Goal: Task Accomplishment & Management: Use online tool/utility

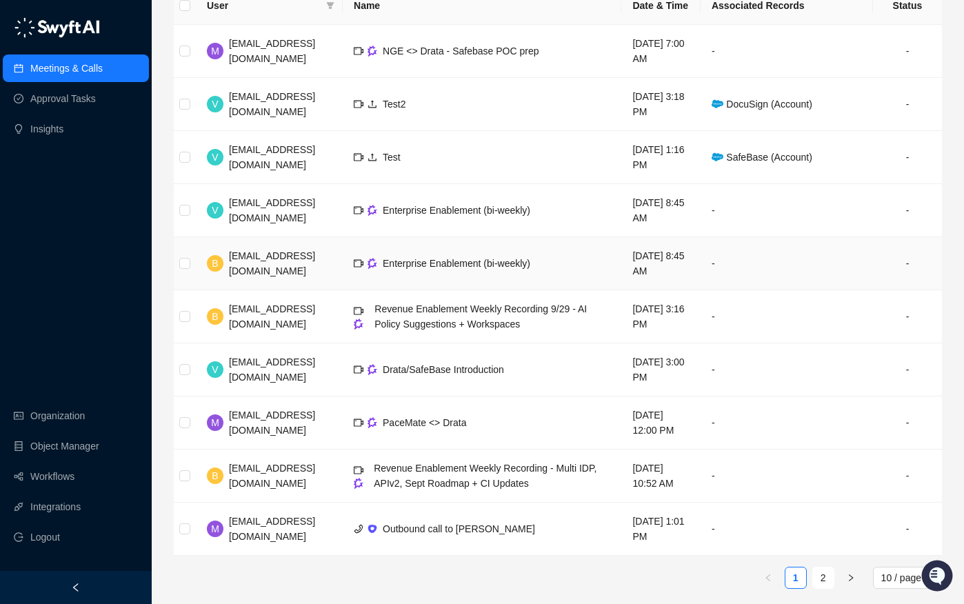
scroll to position [192, 0]
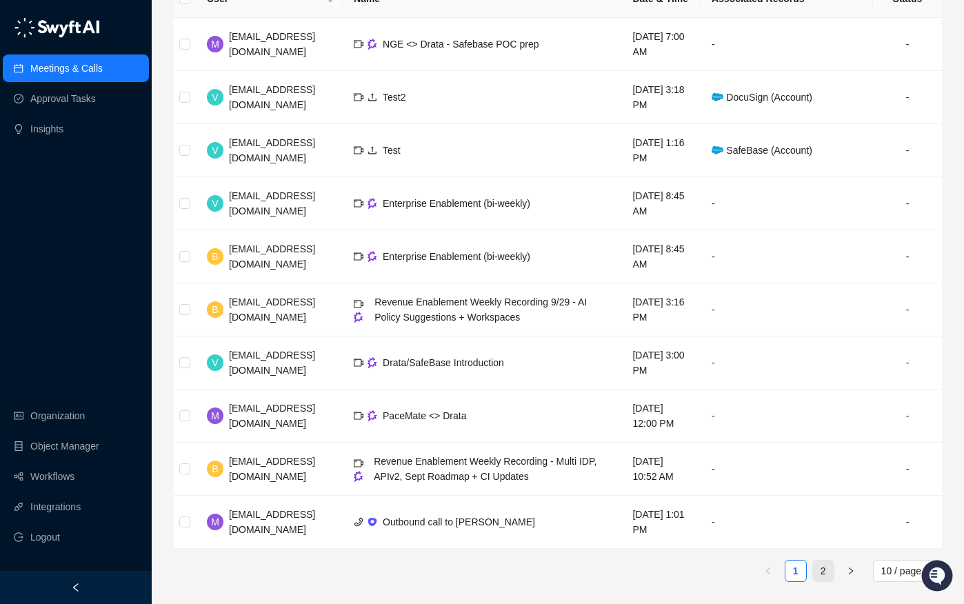
click at [820, 578] on link "2" at bounding box center [823, 570] width 21 height 21
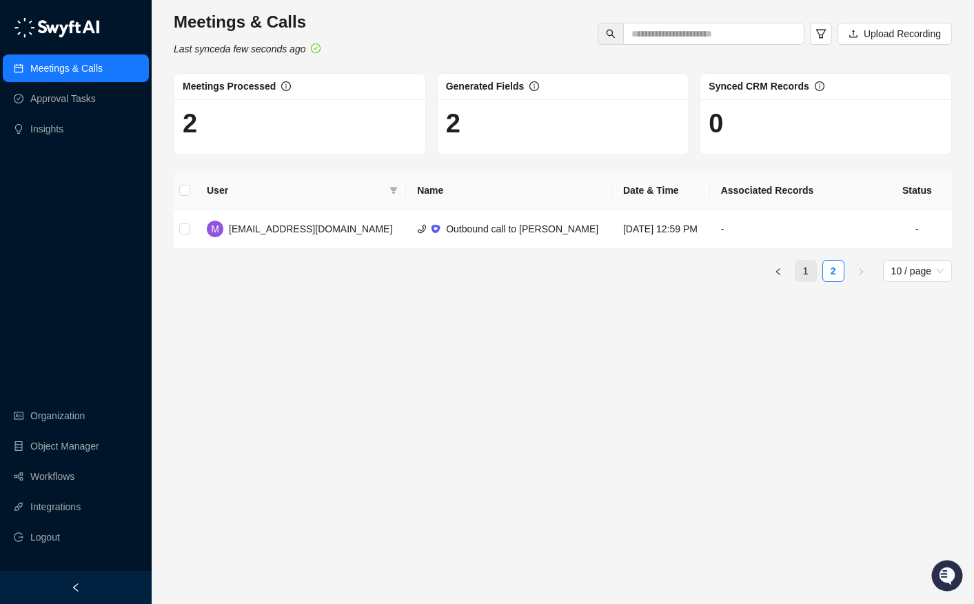
click at [813, 271] on link "1" at bounding box center [806, 271] width 21 height 21
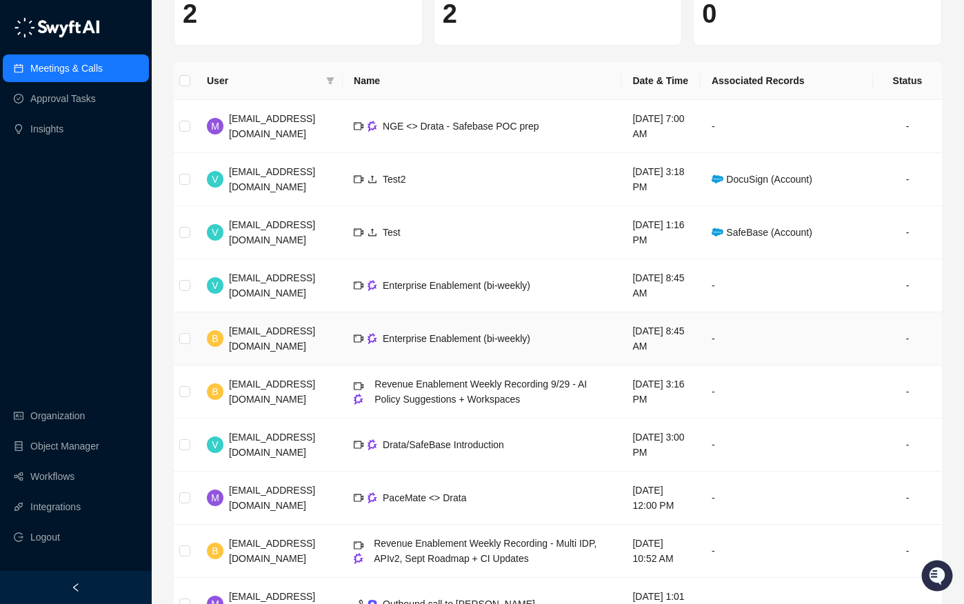
scroll to position [192, 0]
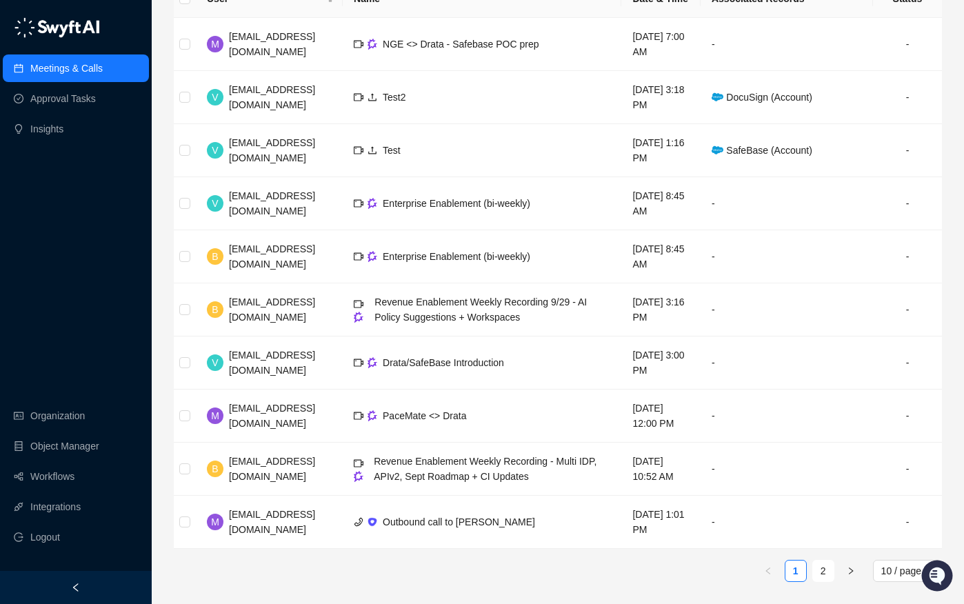
click at [79, 321] on div "Meetings & Calls Approval Tasks Insights Organization Object Manager Workflows …" at bounding box center [76, 285] width 152 height 571
click at [82, 263] on div "Meetings & Calls Approval Tasks Insights Organization Object Manager Workflows …" at bounding box center [76, 285] width 152 height 571
click at [70, 420] on link "Organization" at bounding box center [57, 416] width 54 height 28
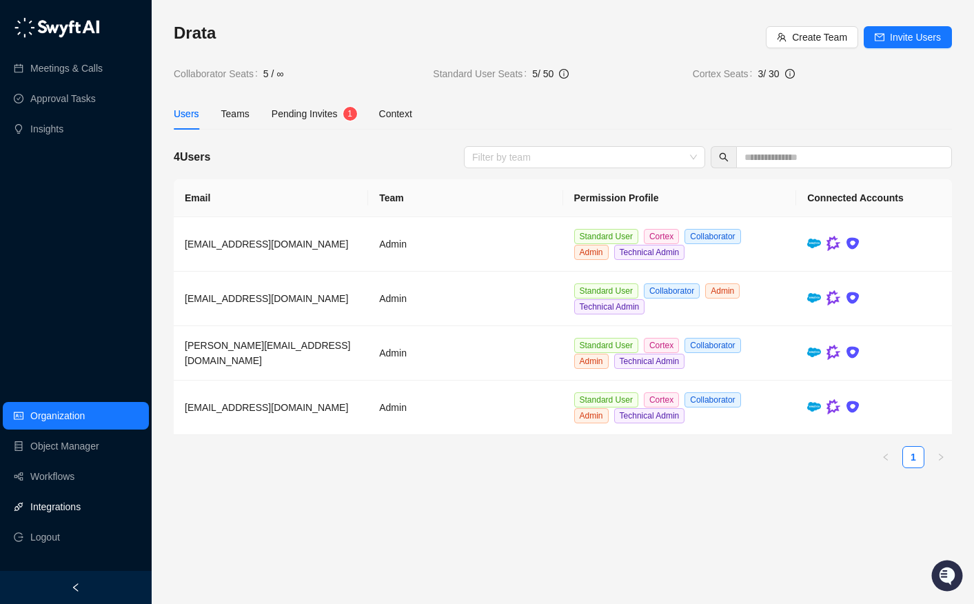
click at [59, 505] on link "Integrations" at bounding box center [55, 507] width 50 height 28
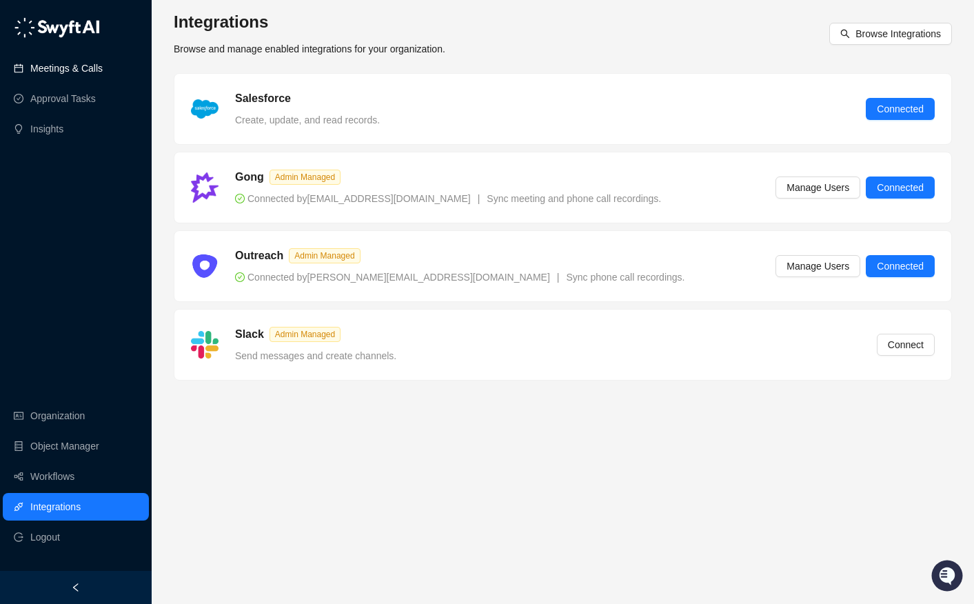
click at [85, 71] on link "Meetings & Calls" at bounding box center [66, 68] width 72 height 28
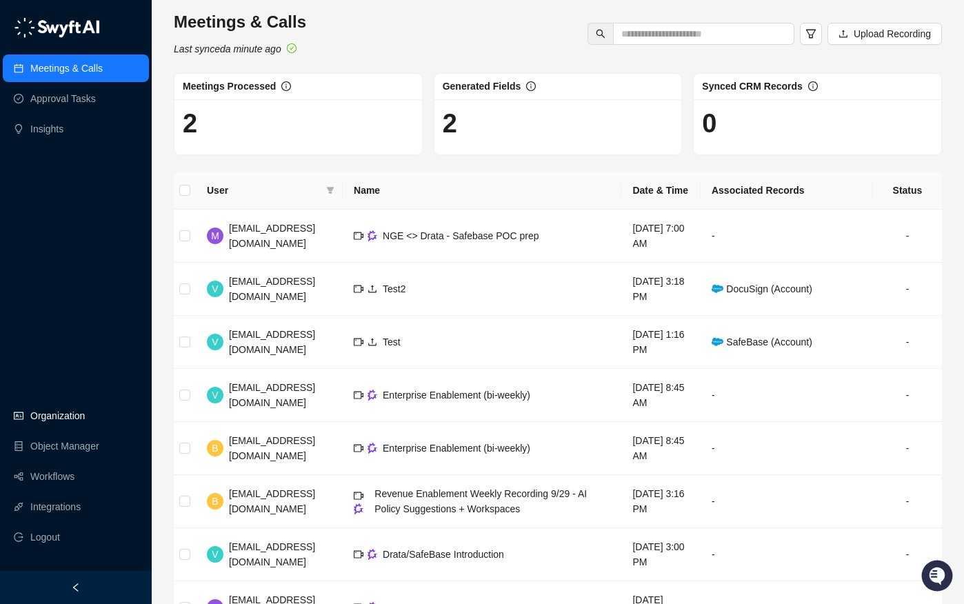
click at [56, 421] on link "Organization" at bounding box center [57, 416] width 54 height 28
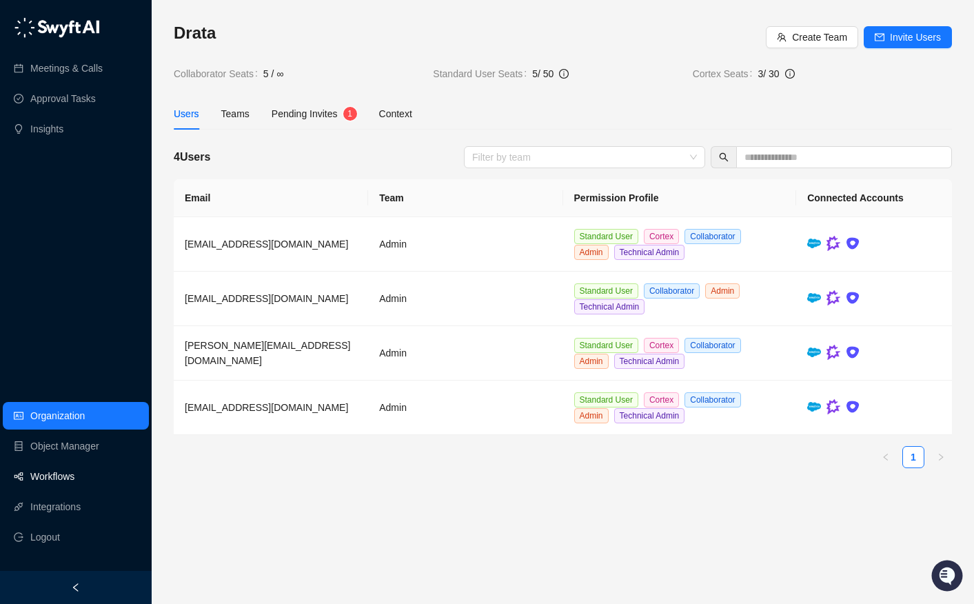
click at [74, 466] on link "Workflows" at bounding box center [52, 477] width 44 height 28
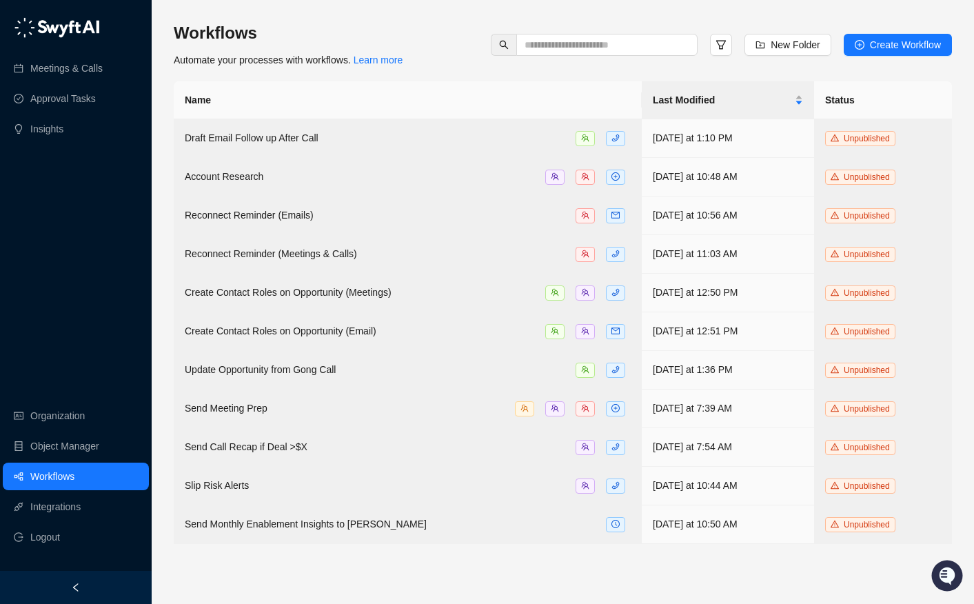
click at [66, 51] on div "Meetings & Calls Approval Tasks Insights" at bounding box center [76, 77] width 152 height 135
click at [68, 65] on link "Meetings & Calls" at bounding box center [66, 68] width 72 height 28
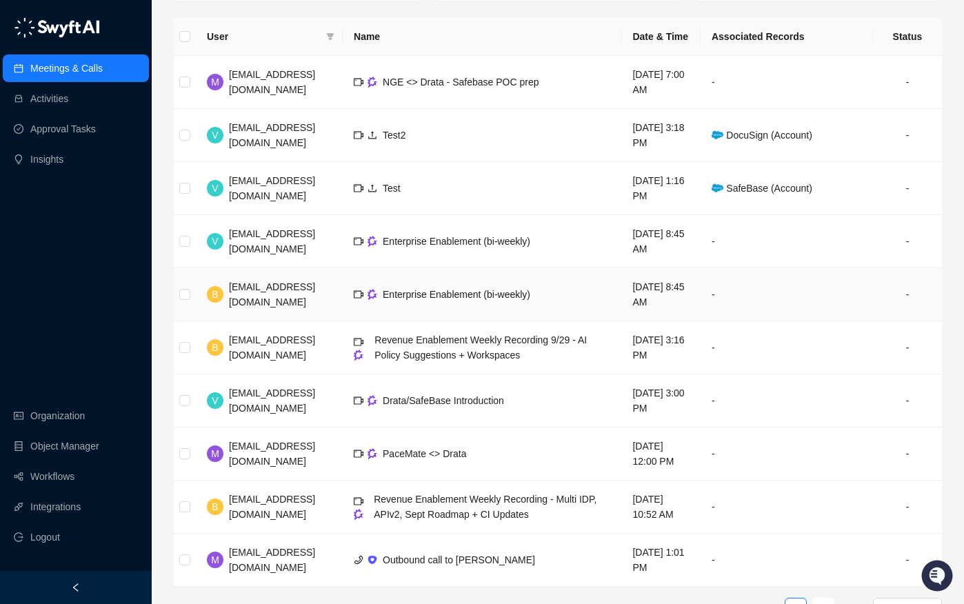
scroll to position [169, 0]
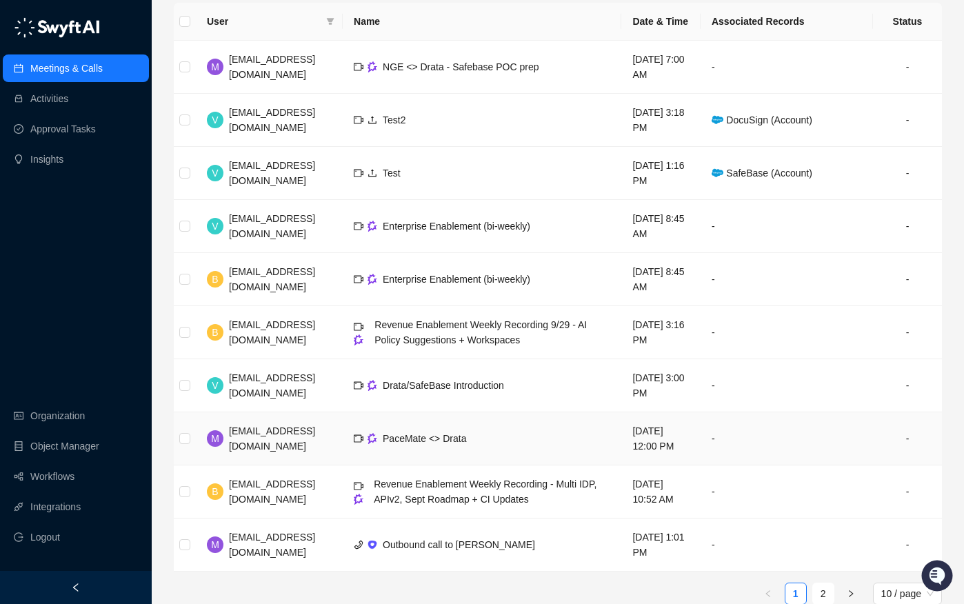
click at [402, 447] on td "PaceMate <> Drata" at bounding box center [482, 438] width 279 height 53
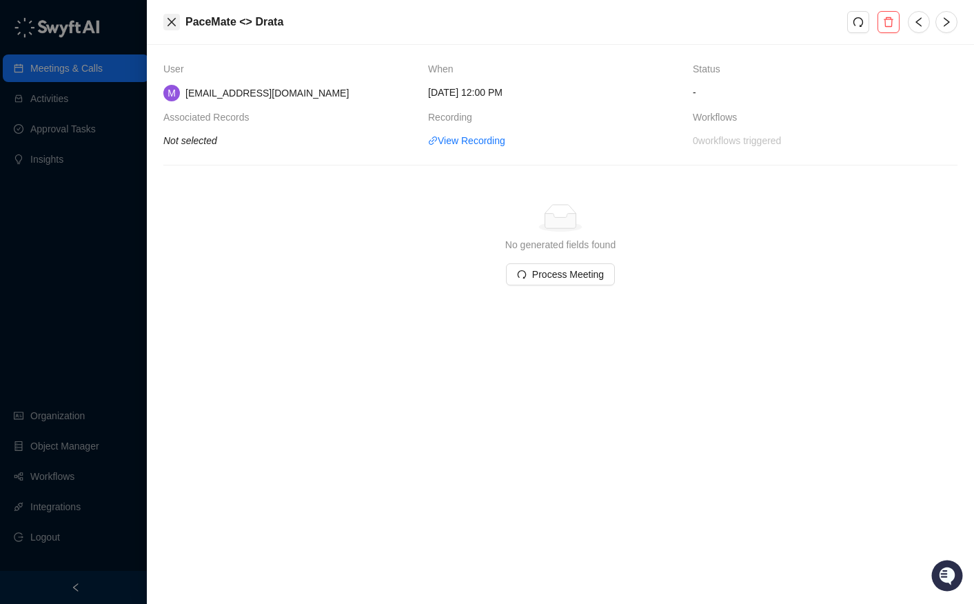
click at [172, 22] on icon "close" at bounding box center [172, 22] width 8 height 8
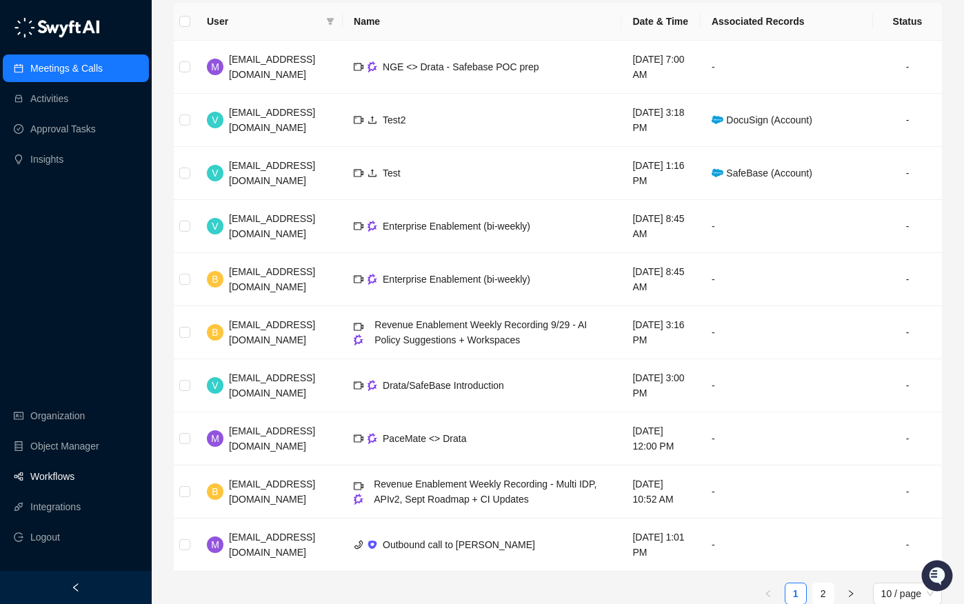
click at [62, 469] on link "Workflows" at bounding box center [52, 477] width 44 height 28
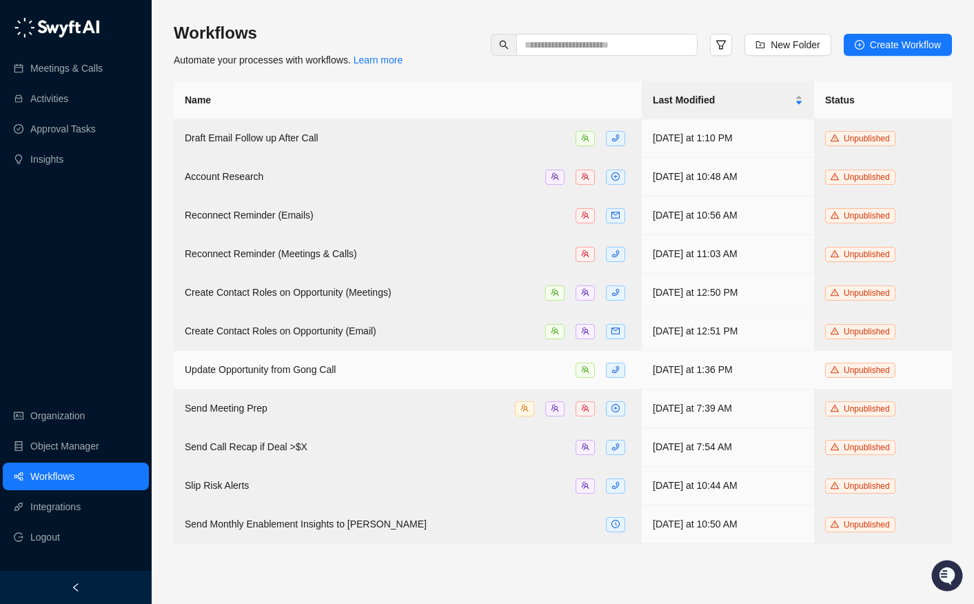
click at [241, 365] on span "Update Opportunity from Gong Call" at bounding box center [260, 369] width 151 height 11
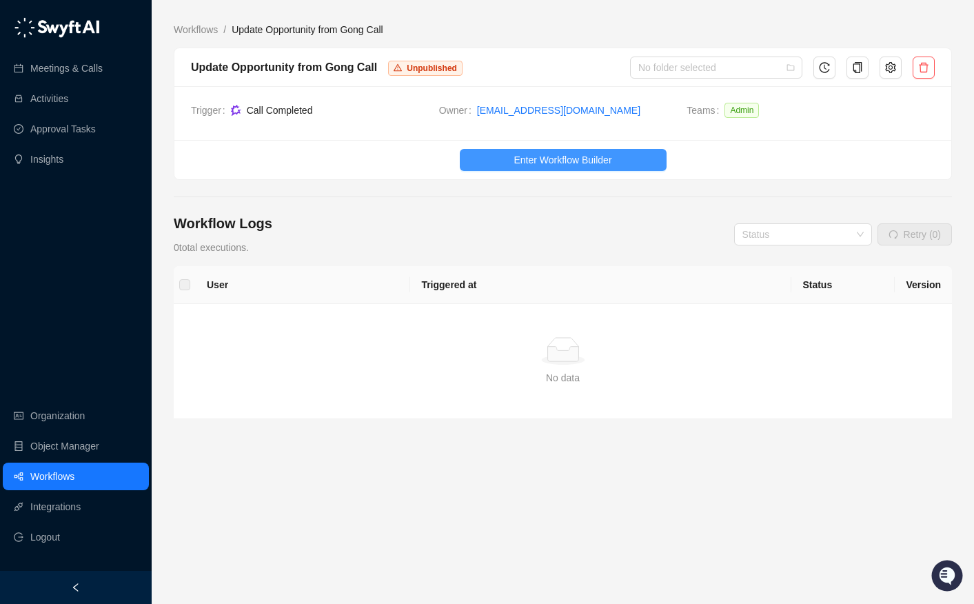
click at [622, 150] on button "Enter Workflow Builder" at bounding box center [563, 160] width 207 height 22
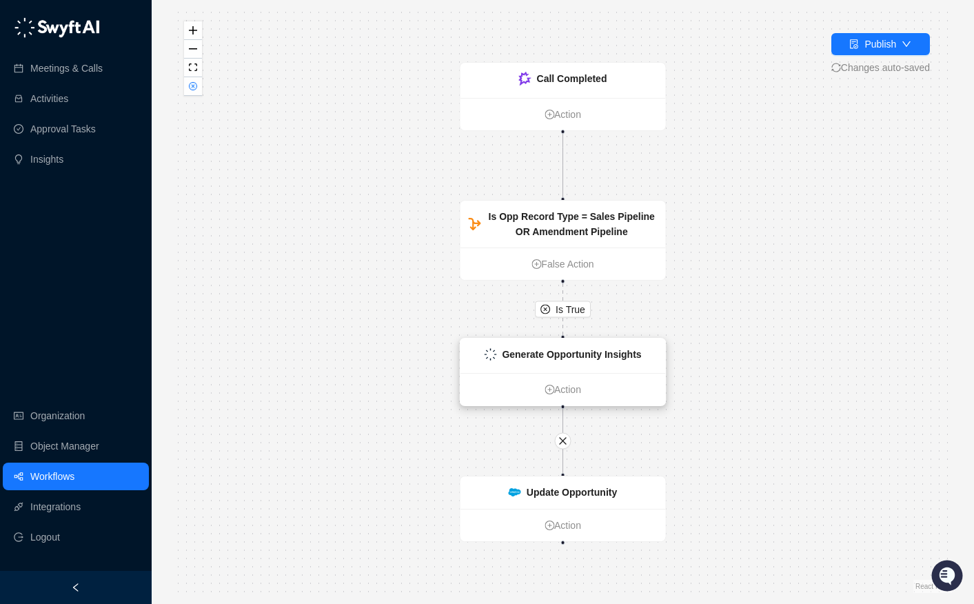
click at [523, 360] on div "Generate Opportunity Insights" at bounding box center [571, 354] width 139 height 15
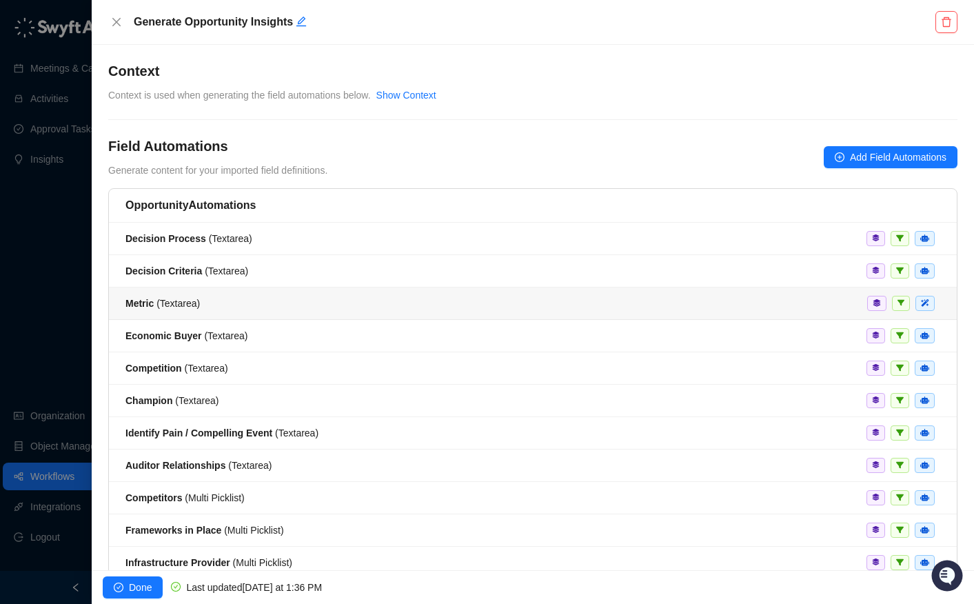
click at [219, 296] on div "Metric ( Textarea )" at bounding box center [532, 303] width 815 height 15
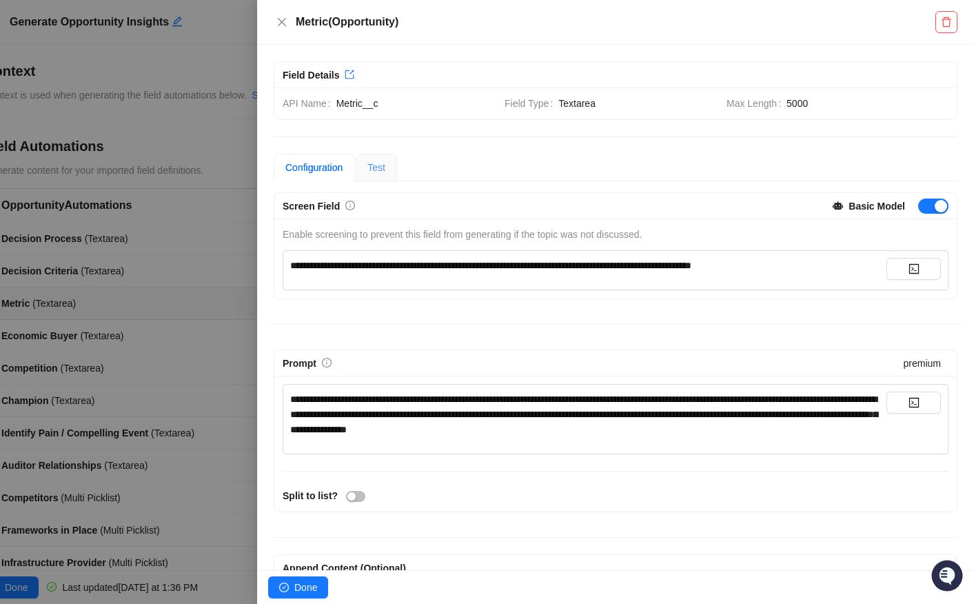
click at [394, 160] on div "Test" at bounding box center [376, 168] width 41 height 28
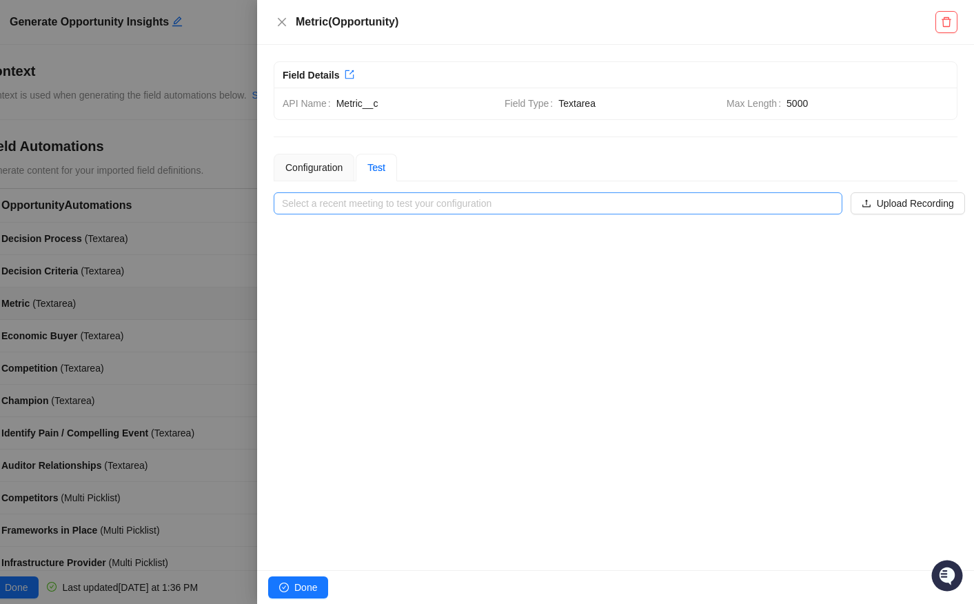
click at [461, 196] on input "search" at bounding box center [554, 203] width 544 height 21
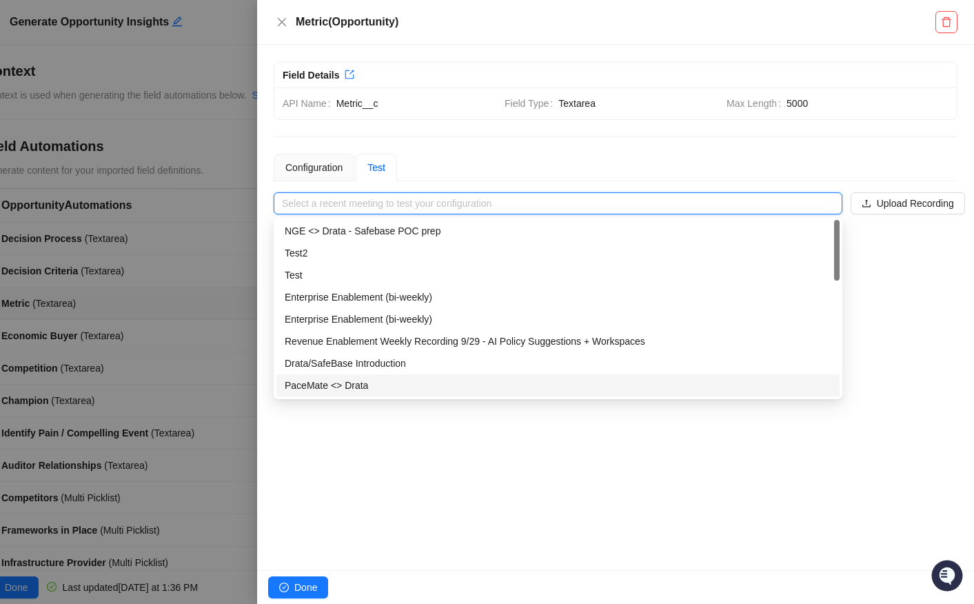
click at [354, 387] on div "PaceMate <> Drata" at bounding box center [558, 385] width 547 height 15
type input "**********"
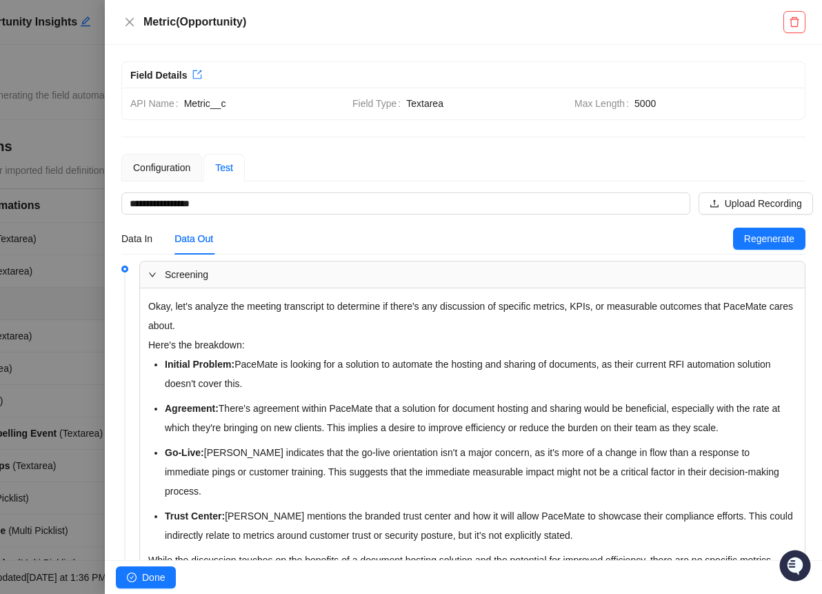
click at [143, 24] on h5 "Metric ( Opportunity )" at bounding box center [463, 22] width 640 height 17
click at [131, 21] on icon "close" at bounding box center [129, 22] width 11 height 11
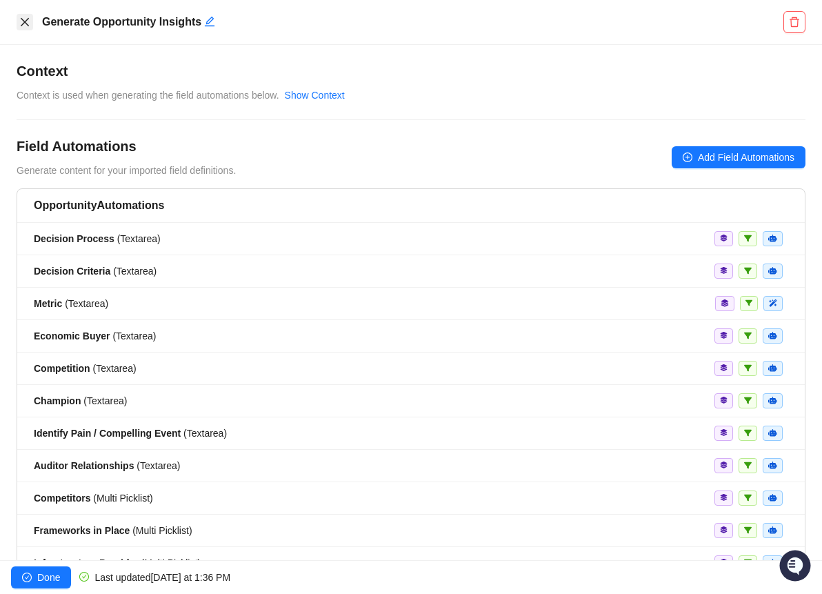
click at [20, 22] on icon "close" at bounding box center [24, 22] width 11 height 11
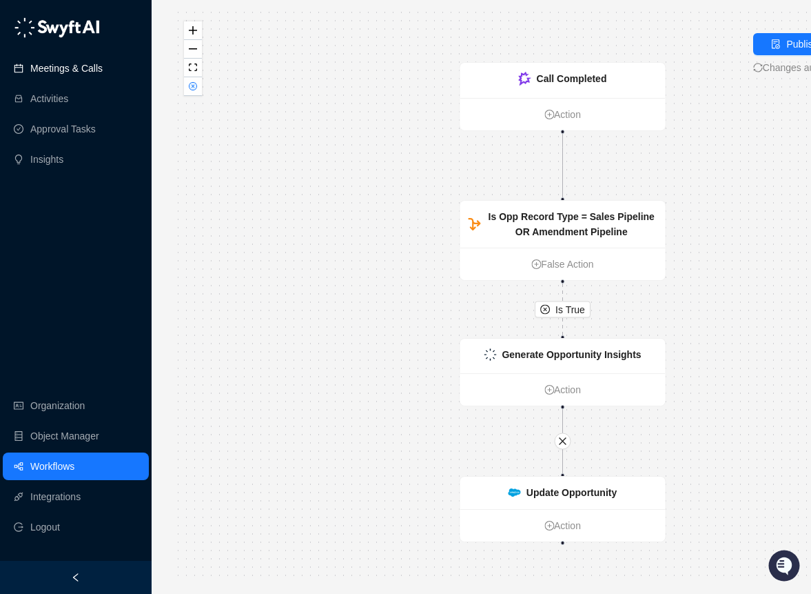
click at [57, 74] on link "Meetings & Calls" at bounding box center [66, 68] width 72 height 28
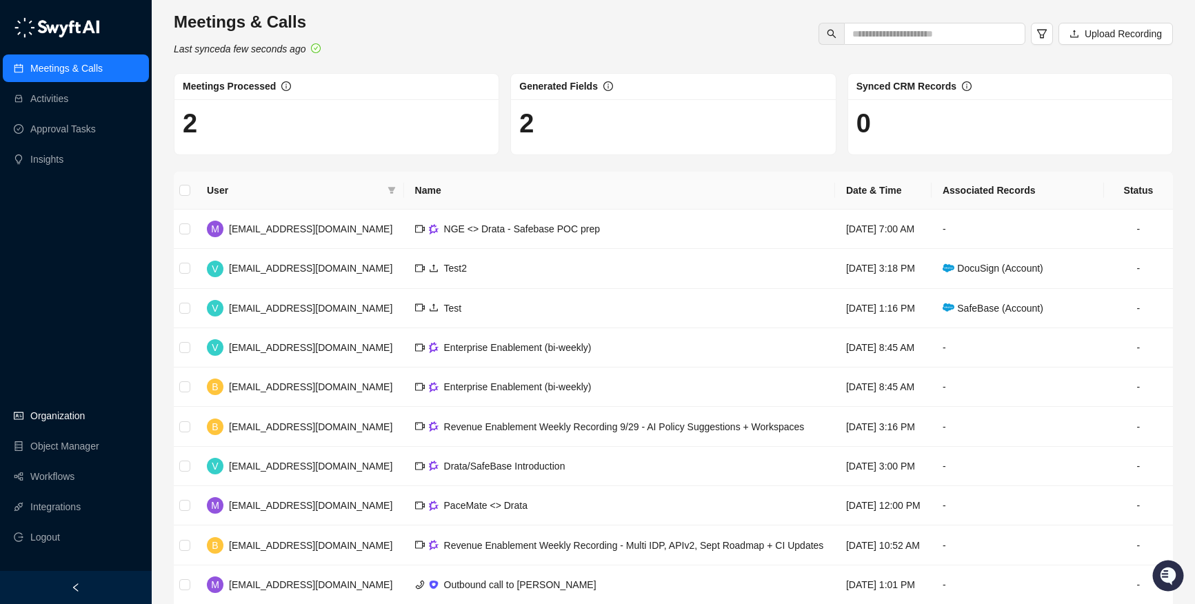
click at [50, 421] on link "Organization" at bounding box center [57, 416] width 54 height 28
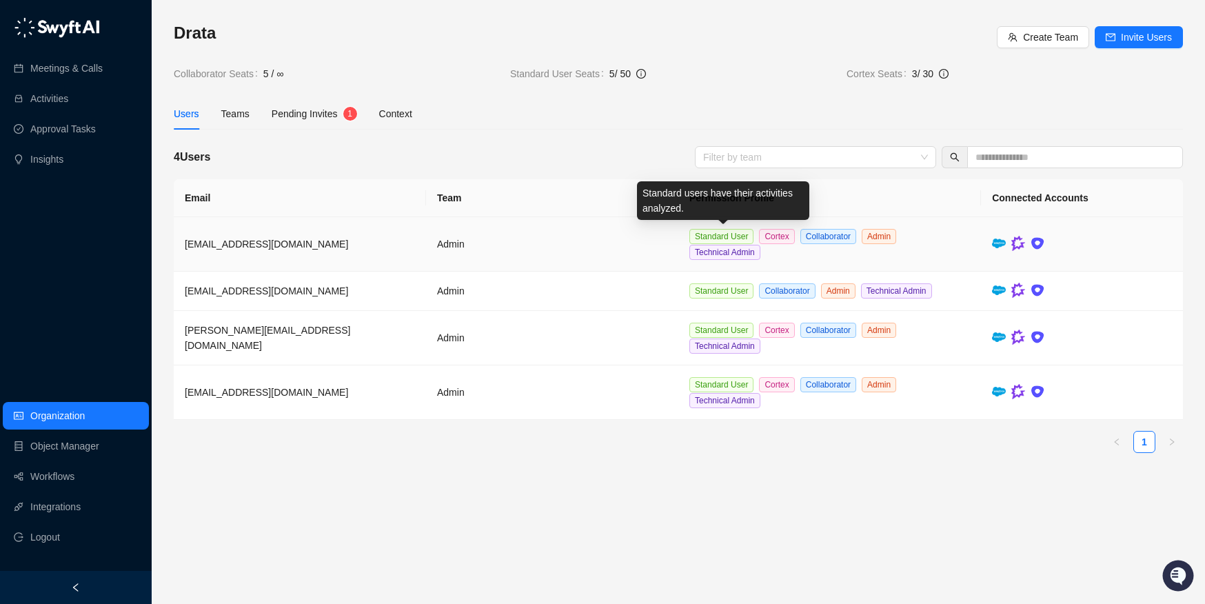
click at [709, 239] on span "Standard User" at bounding box center [721, 236] width 64 height 15
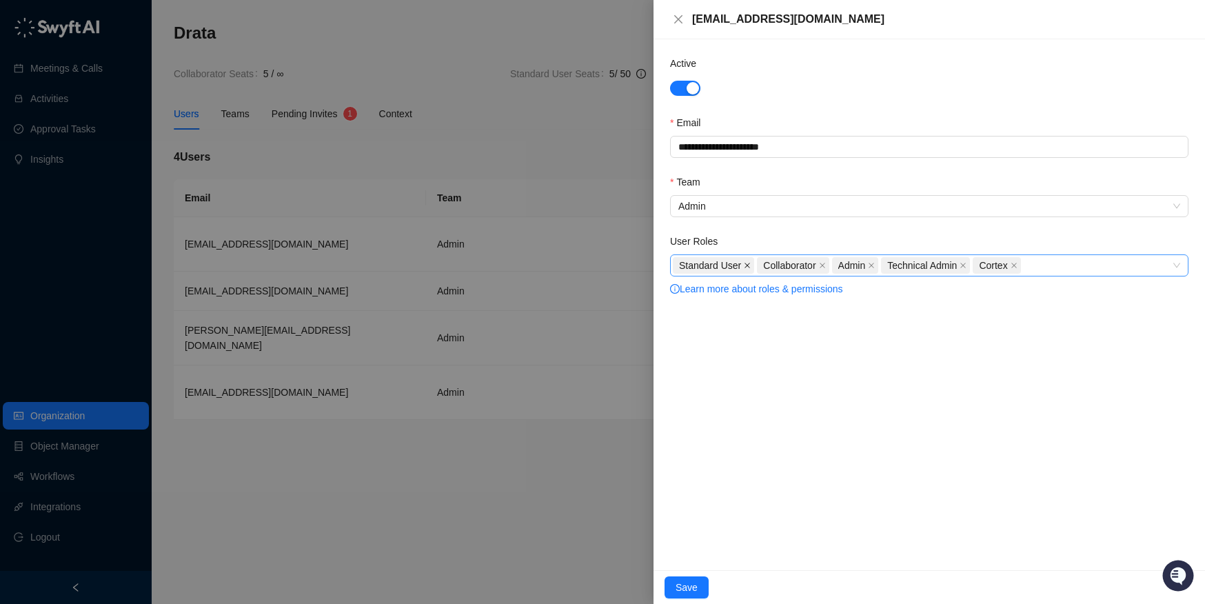
click at [748, 265] on icon "close" at bounding box center [747, 265] width 7 height 7
click at [689, 581] on span "Save" at bounding box center [687, 587] width 22 height 15
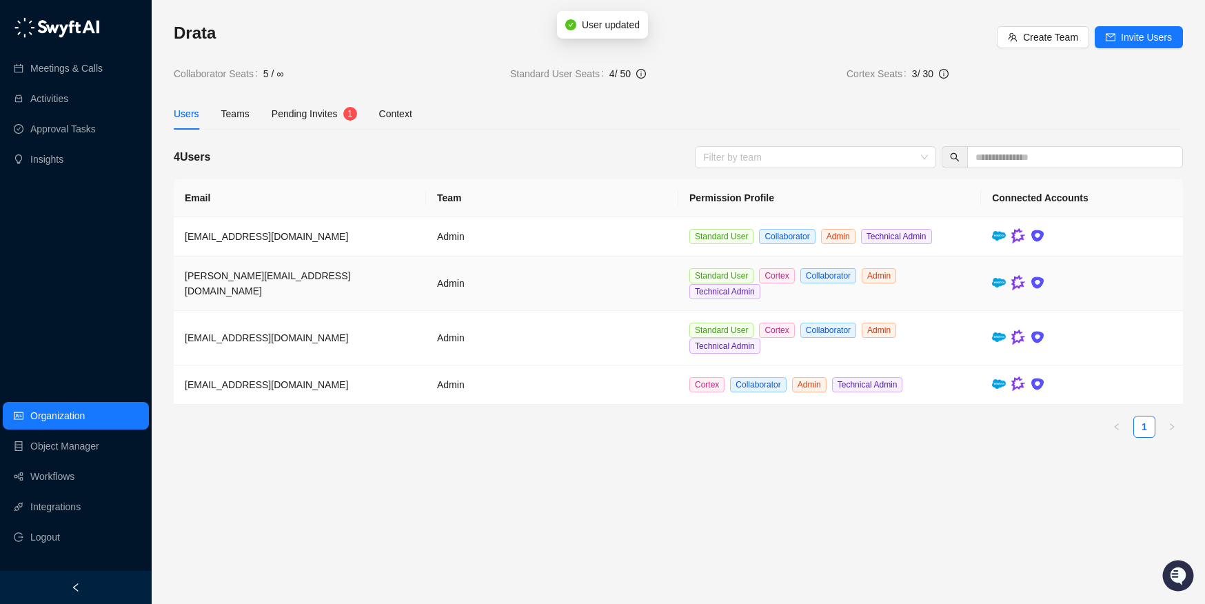
click at [640, 269] on td "Admin" at bounding box center [552, 283] width 252 height 54
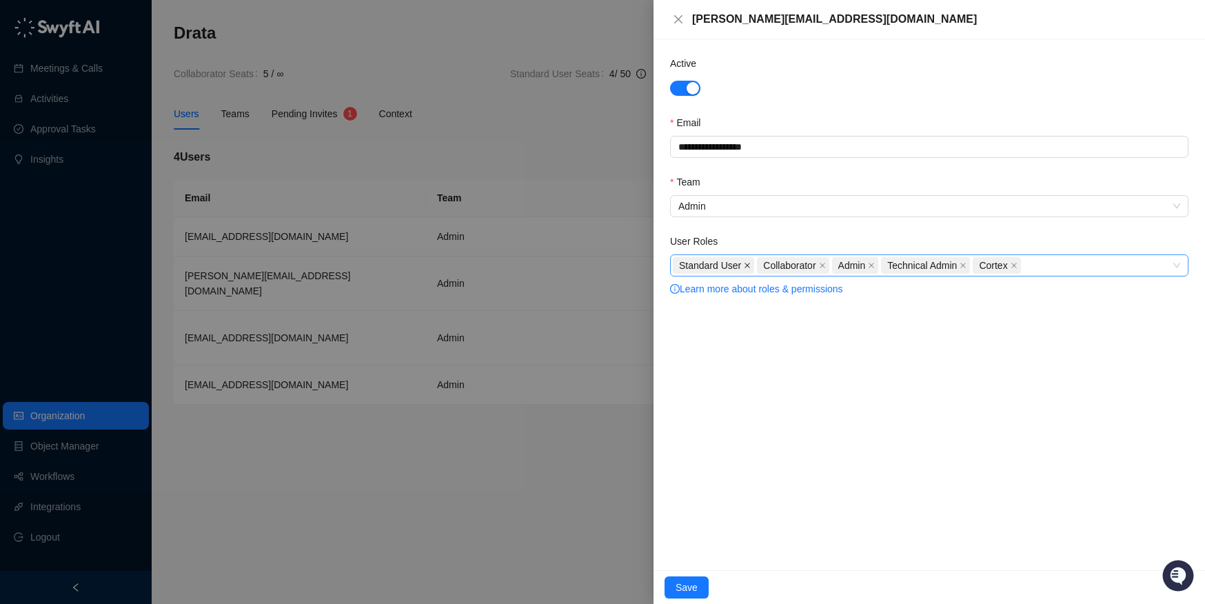
click at [747, 265] on icon "close" at bounding box center [747, 265] width 7 height 7
click at [694, 594] on span "Save" at bounding box center [687, 587] width 22 height 15
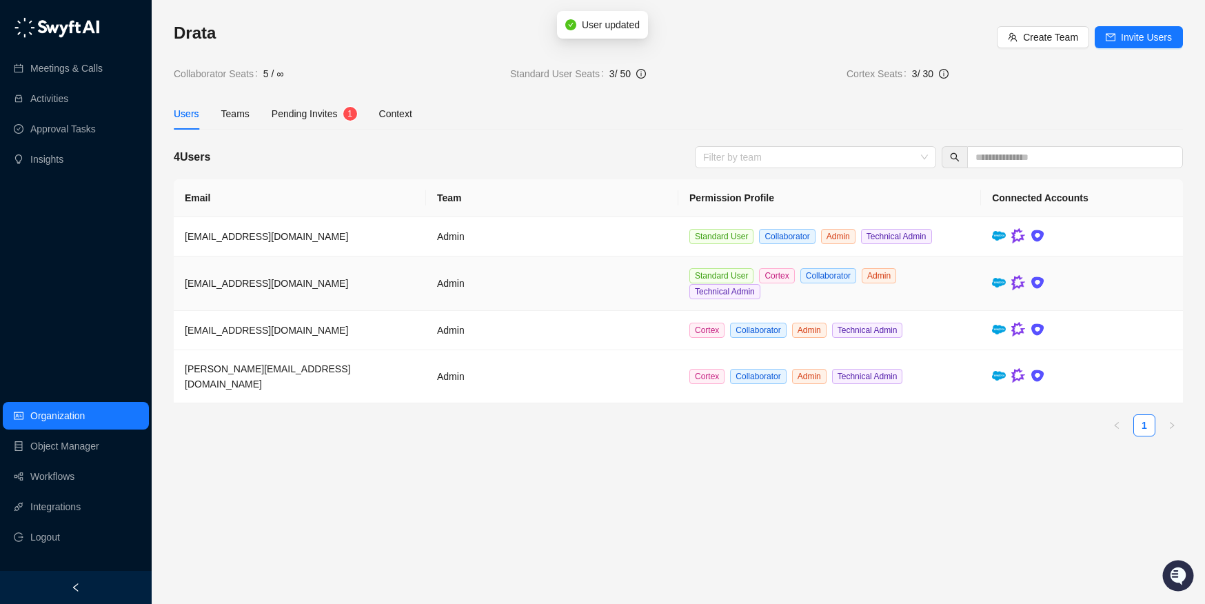
click at [635, 283] on td "Admin" at bounding box center [552, 283] width 252 height 54
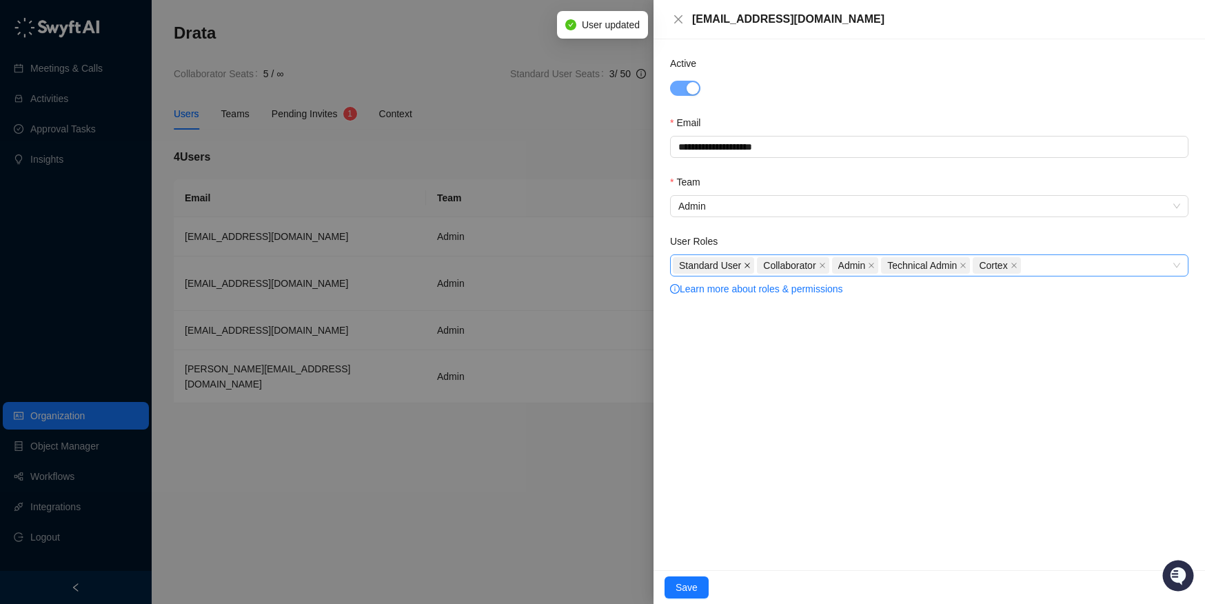
click at [749, 265] on icon "close" at bounding box center [747, 265] width 7 height 7
click at [696, 583] on span "Save" at bounding box center [687, 587] width 22 height 15
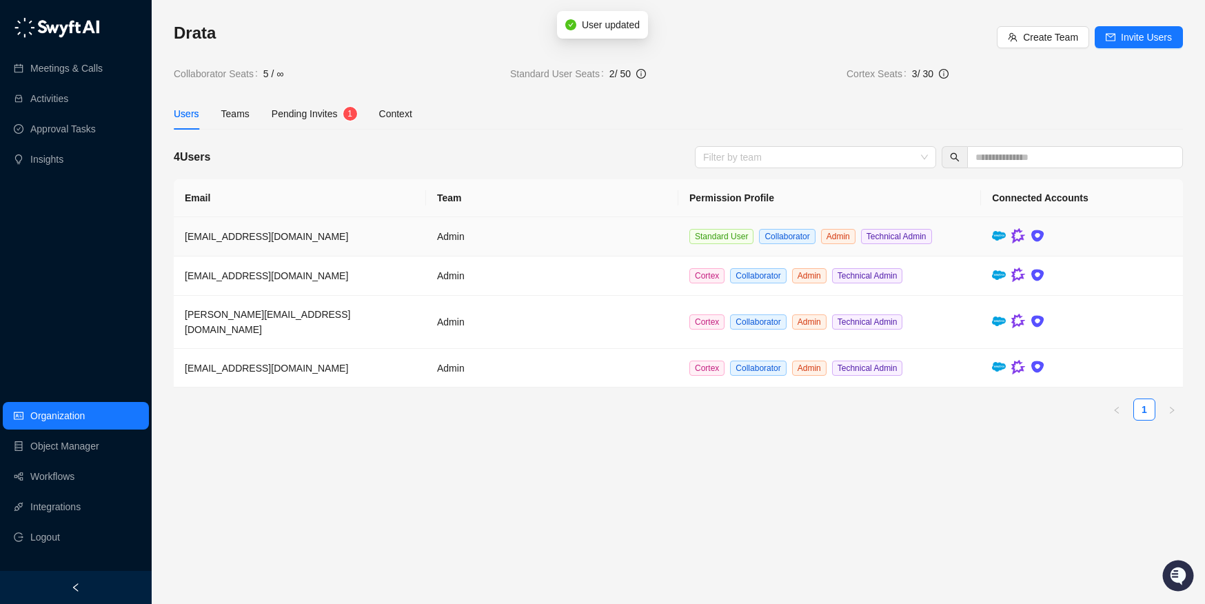
click at [609, 247] on td "Admin" at bounding box center [552, 236] width 252 height 39
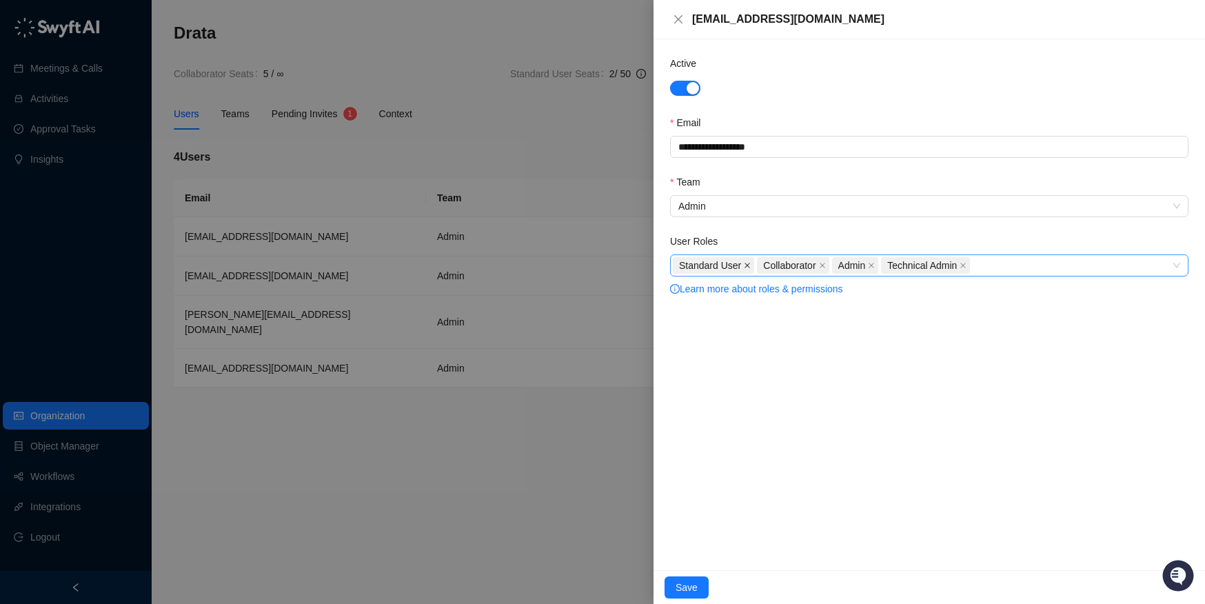
click at [750, 263] on icon "close" at bounding box center [748, 266] width 6 height 6
click at [698, 583] on button "Save" at bounding box center [687, 587] width 44 height 22
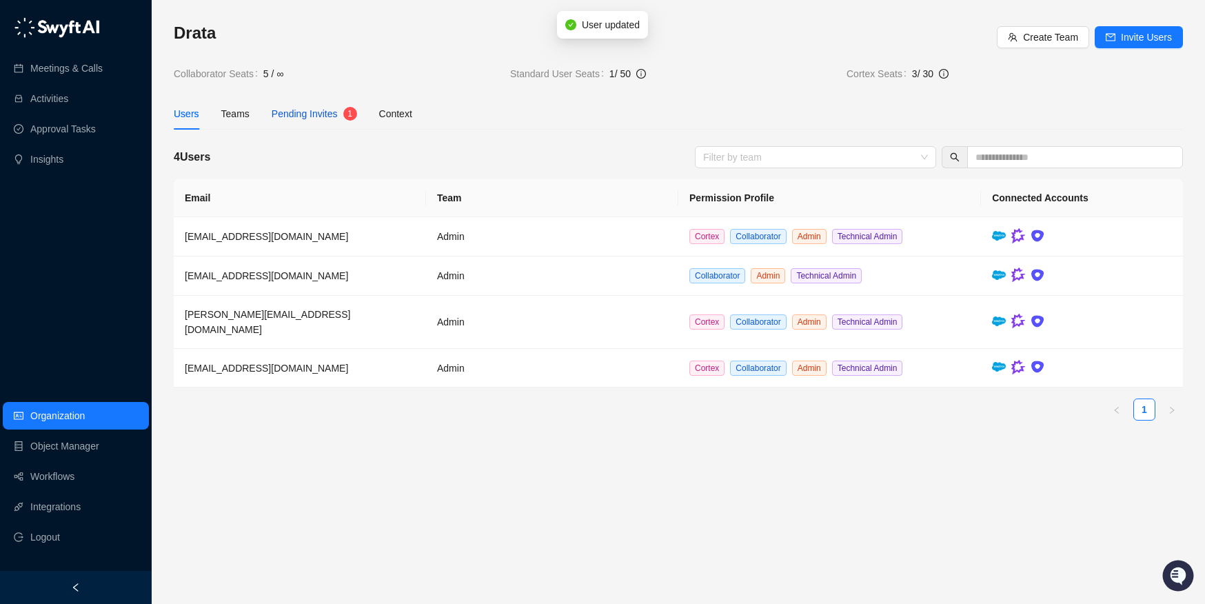
click at [338, 119] on div "Pending Invites" at bounding box center [305, 113] width 66 height 15
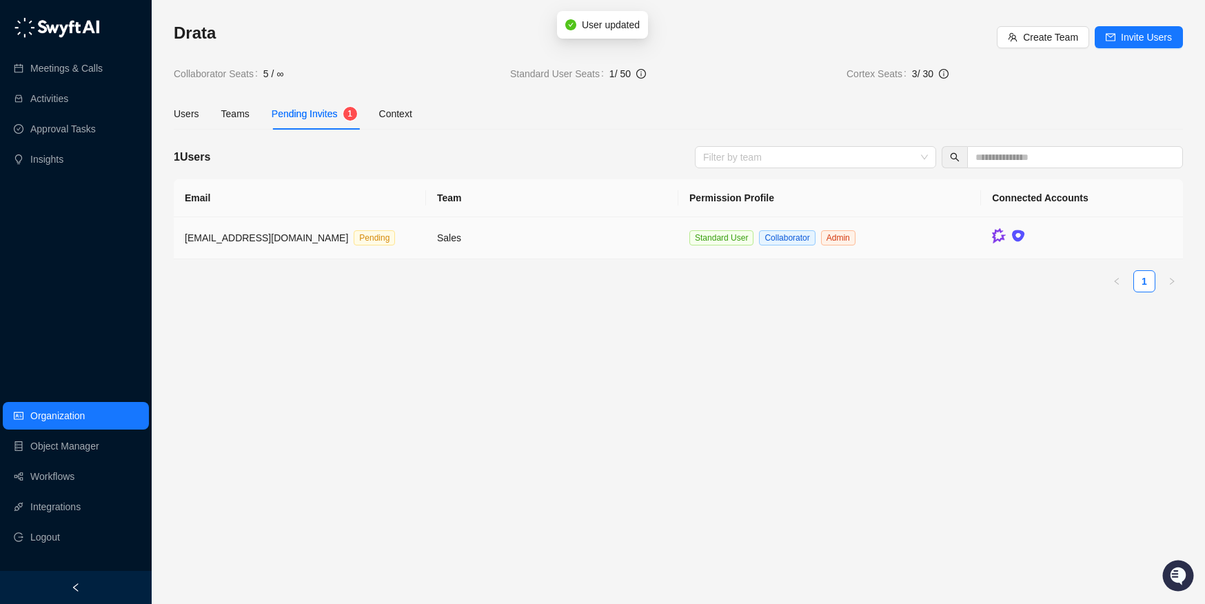
click at [601, 250] on td "Sales" at bounding box center [552, 238] width 252 height 42
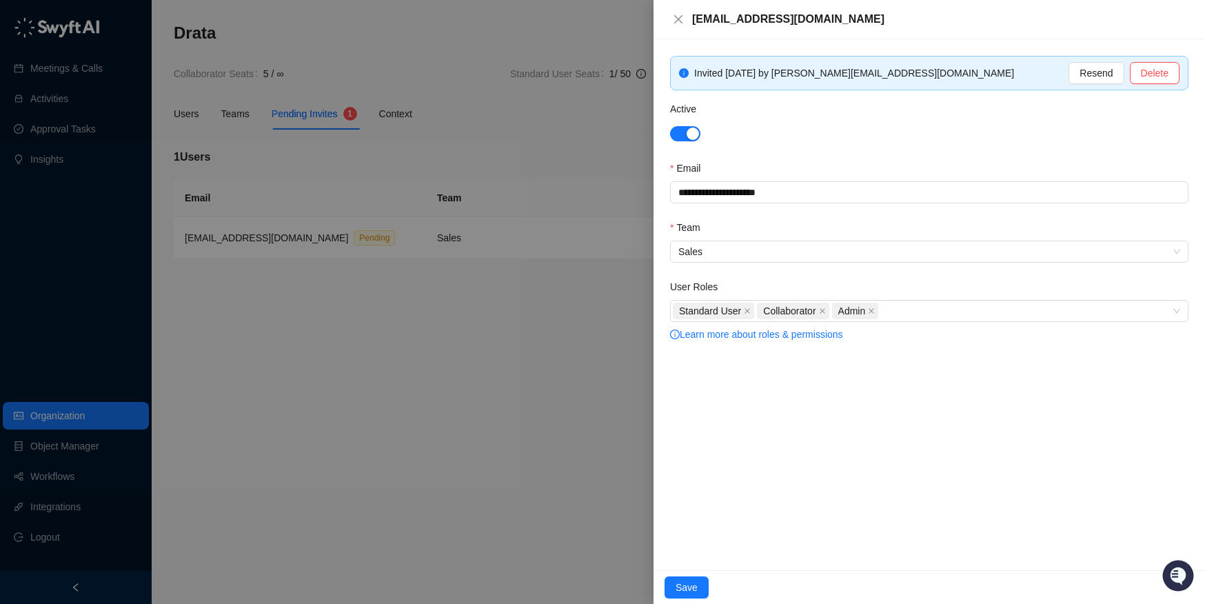
drag, startPoint x: 749, startPoint y: 312, endPoint x: 747, endPoint y: 323, distance: 12.0
click at [749, 311] on icon "close" at bounding box center [748, 311] width 6 height 6
click at [689, 578] on button "Save" at bounding box center [687, 587] width 44 height 22
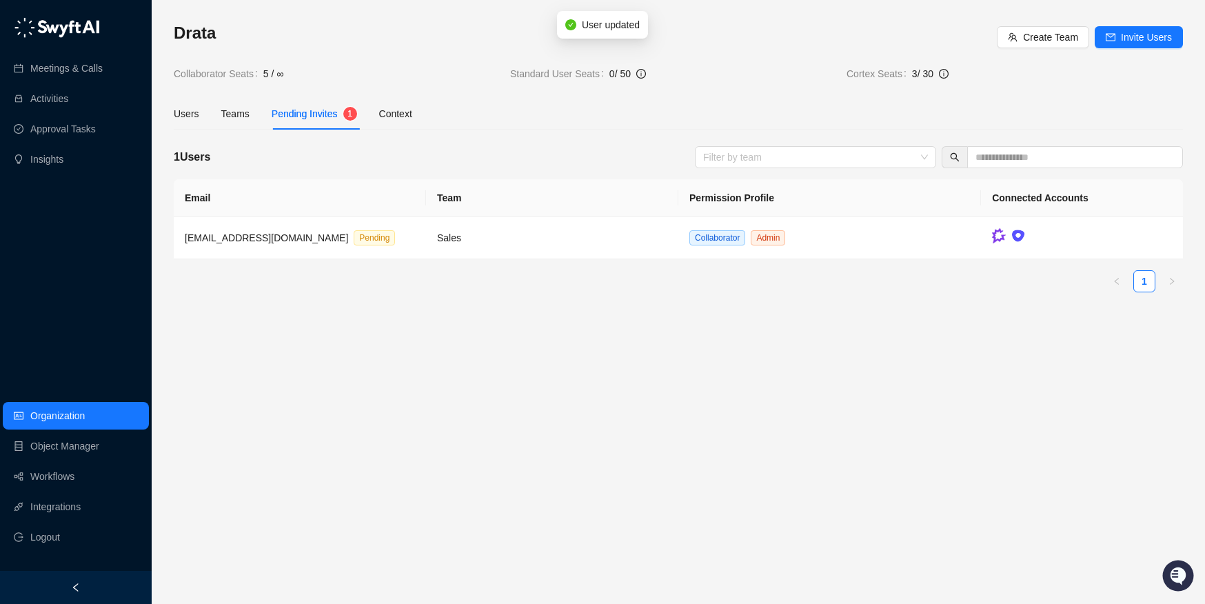
click at [429, 421] on main "Drata Create Team Invite Users Collaborator Seats 5 / ∞ Standard User Seats 0 /…" at bounding box center [678, 307] width 1009 height 571
click at [182, 117] on div "Users" at bounding box center [187, 113] width 26 height 15
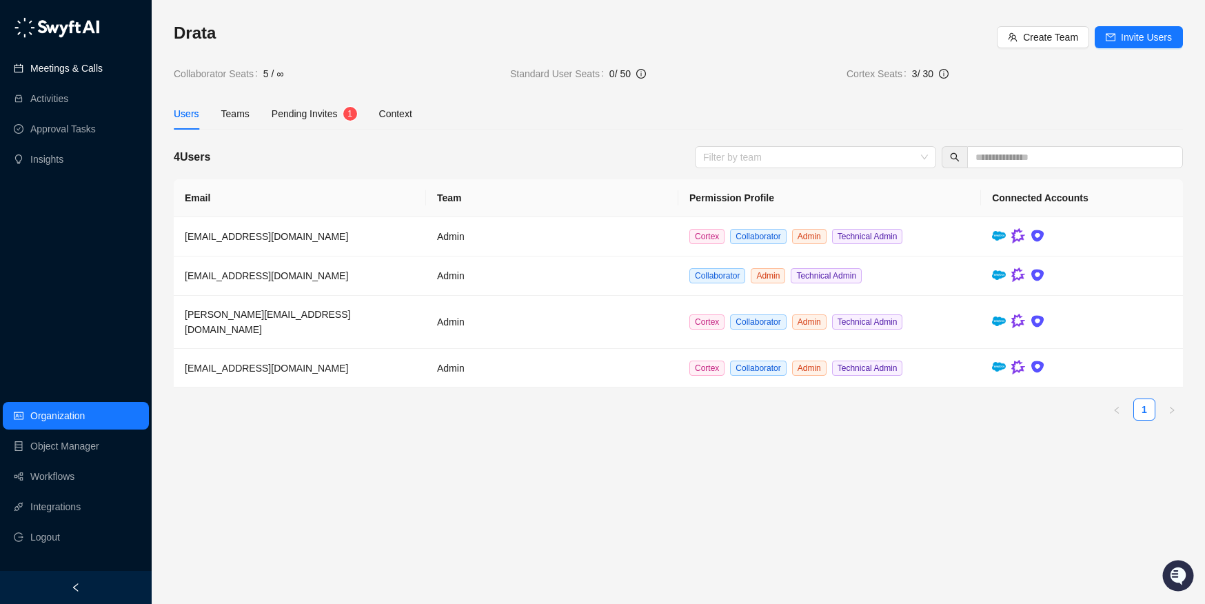
click at [66, 71] on link "Meetings & Calls" at bounding box center [66, 68] width 72 height 28
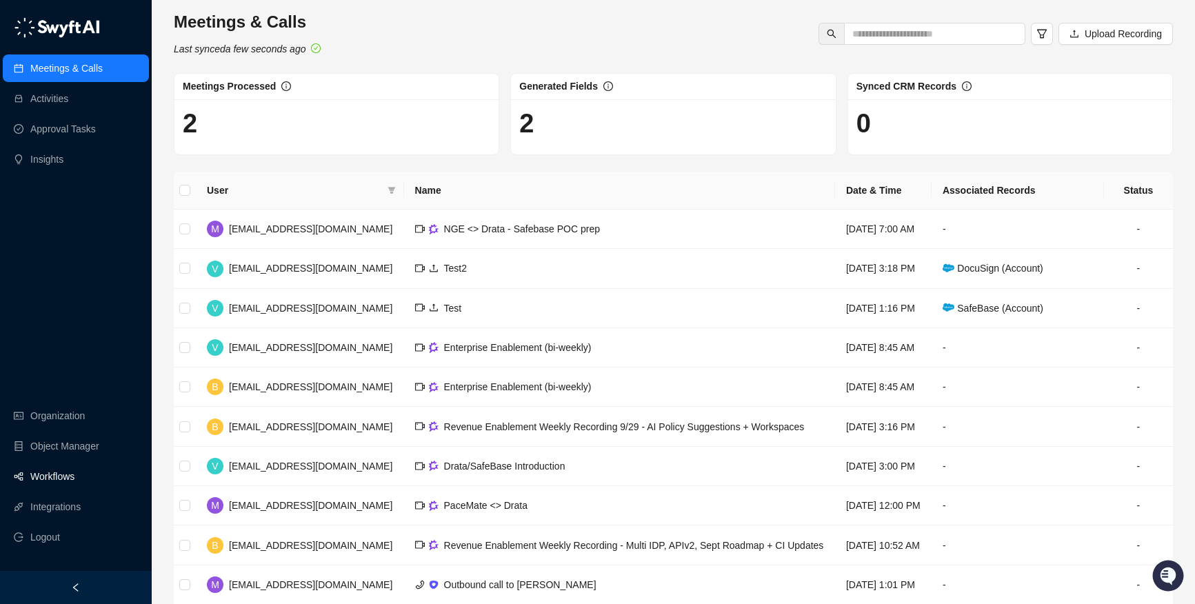
click at [54, 476] on link "Workflows" at bounding box center [52, 477] width 44 height 28
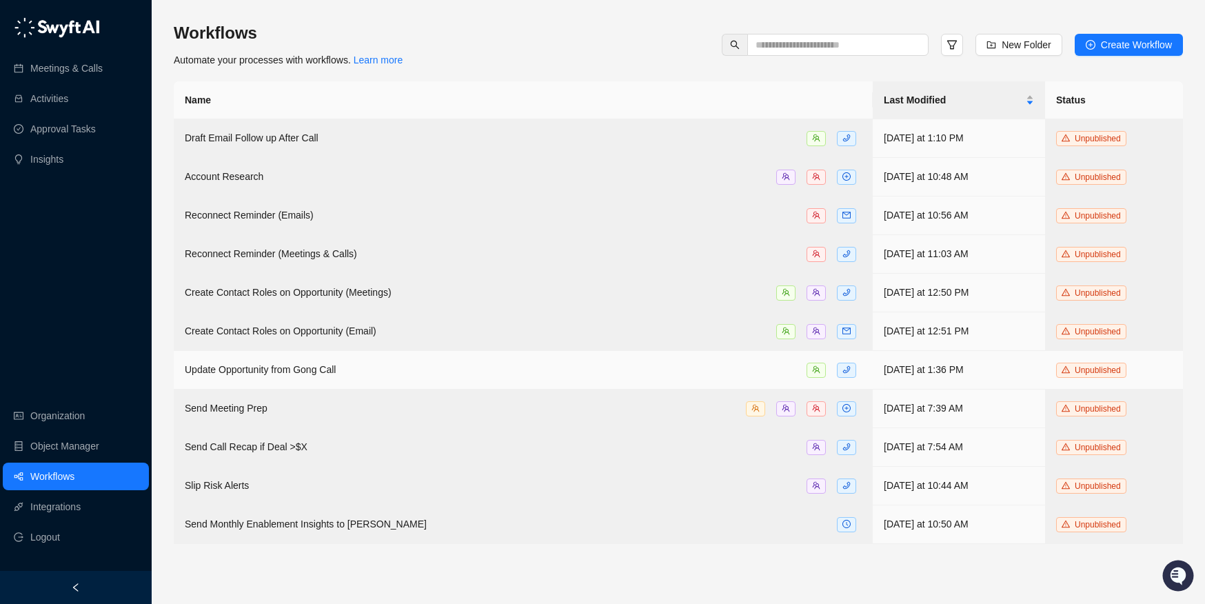
click at [270, 365] on span "Update Opportunity from Gong Call" at bounding box center [260, 369] width 151 height 11
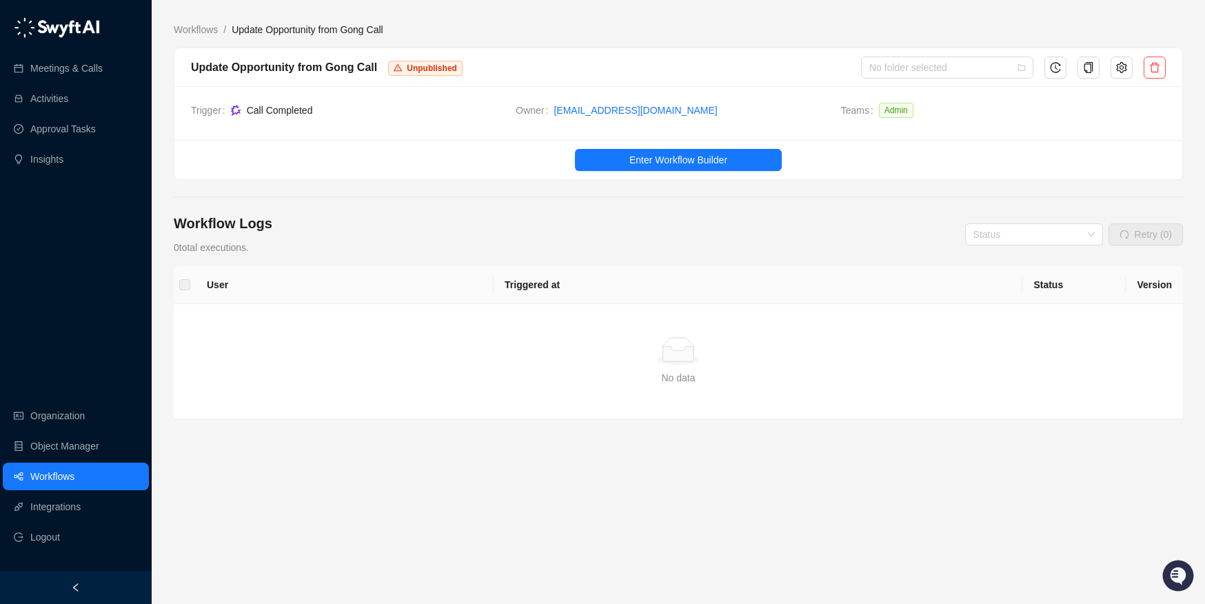
click at [629, 172] on ul "Enter Workflow Builder" at bounding box center [678, 159] width 1008 height 39
click at [627, 168] on button "Enter Workflow Builder" at bounding box center [678, 160] width 207 height 22
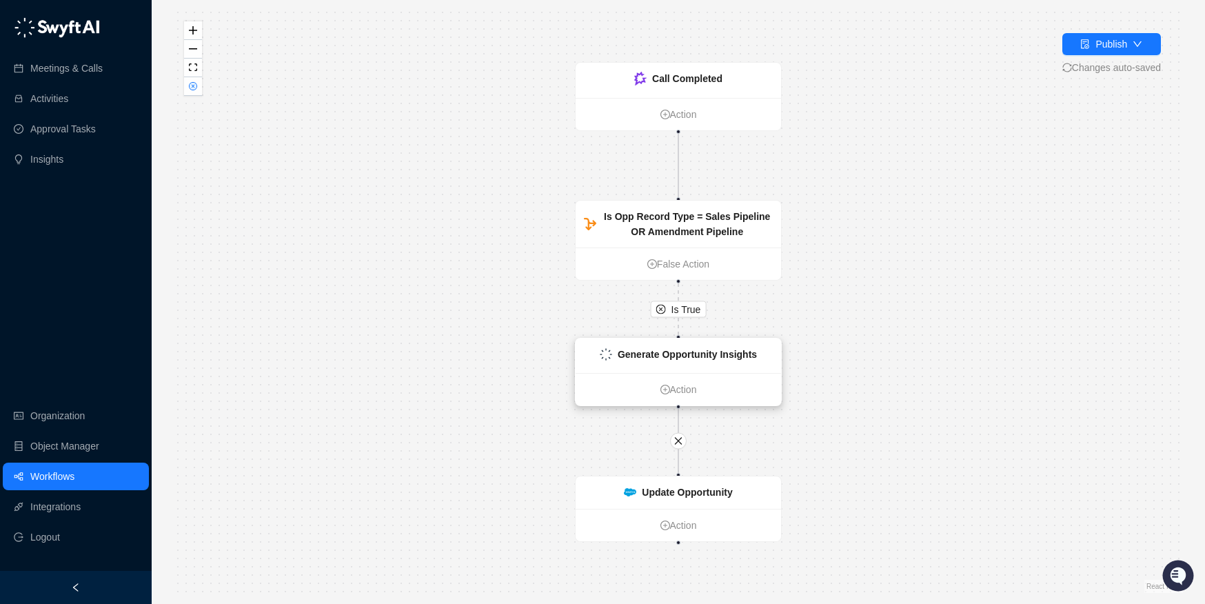
click at [675, 355] on strong "Generate Opportunity Insights" at bounding box center [687, 354] width 139 height 11
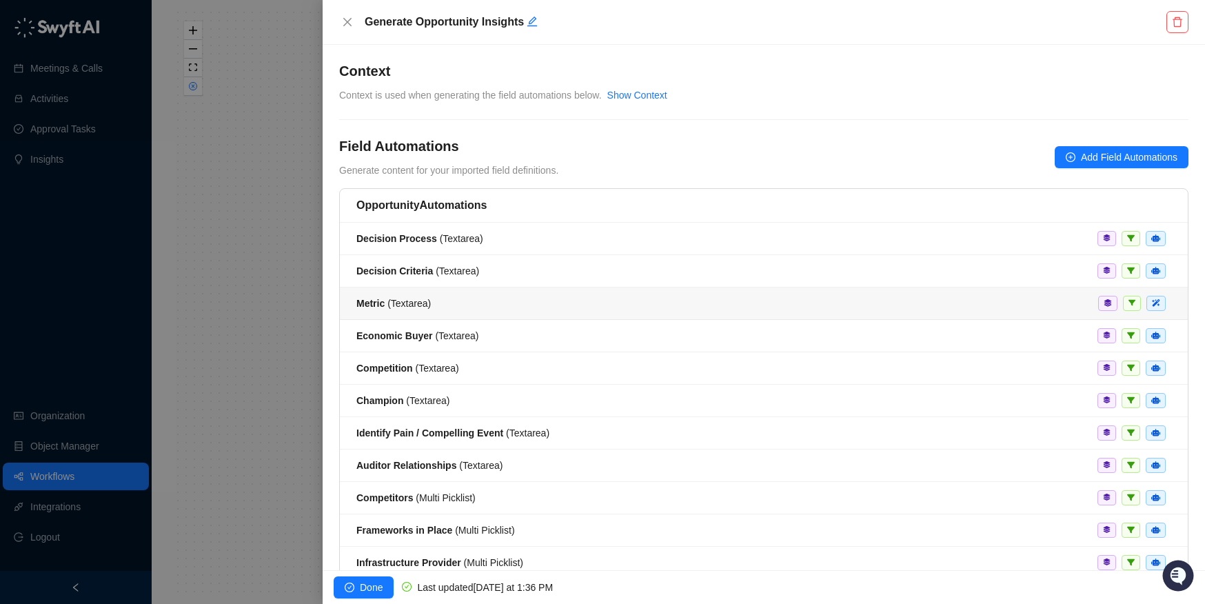
click at [412, 303] on span "Metric ( Textarea )" at bounding box center [393, 303] width 74 height 11
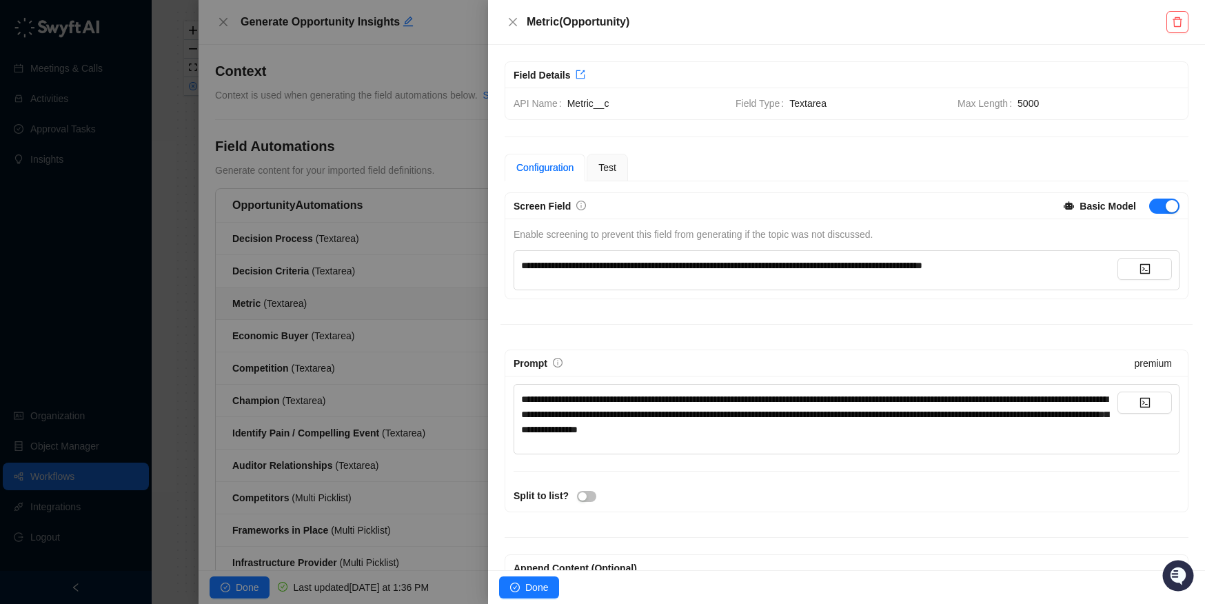
click at [299, 333] on div at bounding box center [602, 302] width 1205 height 604
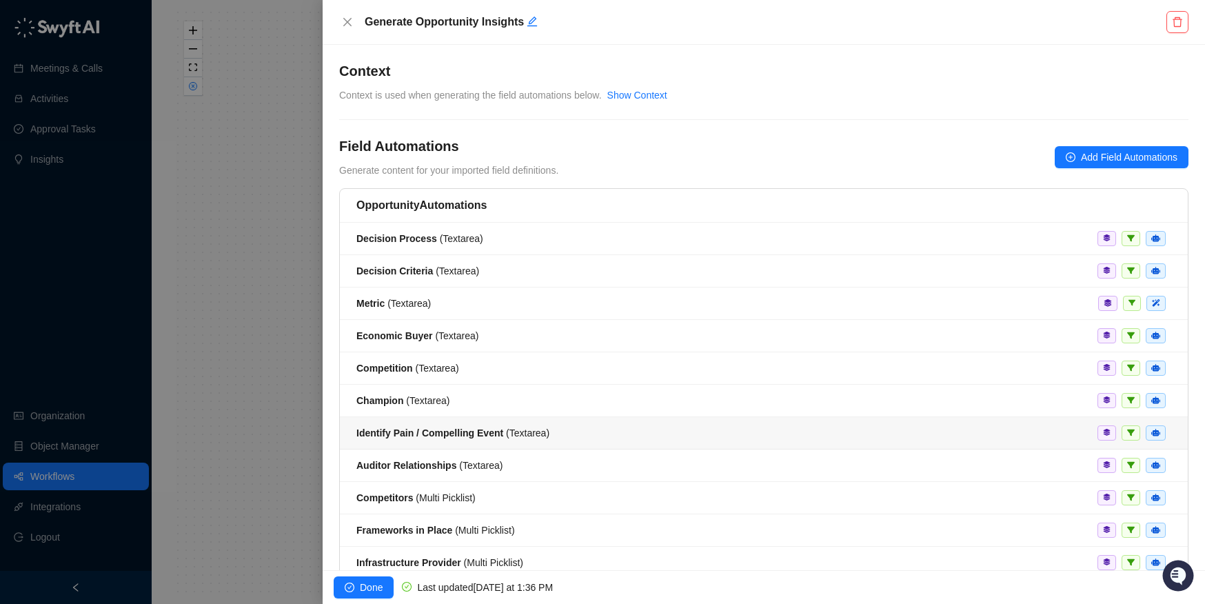
click at [442, 436] on strong "Identify Pain / Compelling Event" at bounding box center [429, 432] width 147 height 11
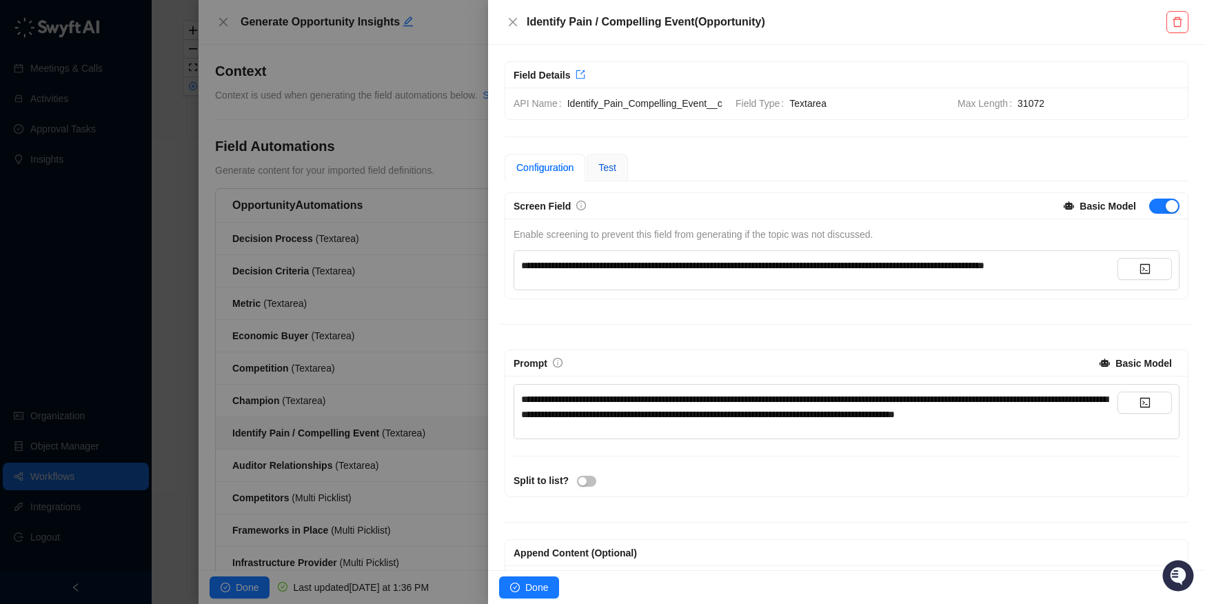
click at [609, 173] on span "Test" at bounding box center [607, 167] width 18 height 11
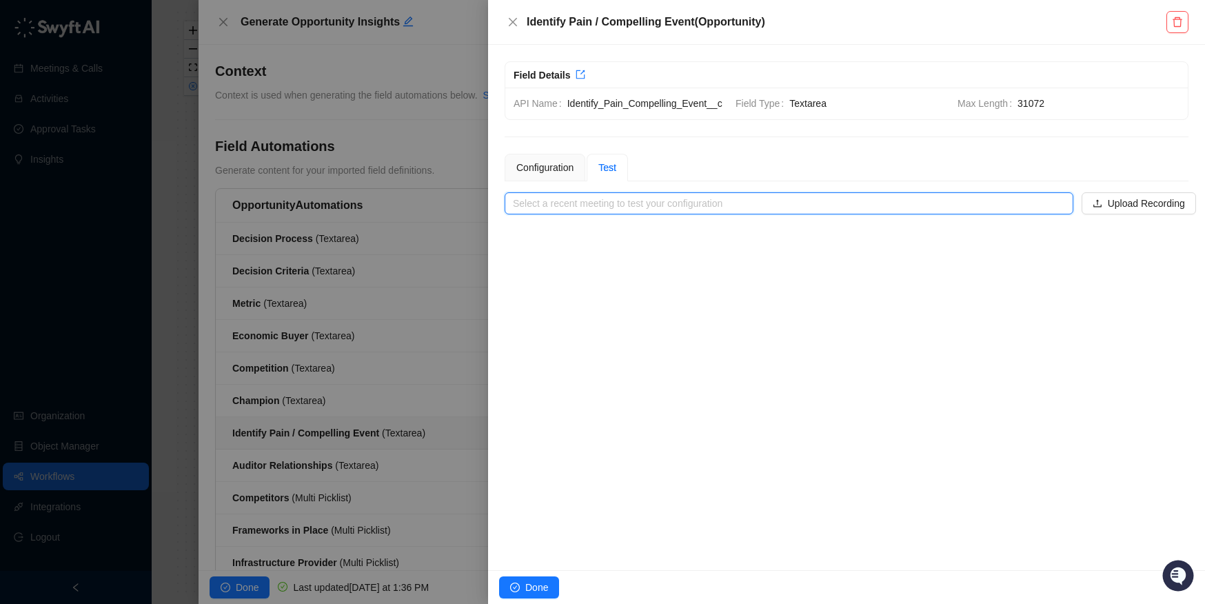
click at [627, 214] on input "search" at bounding box center [785, 203] width 544 height 21
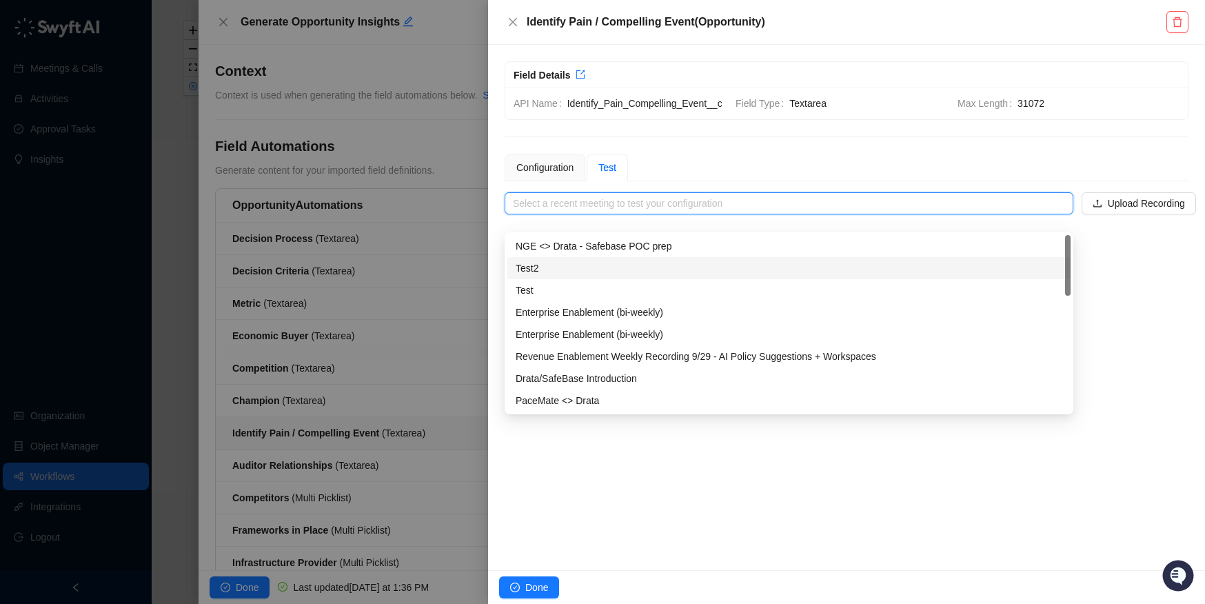
click at [574, 266] on div "Test2" at bounding box center [789, 268] width 547 height 15
type input "*****"
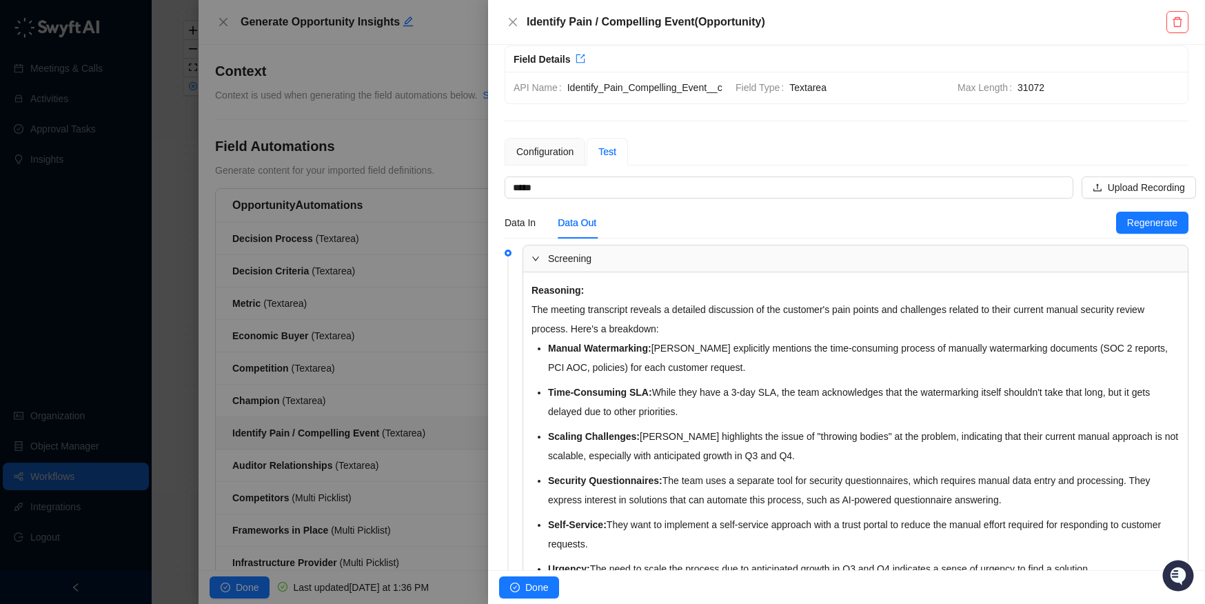
scroll to position [23, 0]
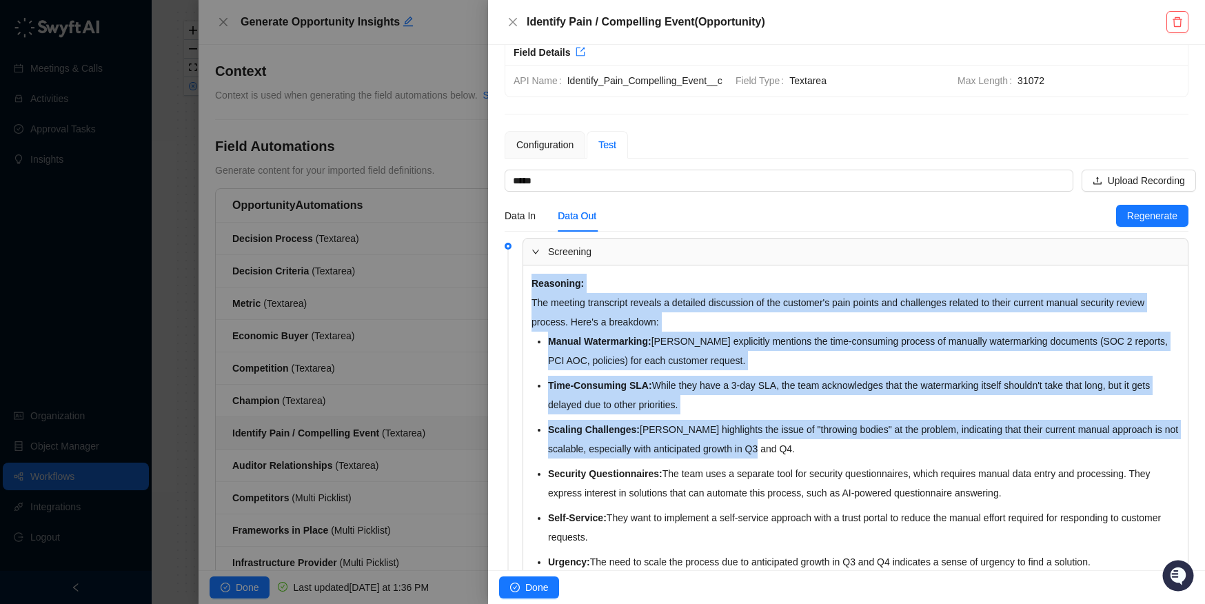
drag, startPoint x: 534, startPoint y: 292, endPoint x: 822, endPoint y: 475, distance: 341.2
click at [820, 474] on div "Reasoning: The meeting transcript reveals a detailed discussion of the customer…" at bounding box center [855, 454] width 665 height 378
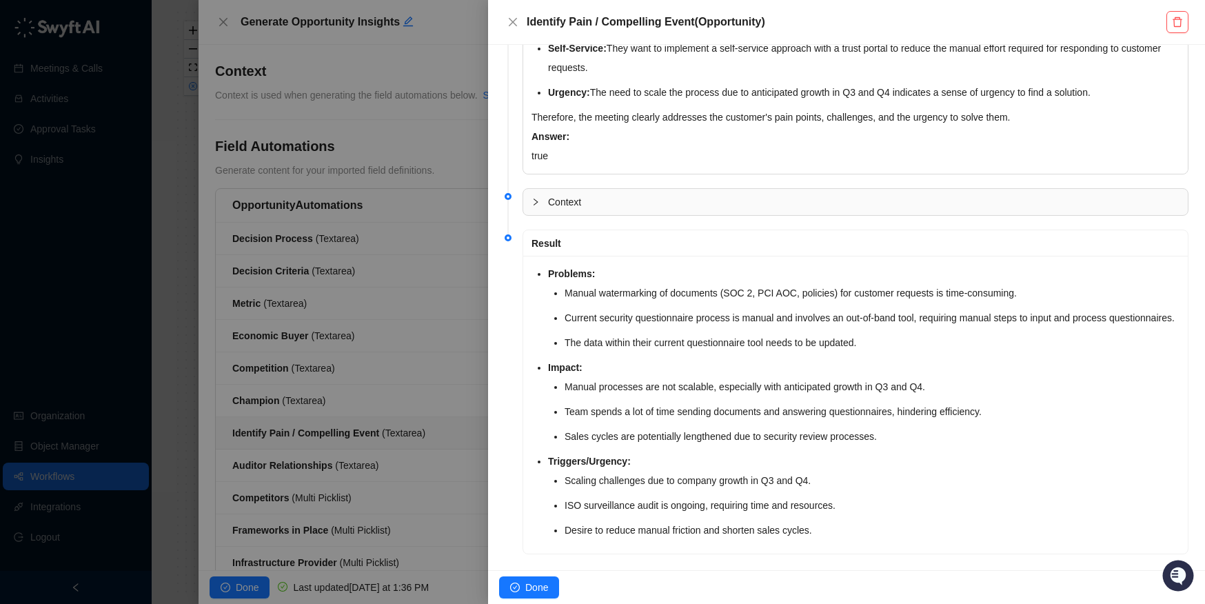
scroll to position [546, 0]
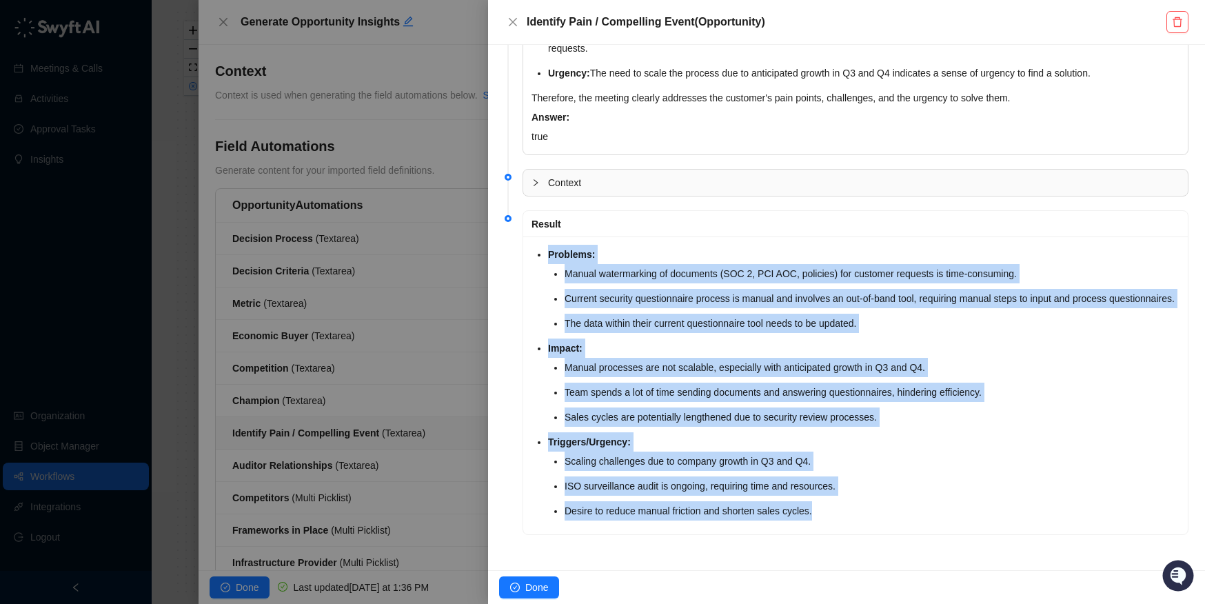
drag, startPoint x: 543, startPoint y: 229, endPoint x: 1035, endPoint y: 574, distance: 600.7
click at [973, 574] on div "**********" at bounding box center [846, 302] width 717 height 604
click at [973, 534] on div "Result Problems: Manual watermarking of documents (SOC 2, PCI AOC, policies) fo…" at bounding box center [856, 372] width 666 height 325
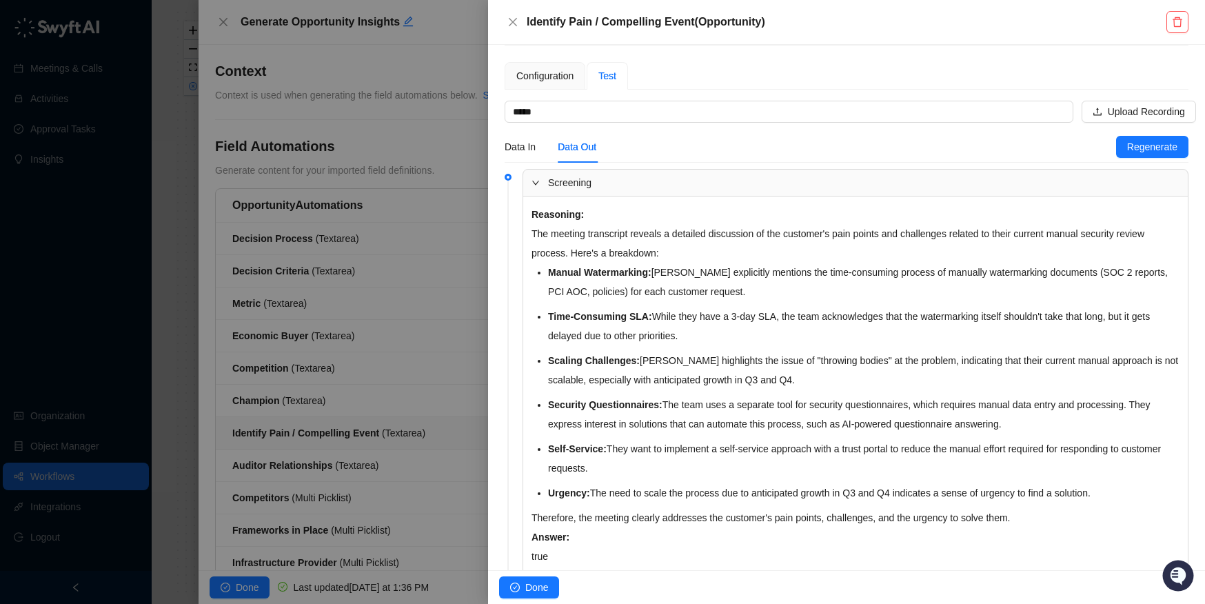
scroll to position [0, 0]
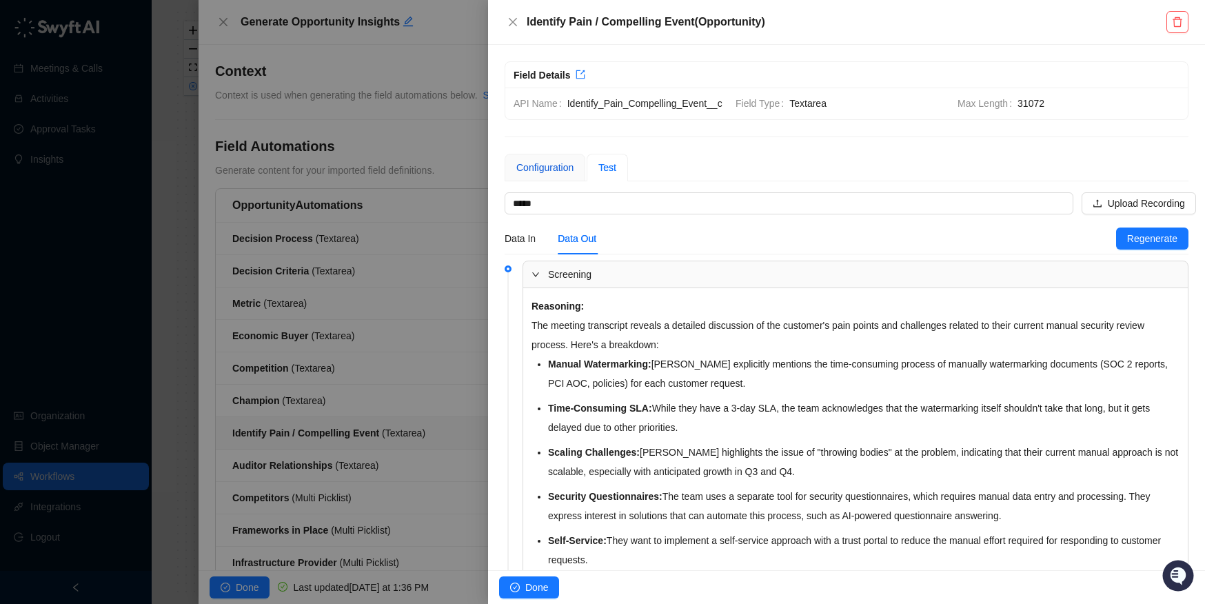
click at [546, 175] on div "Configuration" at bounding box center [544, 167] width 57 height 15
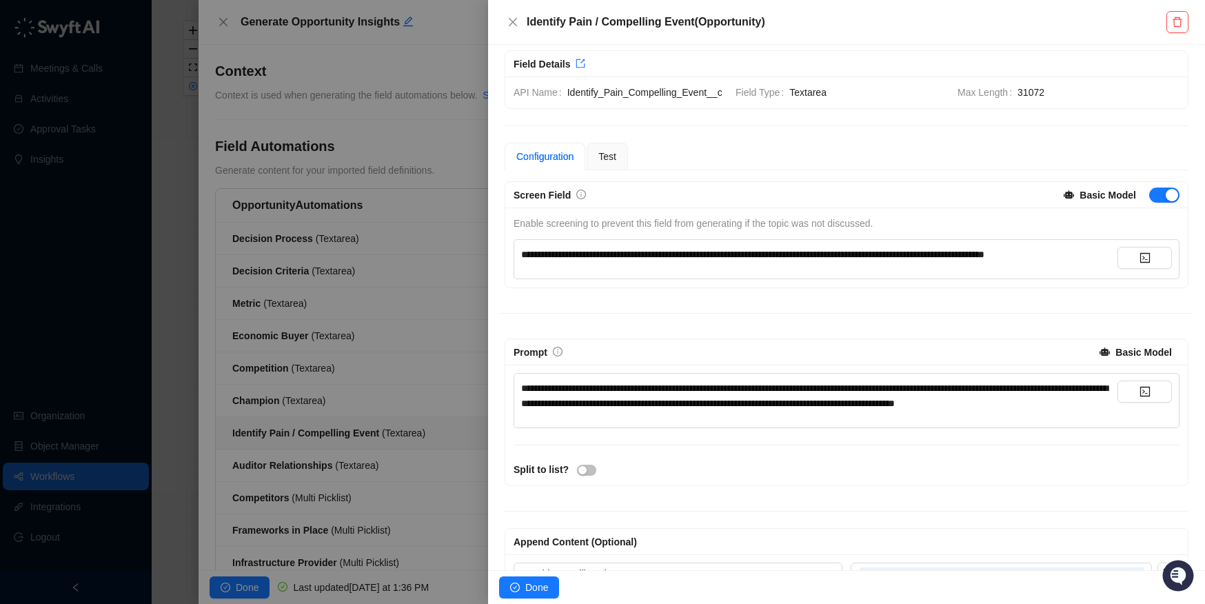
scroll to position [17, 0]
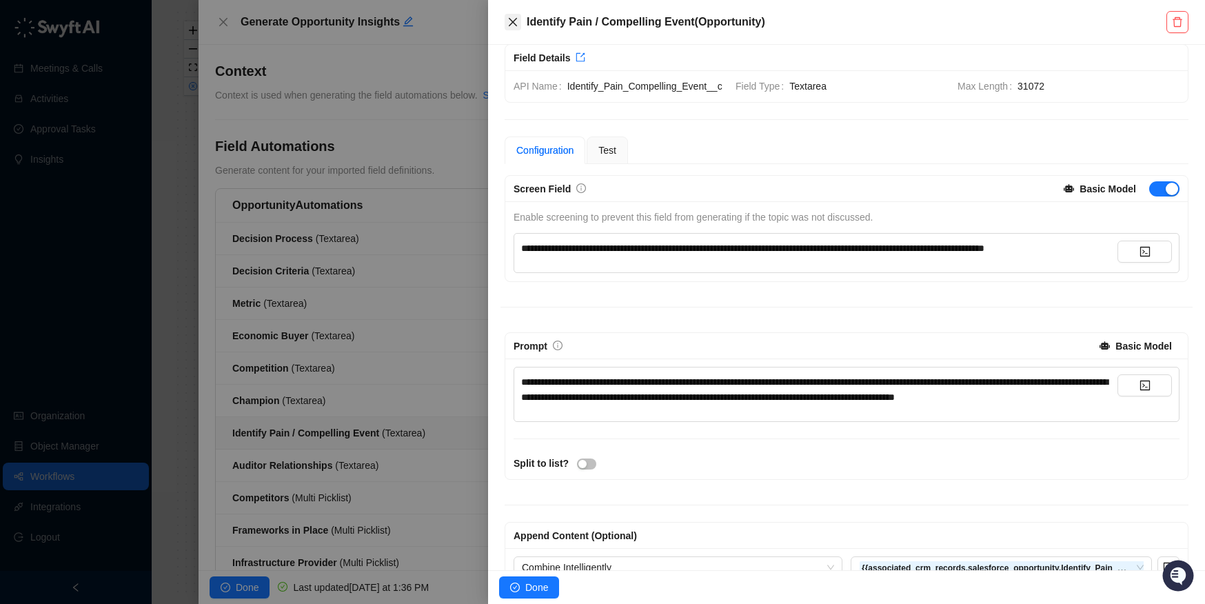
click at [506, 19] on button "Close" at bounding box center [513, 22] width 17 height 17
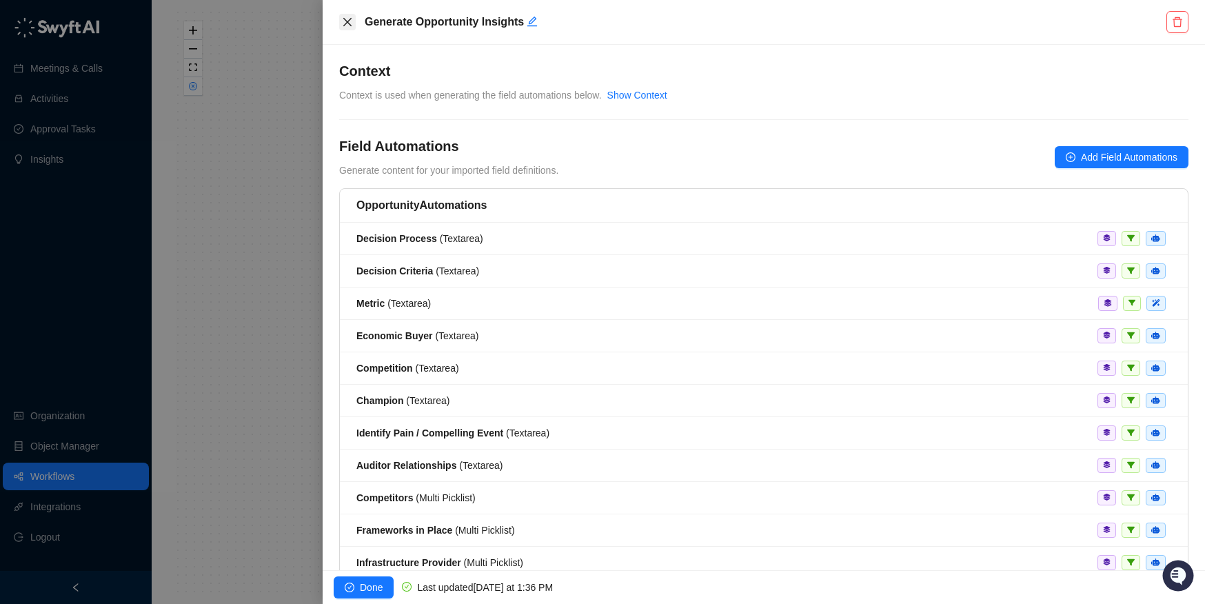
click at [355, 17] on button "Close" at bounding box center [347, 22] width 17 height 17
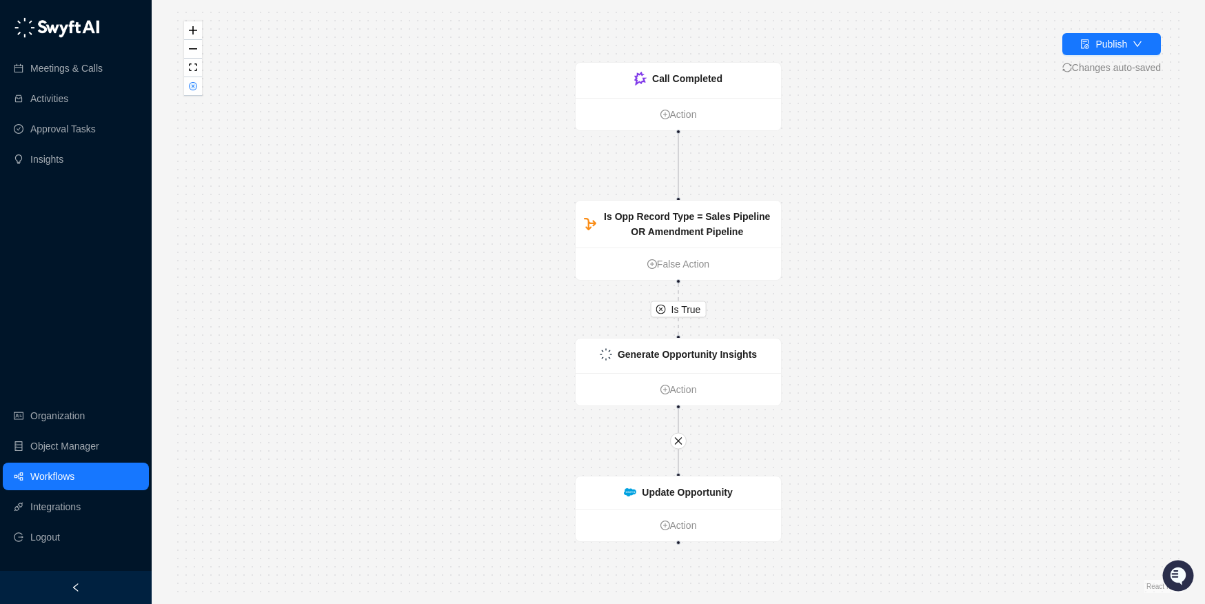
click at [52, 472] on link "Workflows" at bounding box center [52, 477] width 44 height 28
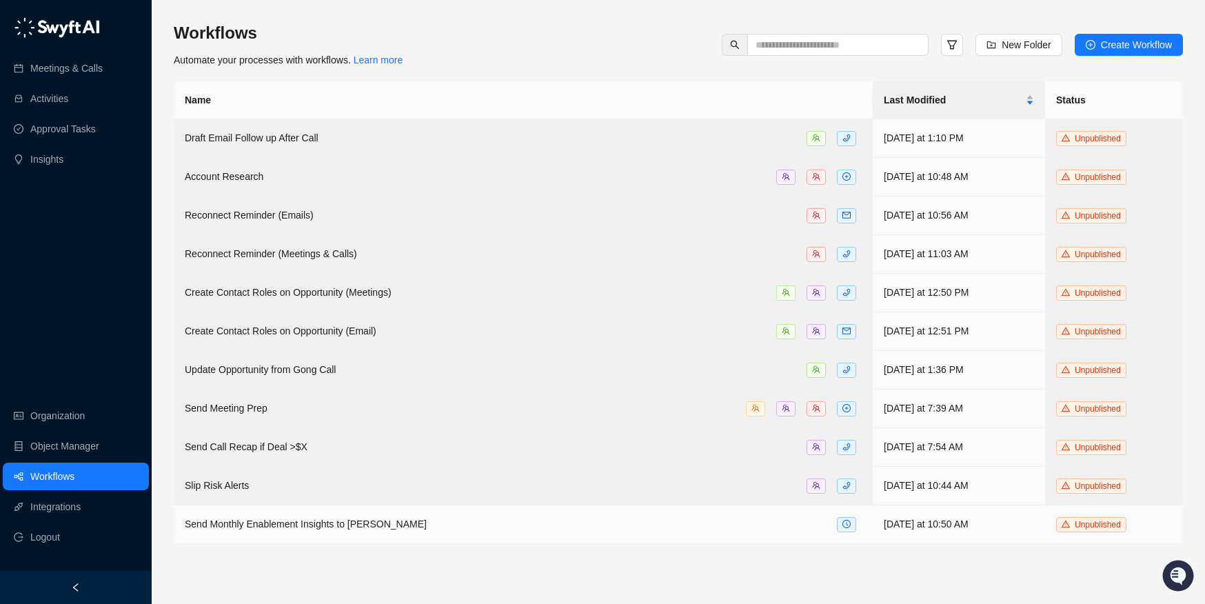
click at [330, 518] on span "Send Monthly Enablement Insights to [PERSON_NAME]" at bounding box center [306, 523] width 242 height 11
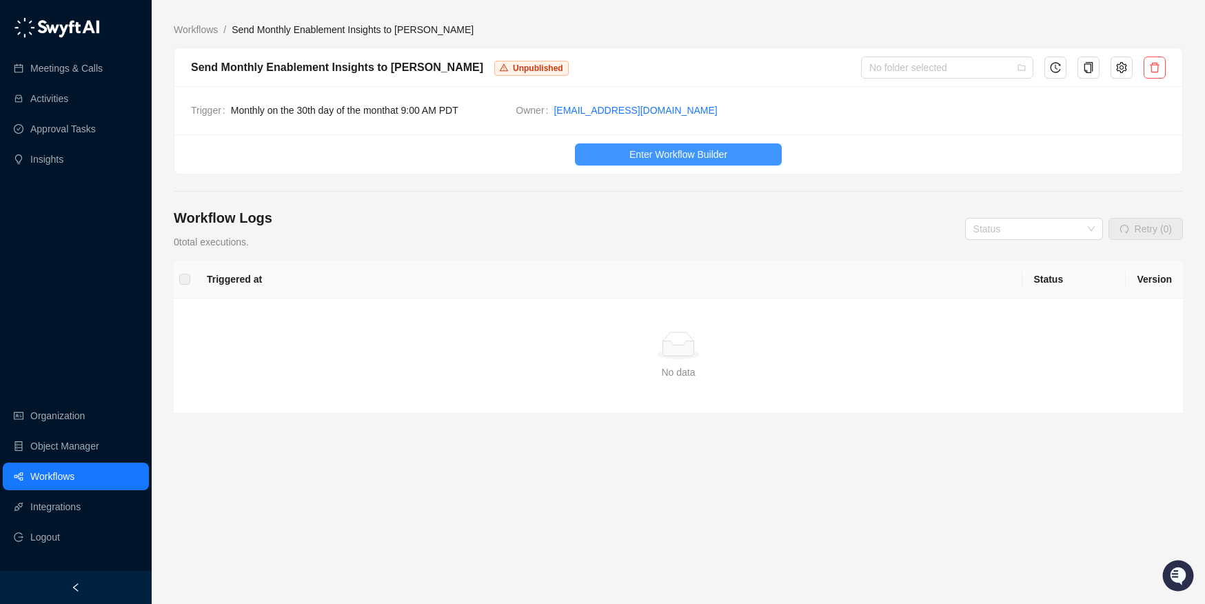
click at [601, 149] on button "Enter Workflow Builder" at bounding box center [678, 154] width 207 height 22
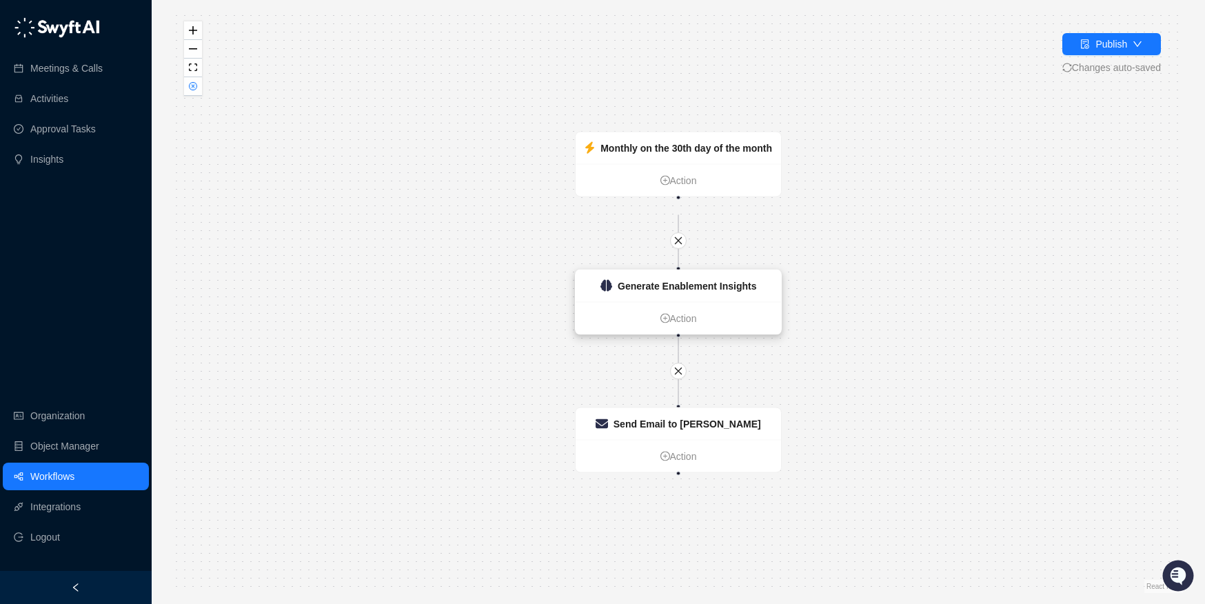
click at [684, 287] on strong "Generate Enablement Insights" at bounding box center [687, 286] width 139 height 11
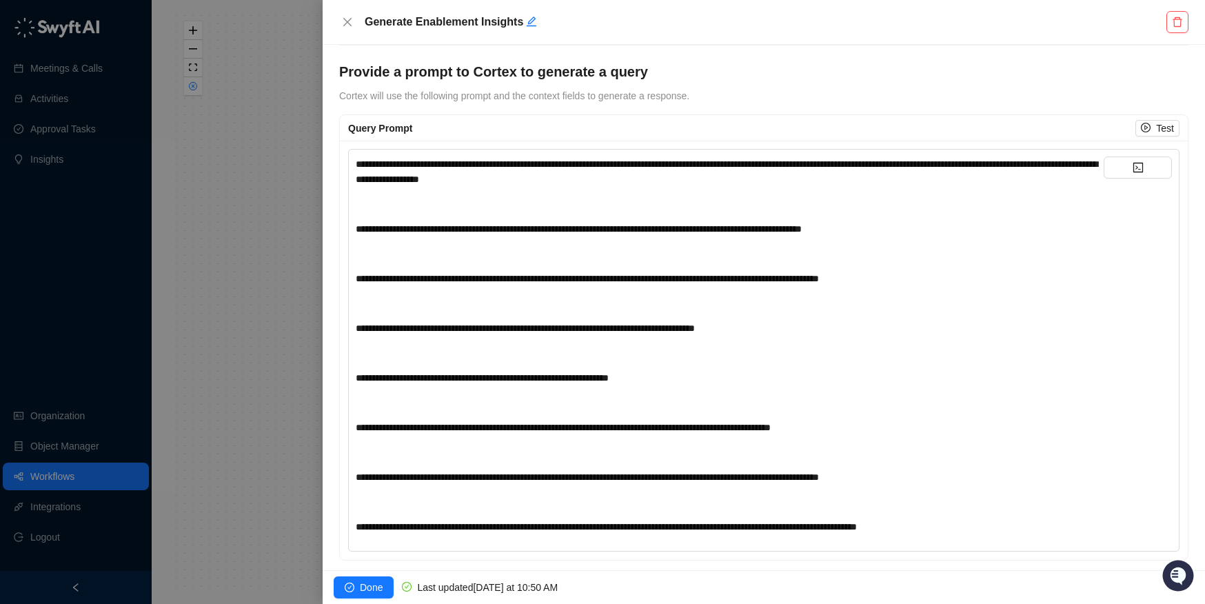
scroll to position [453, 0]
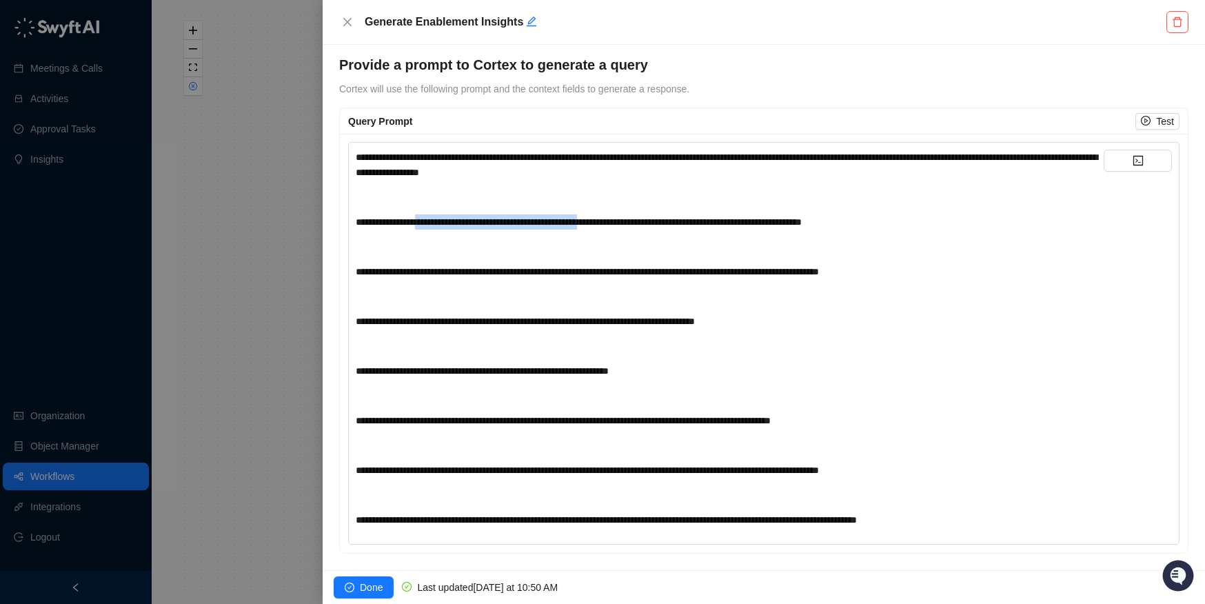
drag, startPoint x: 444, startPoint y: 224, endPoint x: 651, endPoint y: 219, distance: 206.9
click at [651, 219] on span "**********" at bounding box center [579, 222] width 446 height 10
click at [596, 263] on div "**********" at bounding box center [730, 339] width 748 height 378
click at [973, 120] on span "Test" at bounding box center [1165, 121] width 18 height 15
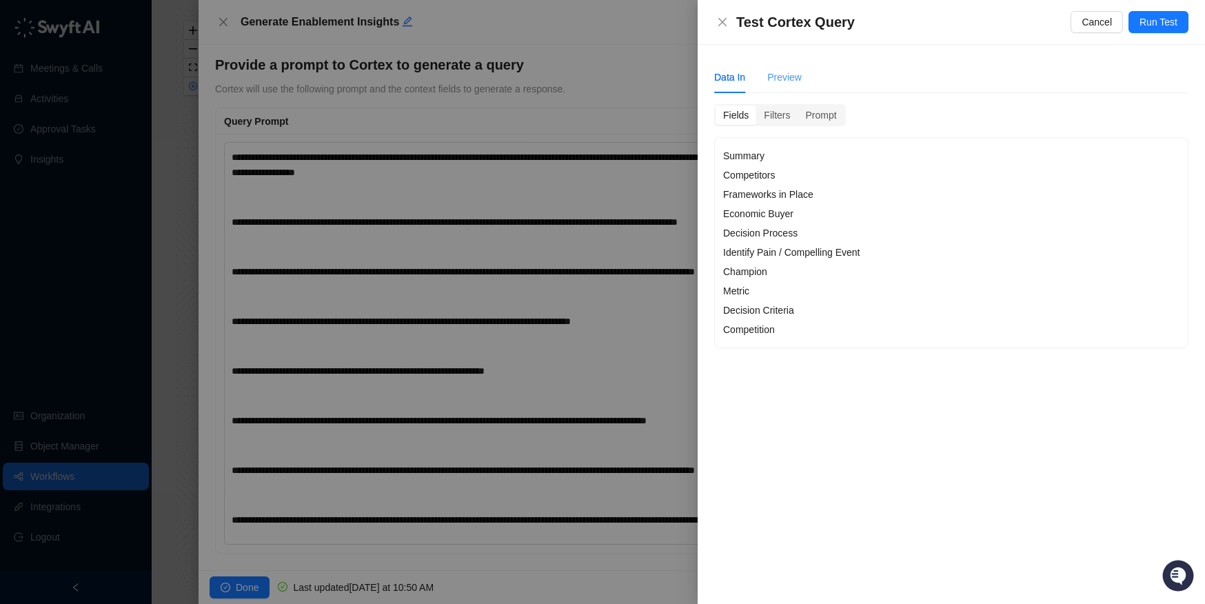
click at [782, 89] on div "Preview" at bounding box center [784, 77] width 34 height 32
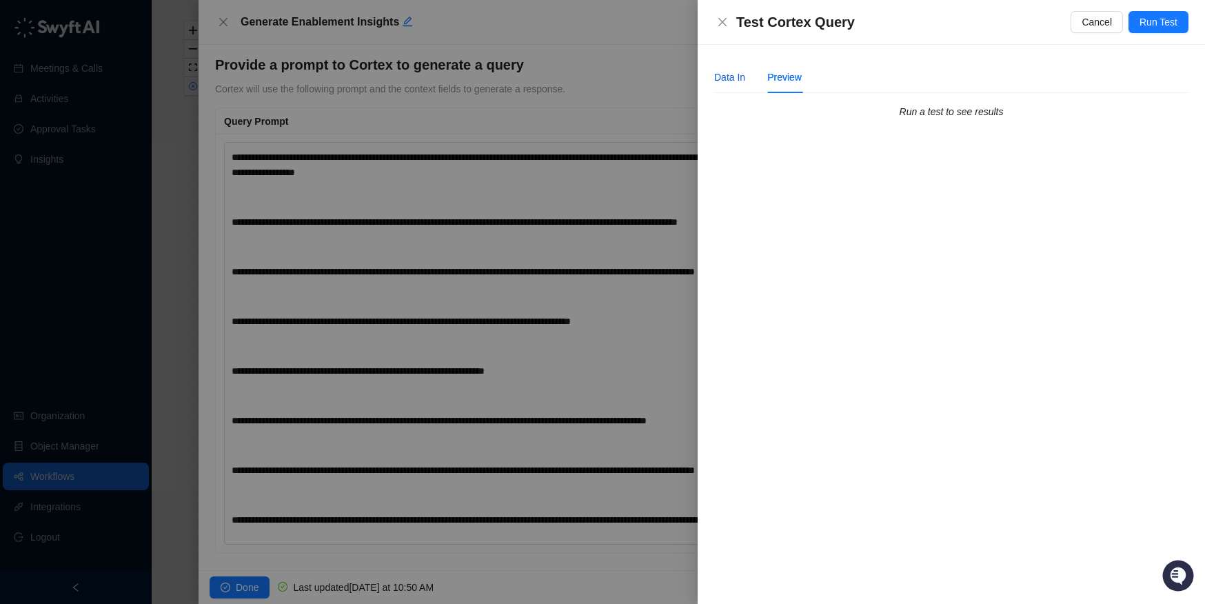
click at [722, 79] on div "Data In" at bounding box center [729, 77] width 31 height 15
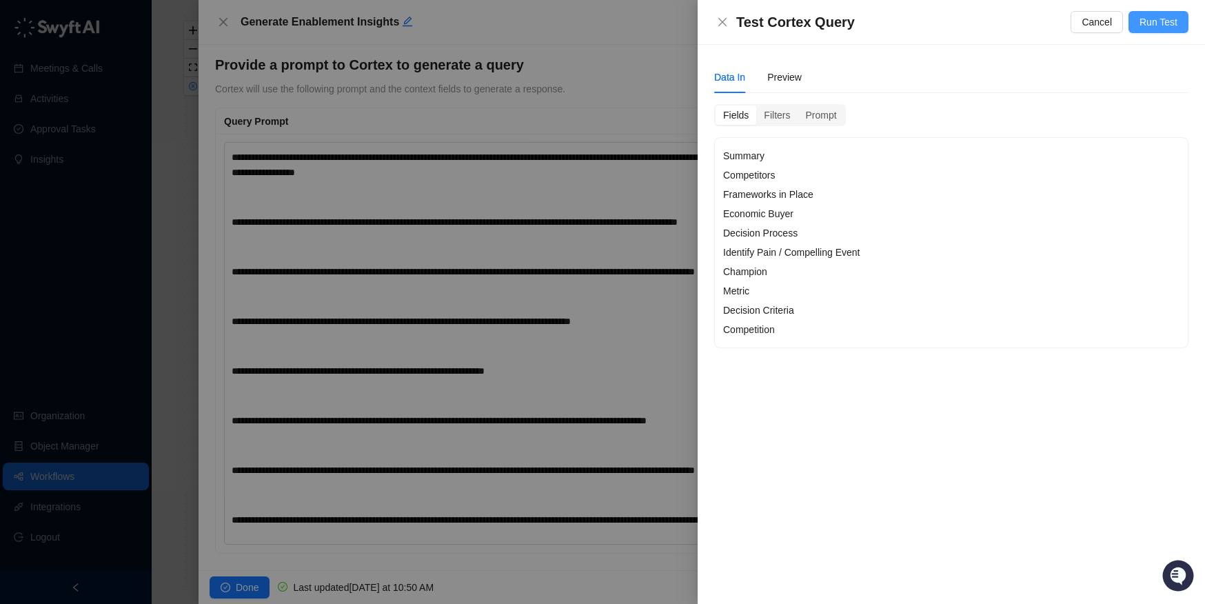
click at [973, 27] on span "Run Test" at bounding box center [1159, 21] width 38 height 15
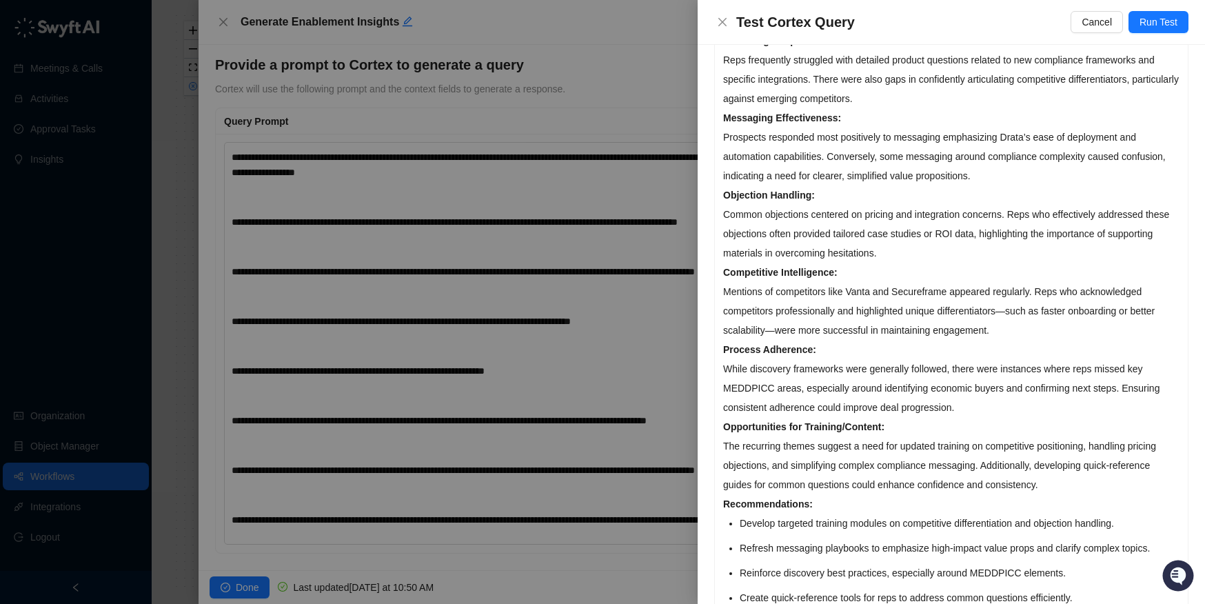
scroll to position [59, 0]
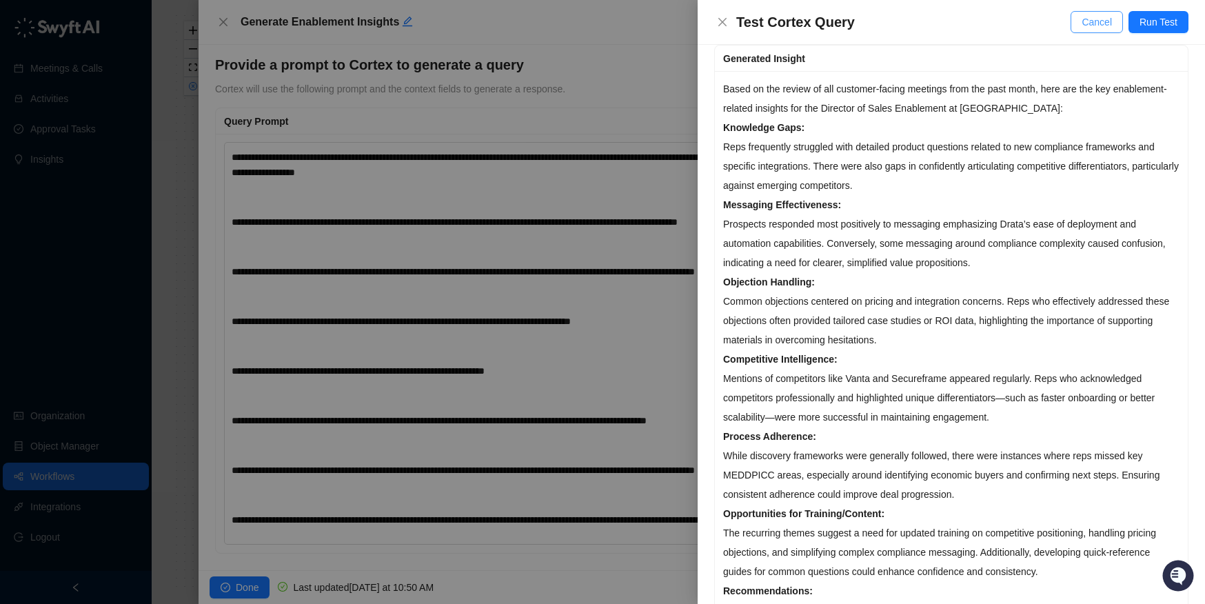
click at [973, 26] on button "Cancel" at bounding box center [1097, 22] width 52 height 22
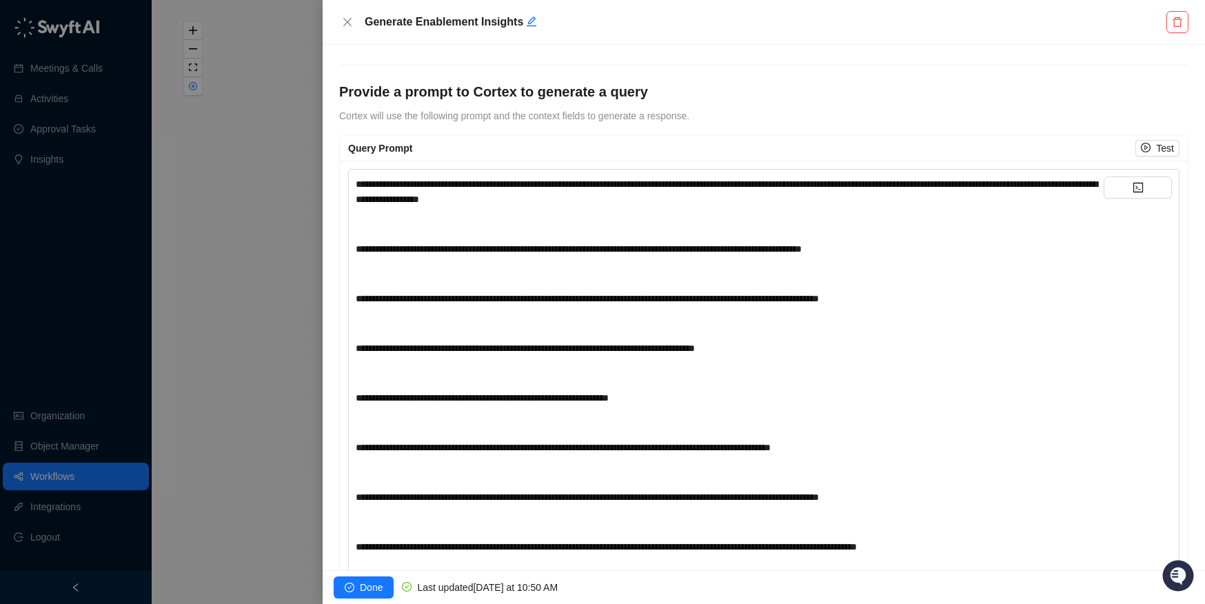
scroll to position [453, 0]
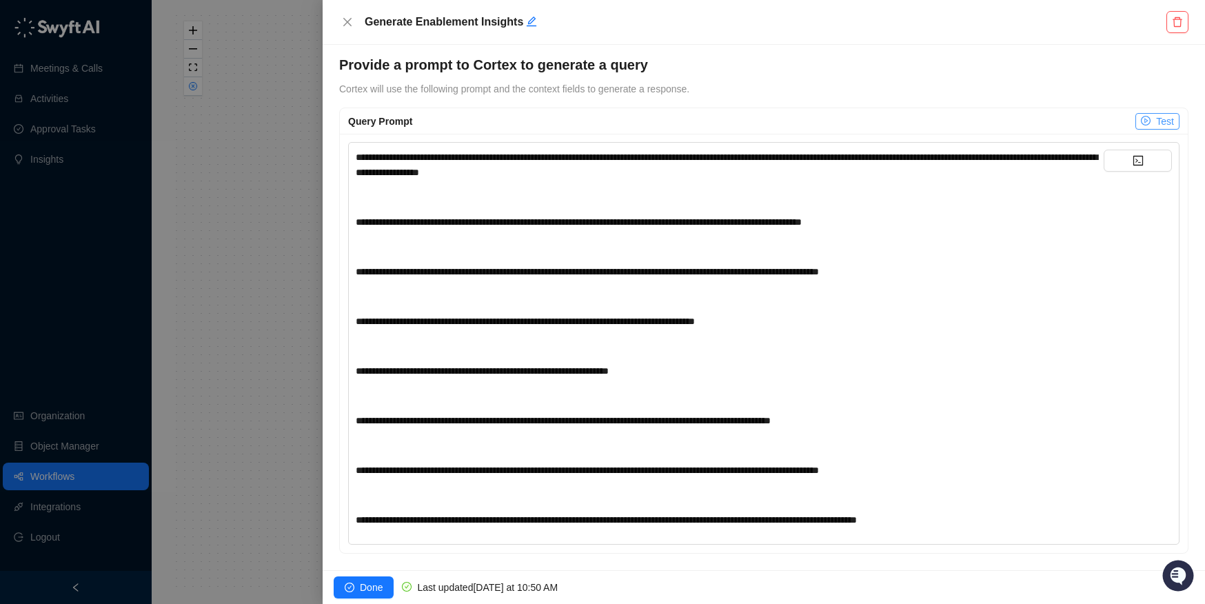
click at [973, 121] on icon "play-circle" at bounding box center [1146, 121] width 3 height 5
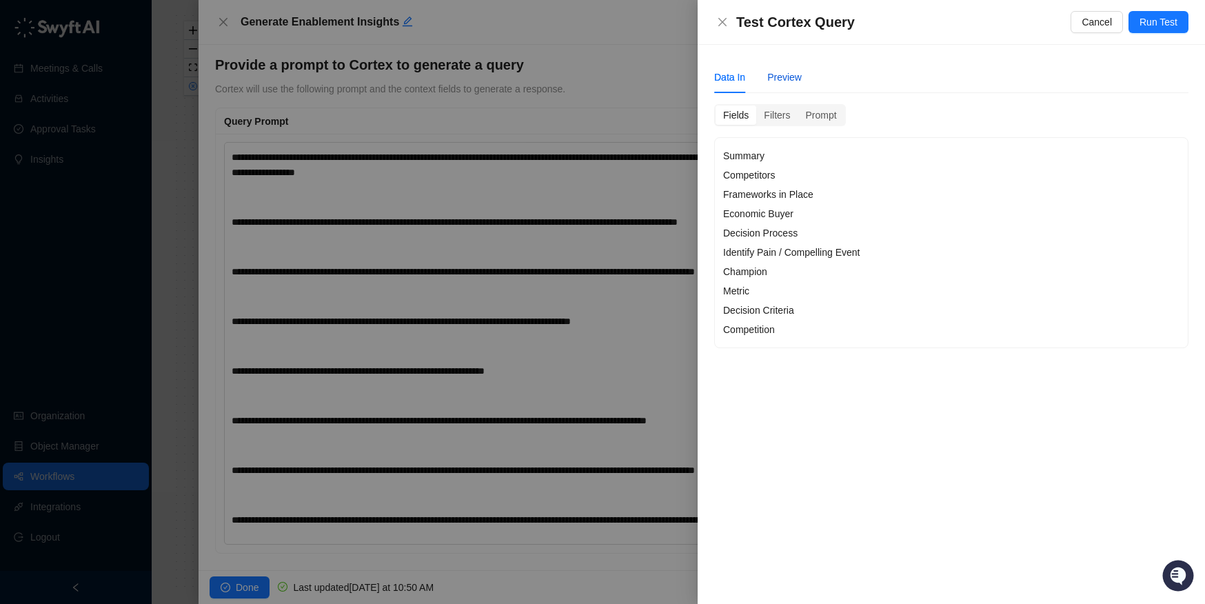
click at [786, 77] on div "Preview" at bounding box center [784, 77] width 34 height 15
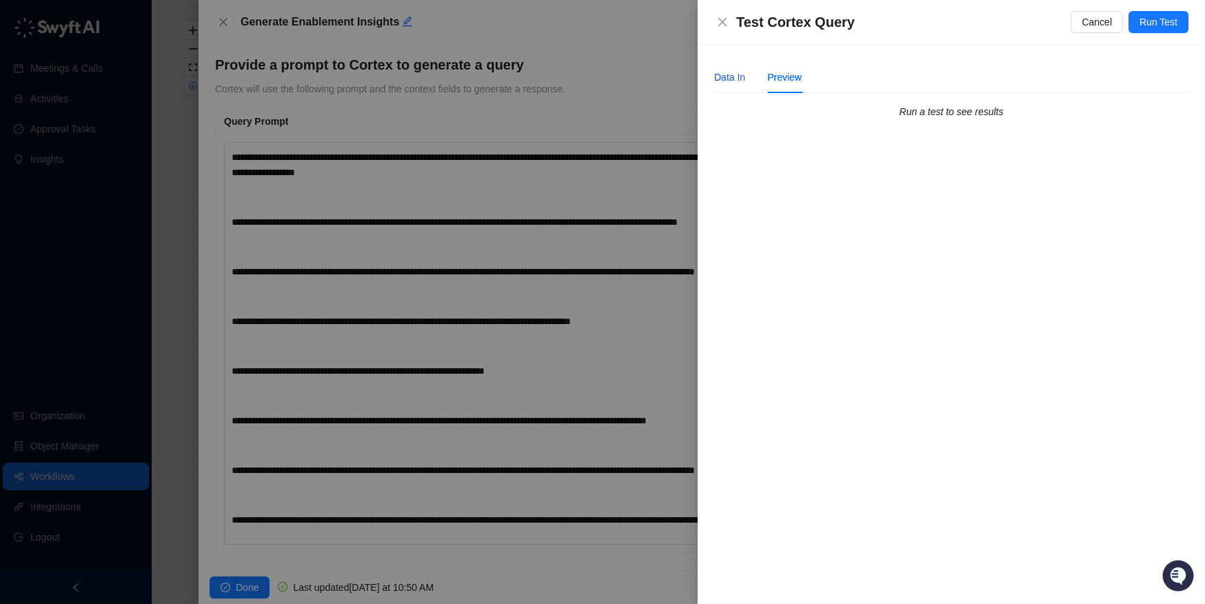
click at [738, 80] on div "Data In" at bounding box center [729, 77] width 31 height 15
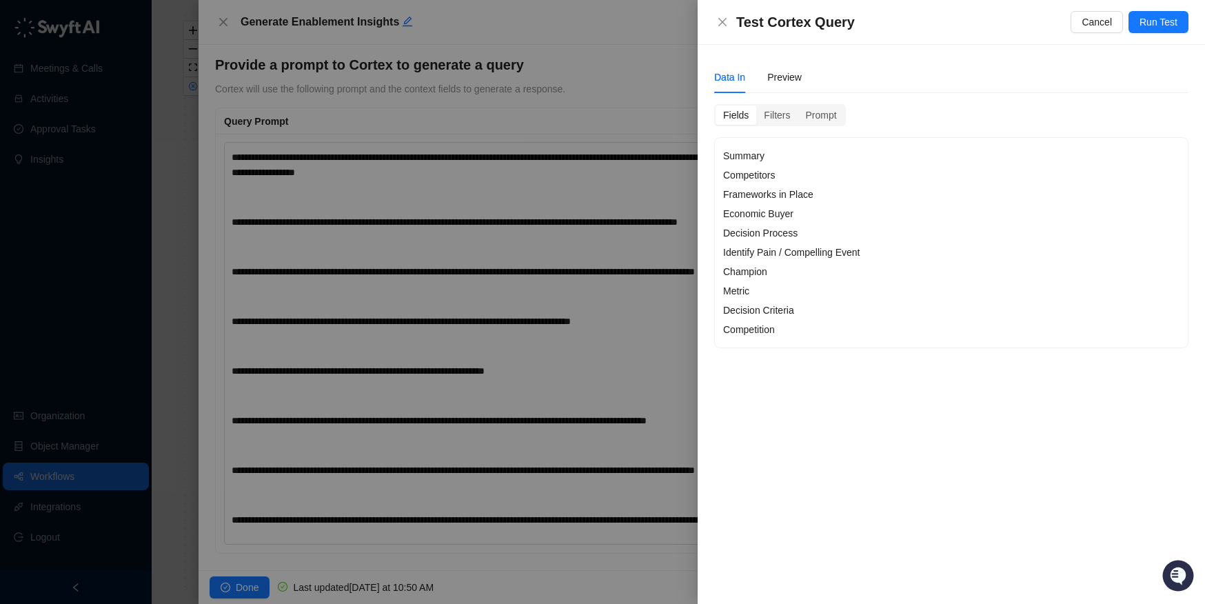
click at [782, 102] on div "Data In Preview Fields Filters Prompt Summary Competitors Frameworks in Place E…" at bounding box center [951, 204] width 474 height 287
click at [786, 117] on div "Filters" at bounding box center [776, 114] width 41 height 19
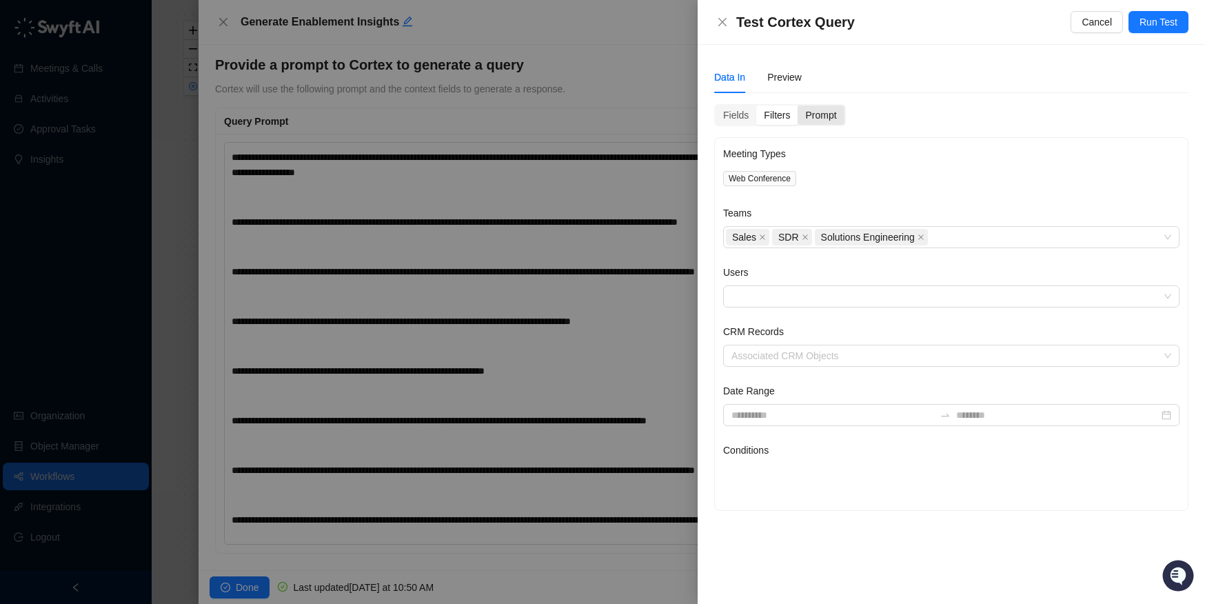
click at [831, 116] on div "Prompt" at bounding box center [821, 114] width 46 height 19
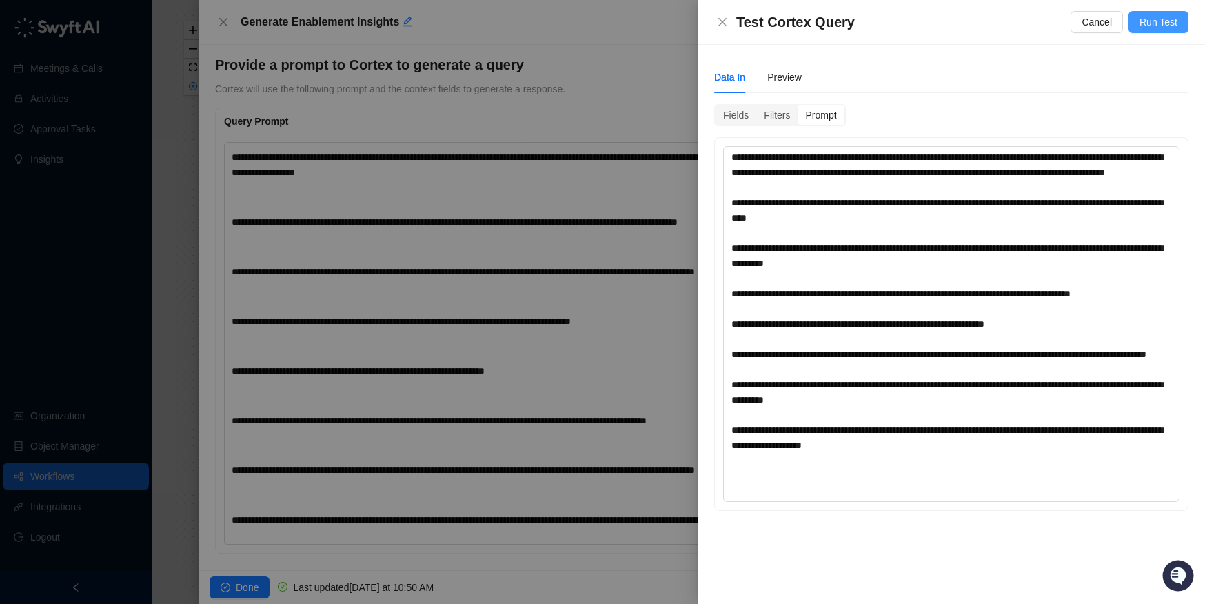
click at [973, 30] on button "Run Test" at bounding box center [1159, 22] width 60 height 22
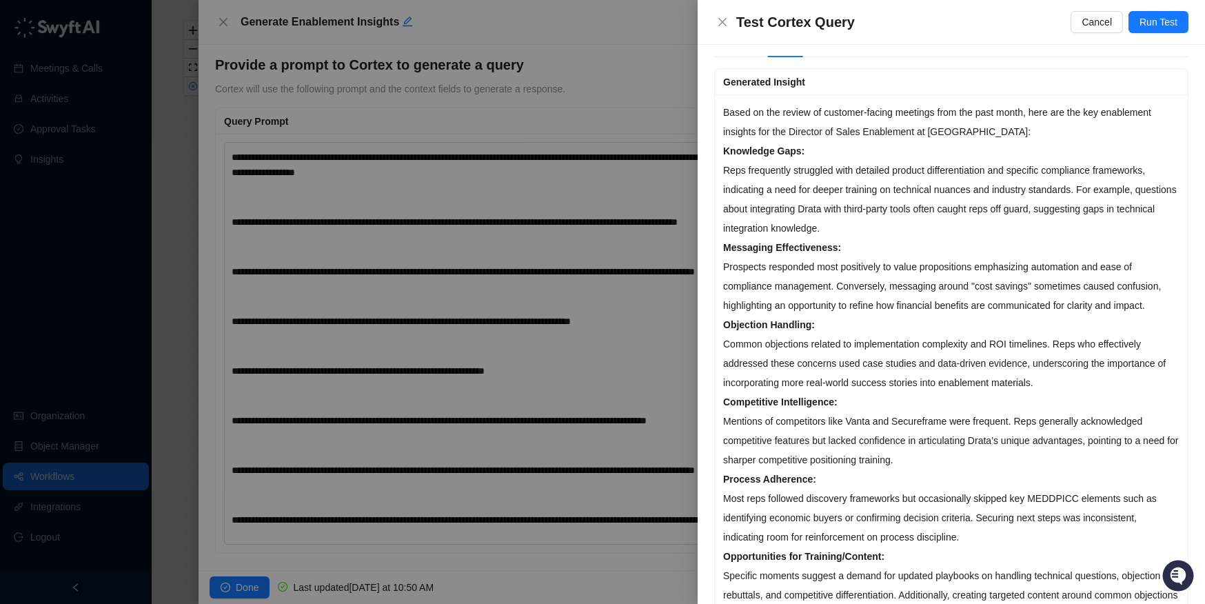
scroll to position [40, 0]
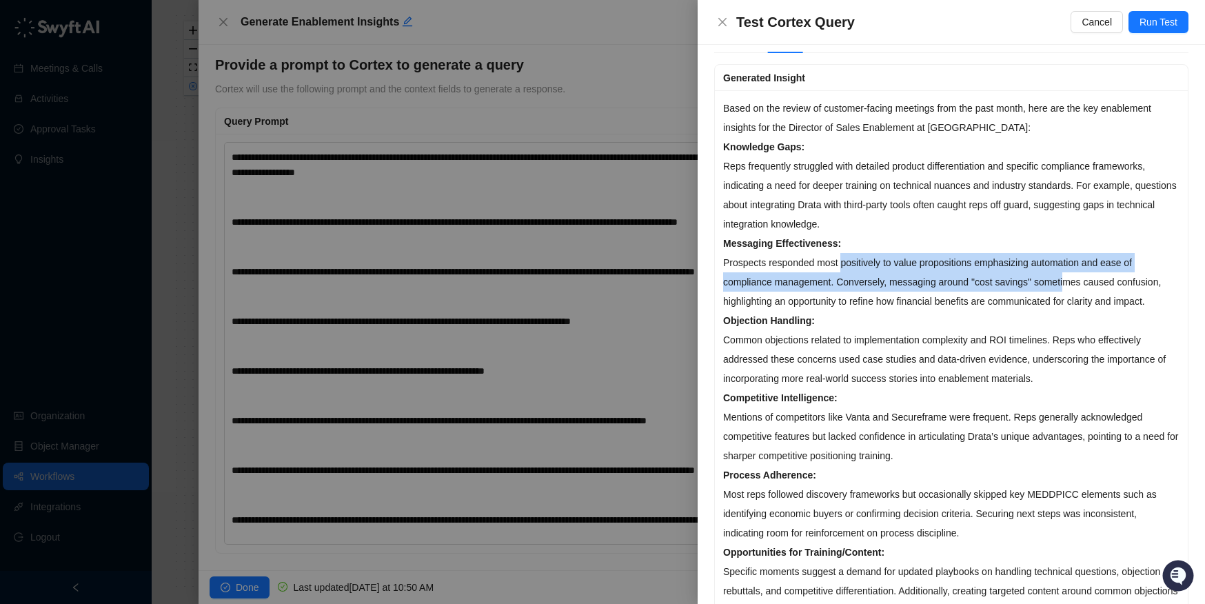
drag, startPoint x: 847, startPoint y: 271, endPoint x: 1080, endPoint y: 276, distance: 232.4
click at [973, 276] on p "Messaging Effectiveness: Prospects responded most positively to value propositi…" at bounding box center [951, 272] width 456 height 77
click at [973, 281] on p "Messaging Effectiveness: Prospects responded most positively to value propositi…" at bounding box center [951, 272] width 456 height 77
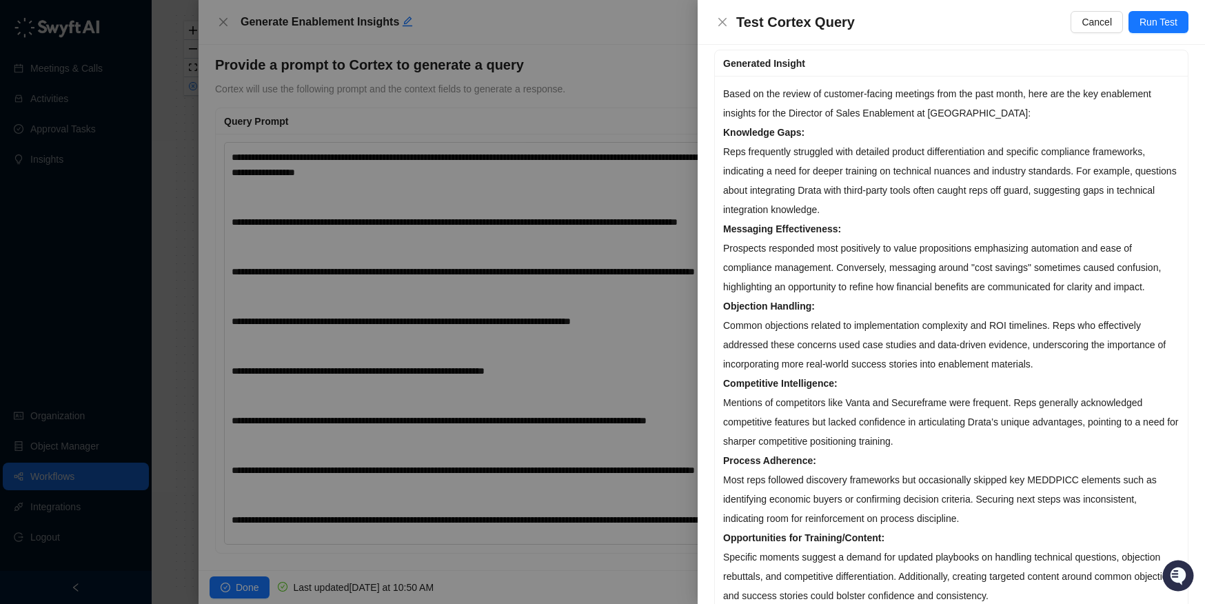
scroll to position [63, 0]
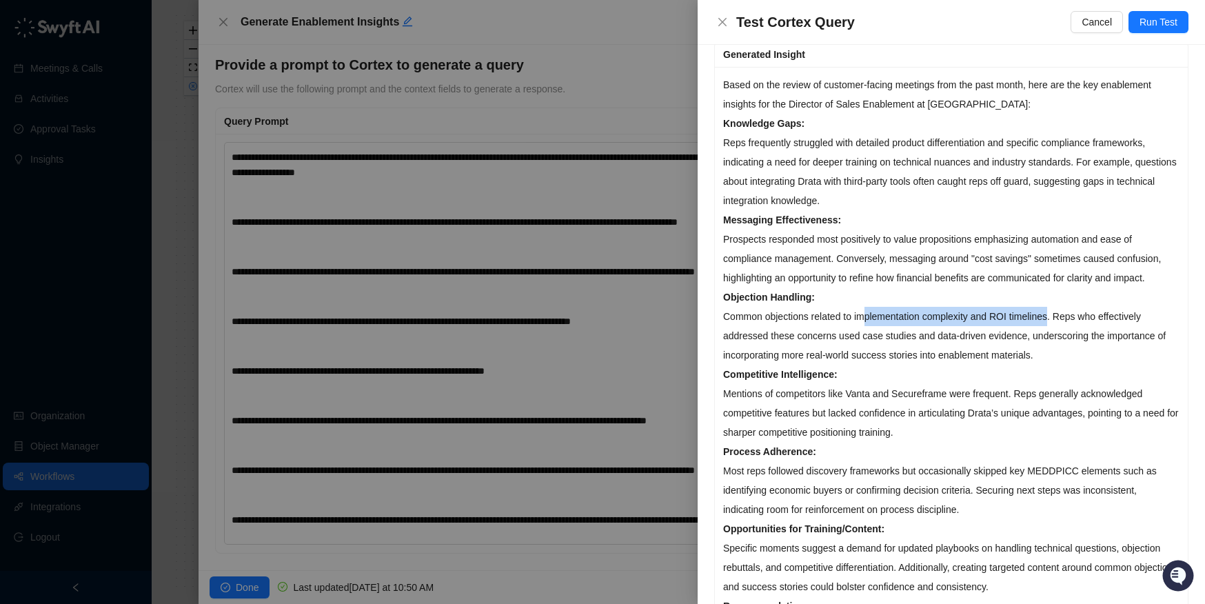
drag, startPoint x: 873, startPoint y: 334, endPoint x: 1062, endPoint y: 333, distance: 188.9
click at [973, 333] on p "Objection Handling: Common objections related to implementation complexity and …" at bounding box center [951, 325] width 456 height 77
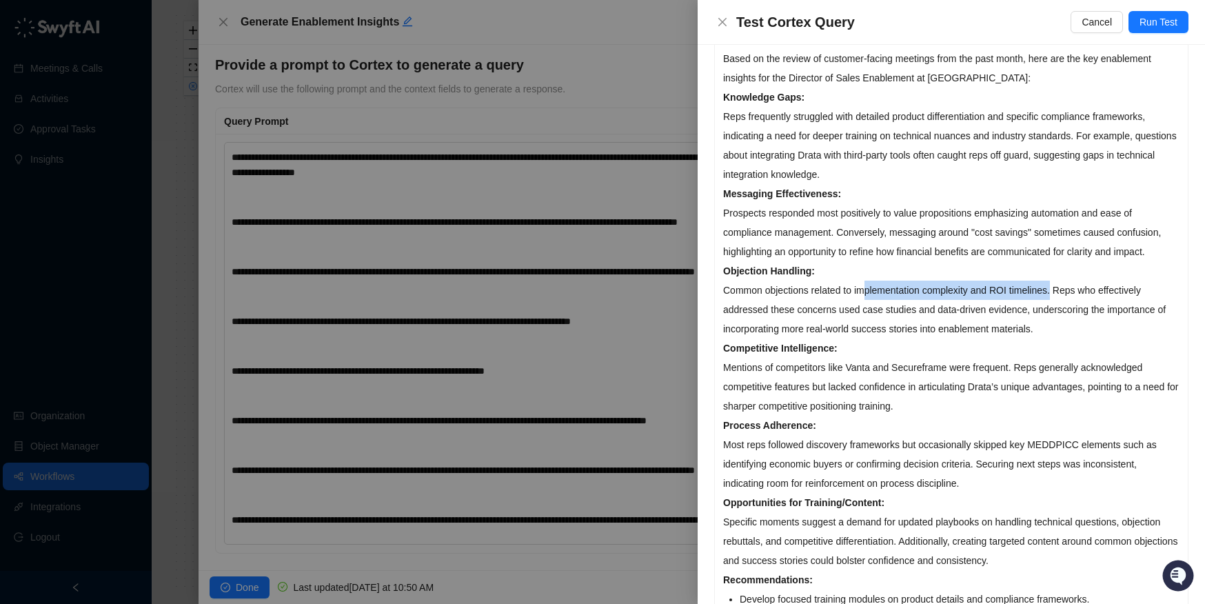
scroll to position [145, 0]
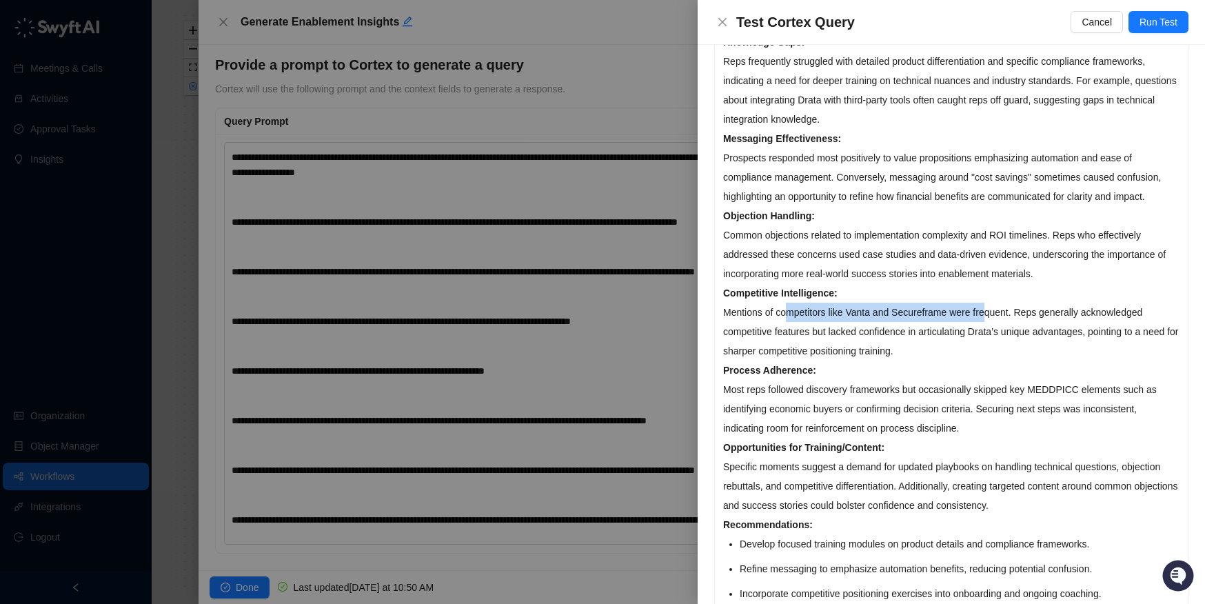
drag, startPoint x: 833, startPoint y: 339, endPoint x: 995, endPoint y: 333, distance: 162.1
click at [973, 333] on p "Competitive Intelligence: Mentions of competitors like Vanta and Secureframe we…" at bounding box center [951, 321] width 456 height 77
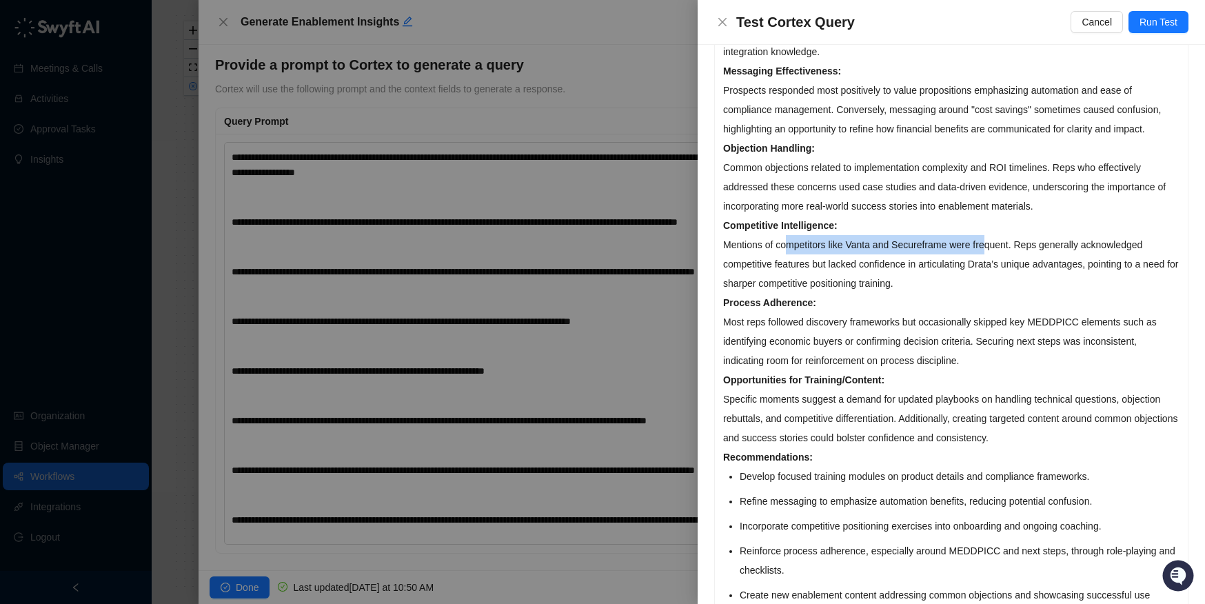
scroll to position [223, 0]
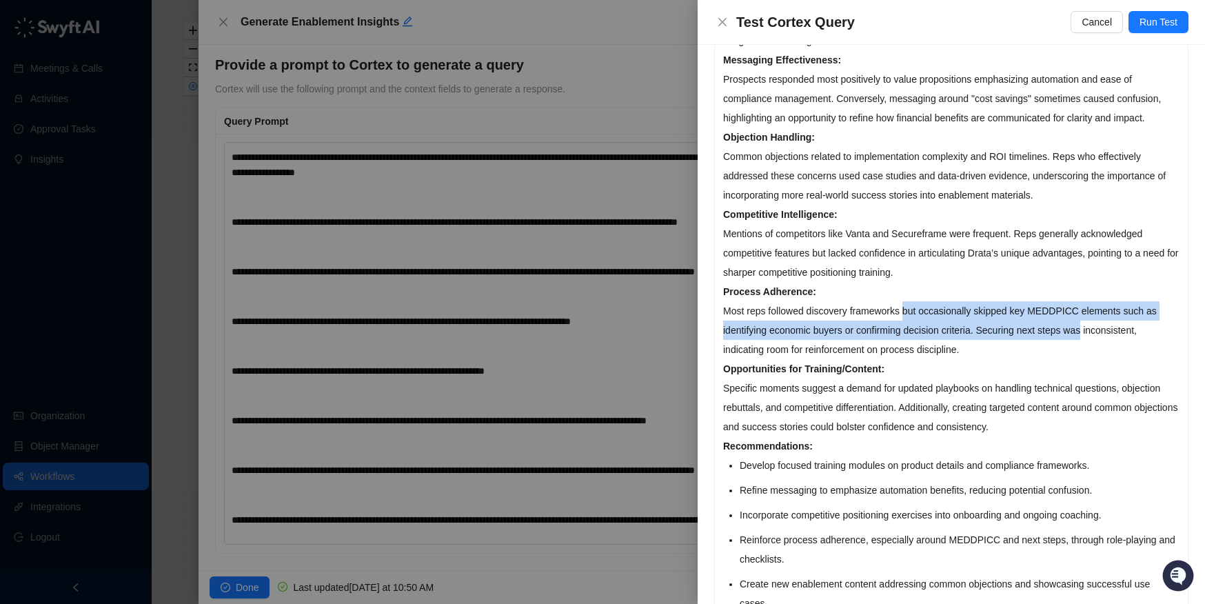
drag, startPoint x: 914, startPoint y: 329, endPoint x: 1111, endPoint y: 356, distance: 198.3
click at [973, 353] on p "Process Adherence: Most reps followed discovery frameworks but occasionally ski…" at bounding box center [951, 320] width 456 height 77
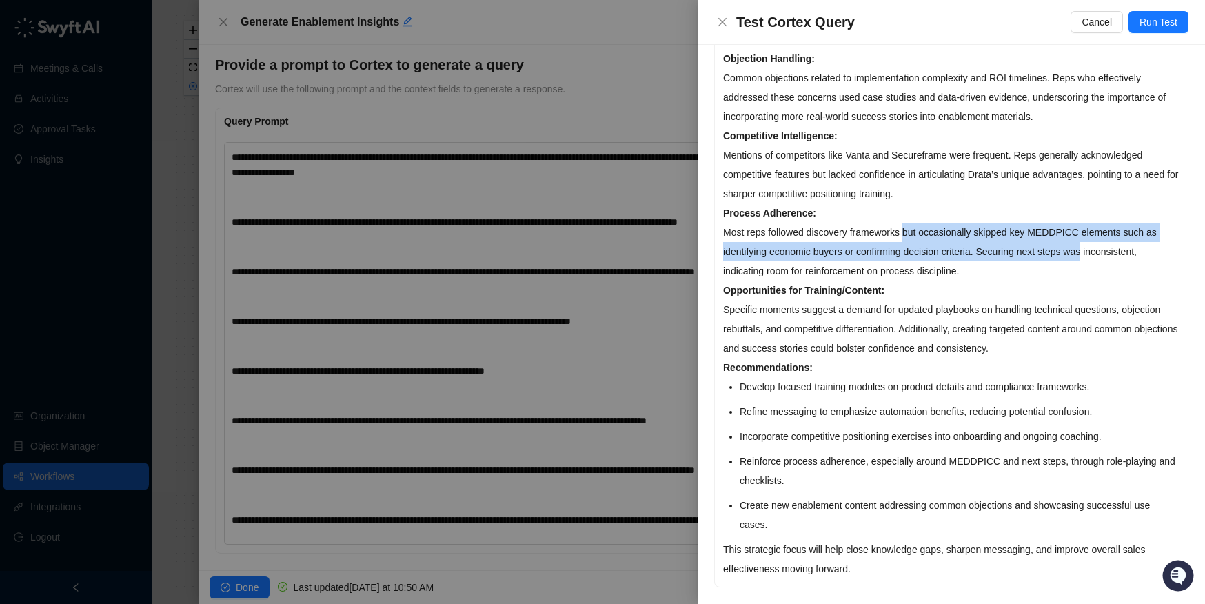
scroll to position [310, 0]
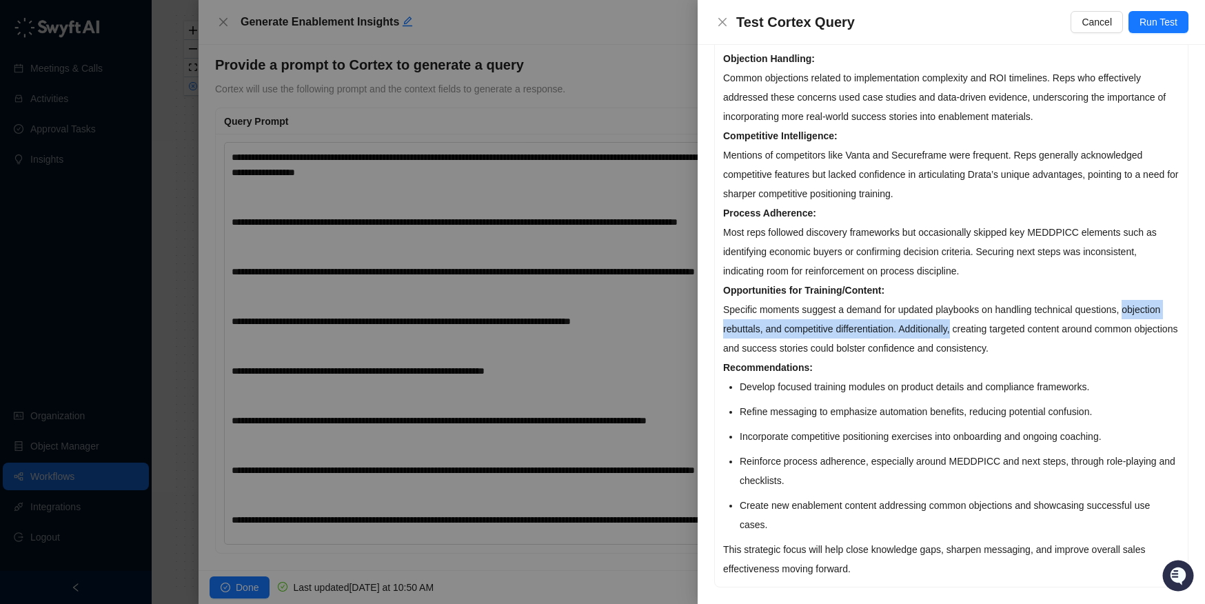
drag, startPoint x: 724, startPoint y: 339, endPoint x: 1015, endPoint y: 333, distance: 291.0
click at [973, 332] on p "Opportunities for Training/Content: Specific moments suggest a demand for updat…" at bounding box center [951, 319] width 456 height 77
click at [962, 395] on li "Develop focused training modules on product details and compliance frameworks." at bounding box center [960, 386] width 440 height 19
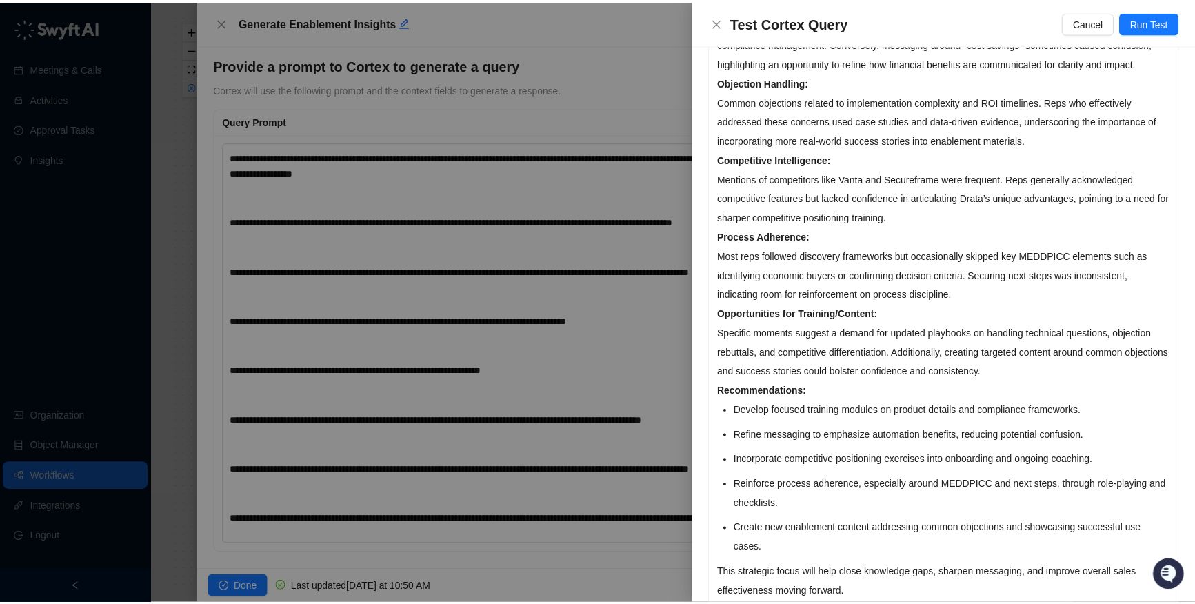
scroll to position [0, 0]
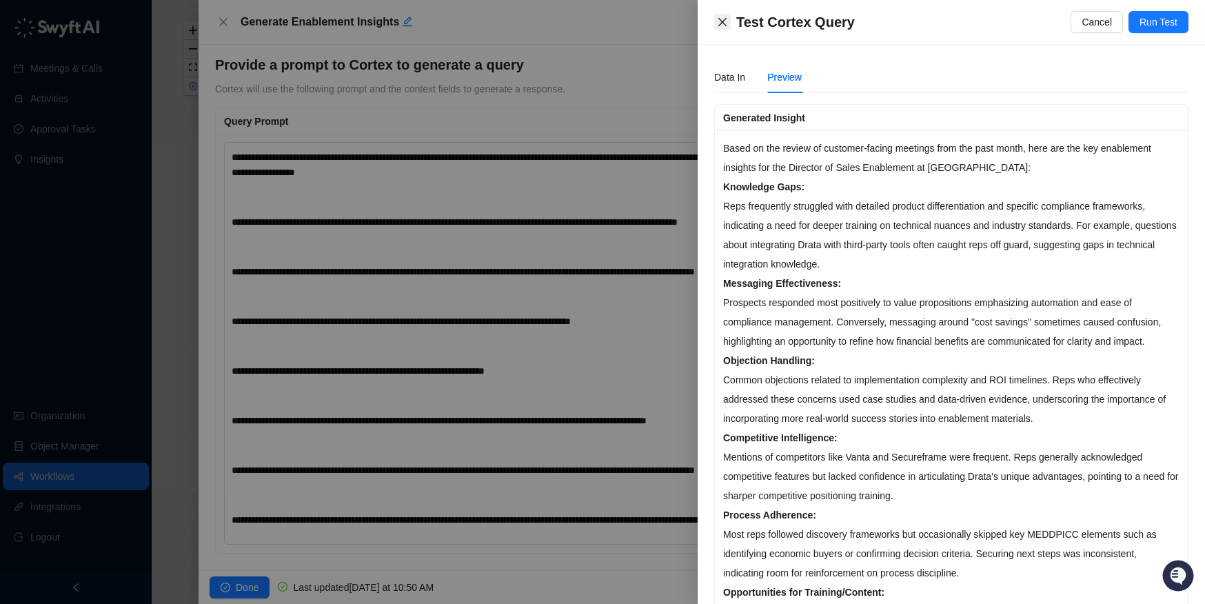
click at [729, 28] on button "Close" at bounding box center [722, 22] width 17 height 17
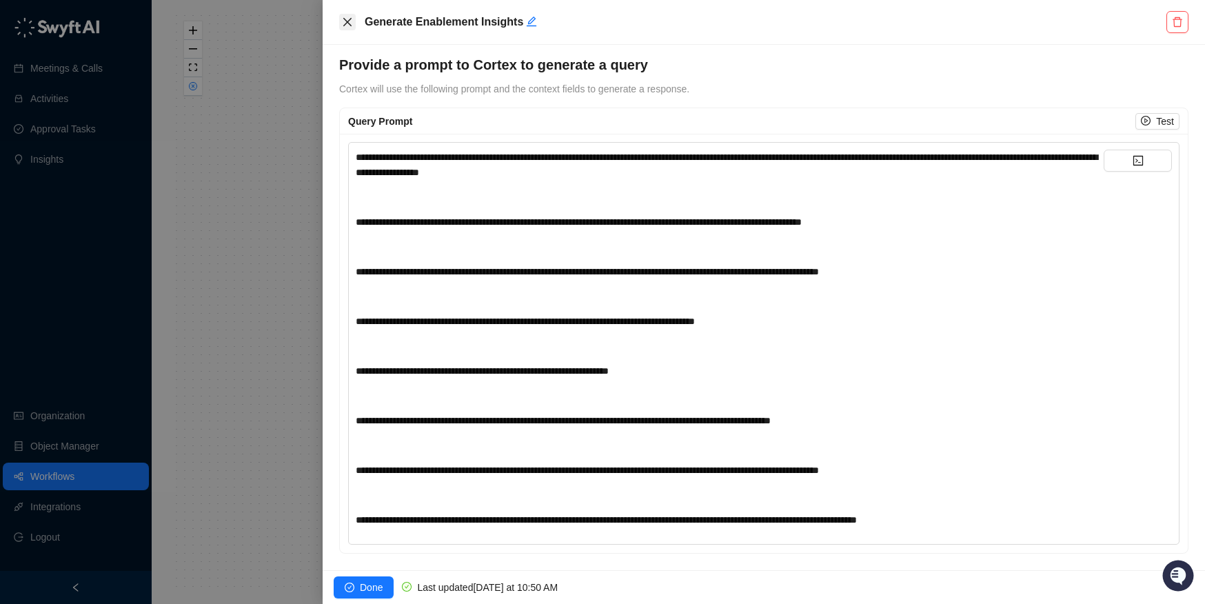
click at [349, 23] on icon "close" at bounding box center [347, 22] width 8 height 8
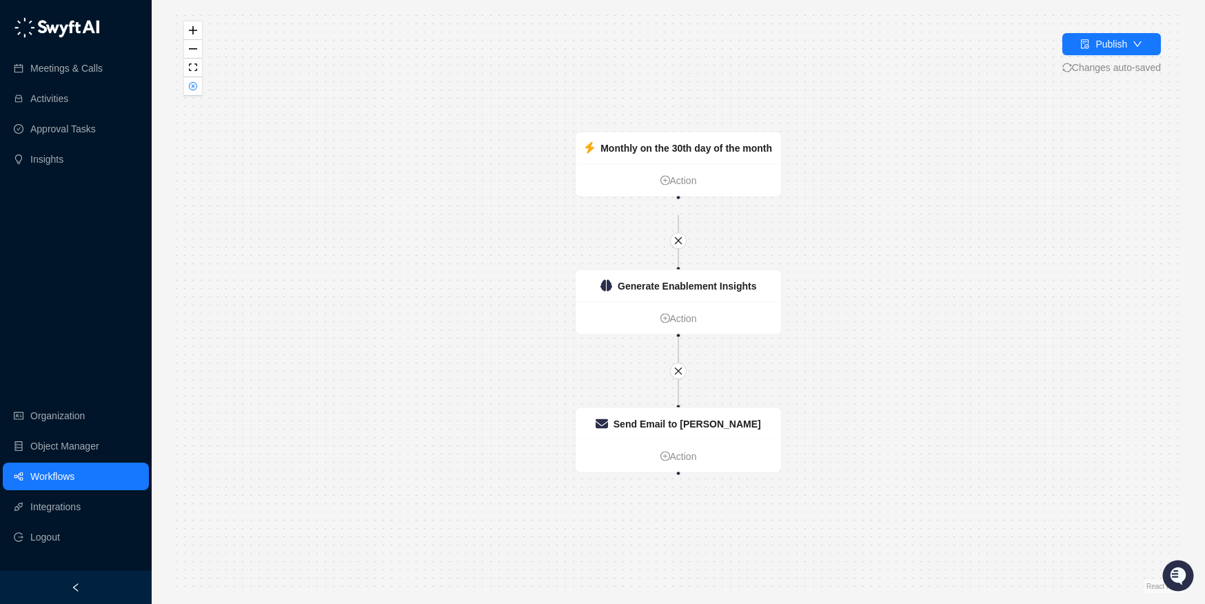
click at [53, 476] on link "Workflows" at bounding box center [52, 477] width 44 height 28
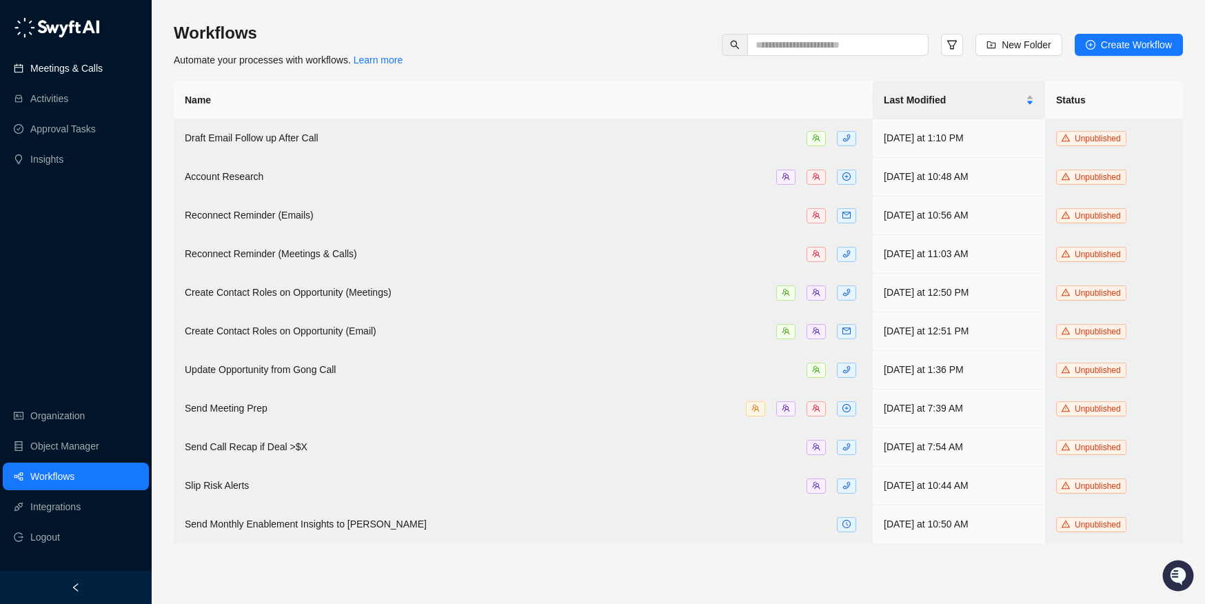
click at [66, 75] on link "Meetings & Calls" at bounding box center [66, 68] width 72 height 28
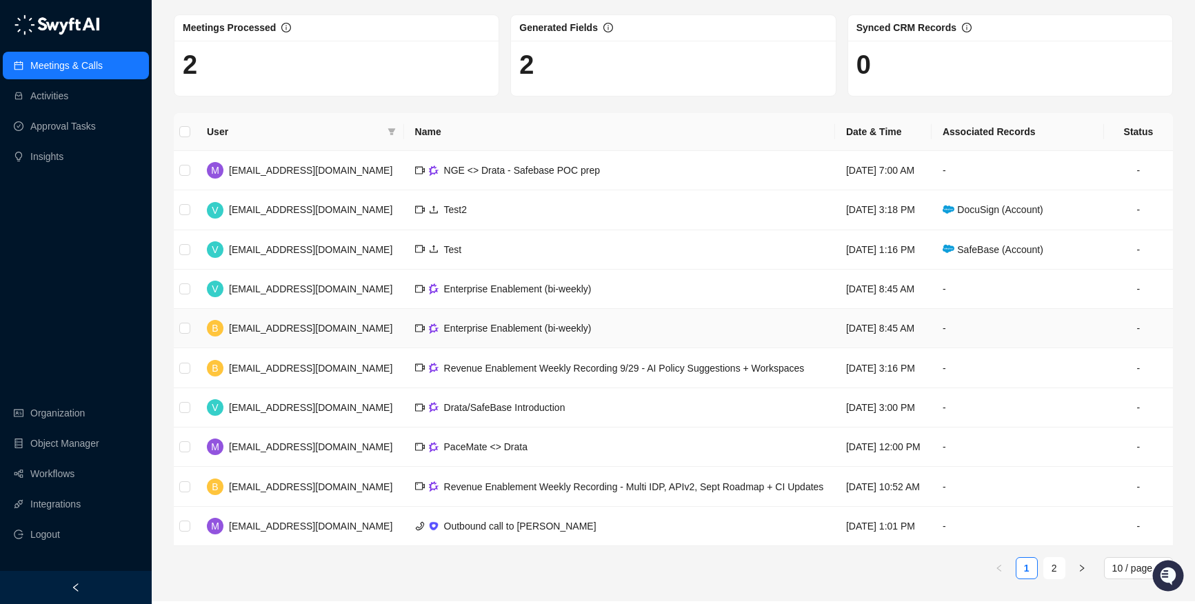
scroll to position [110, 0]
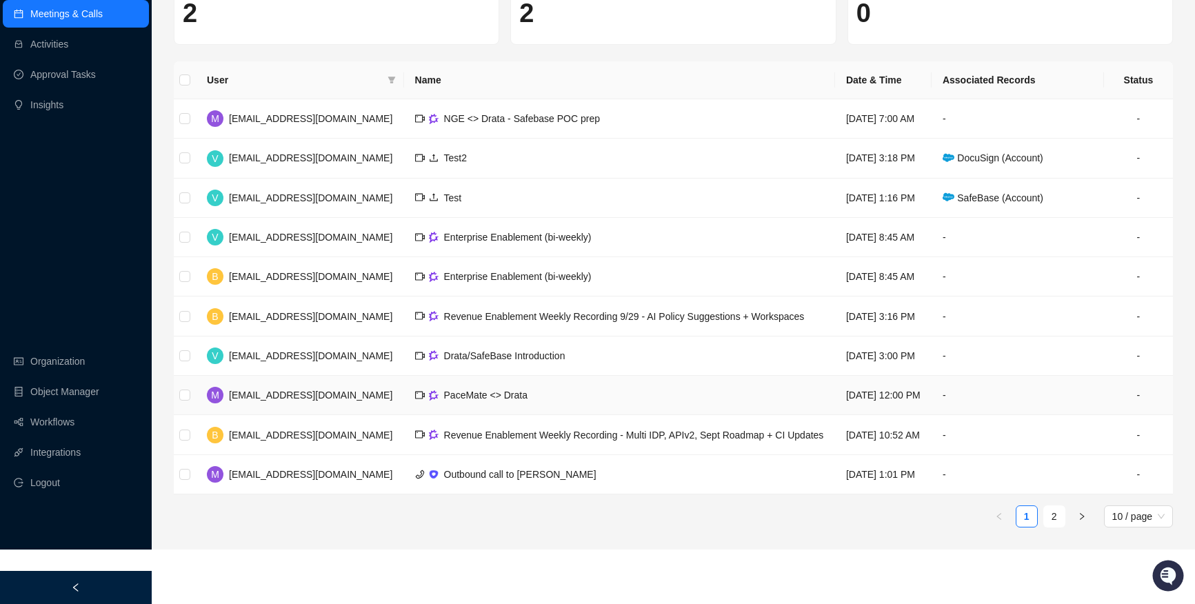
click at [316, 401] on span "[EMAIL_ADDRESS][DOMAIN_NAME]" at bounding box center [310, 394] width 163 height 11
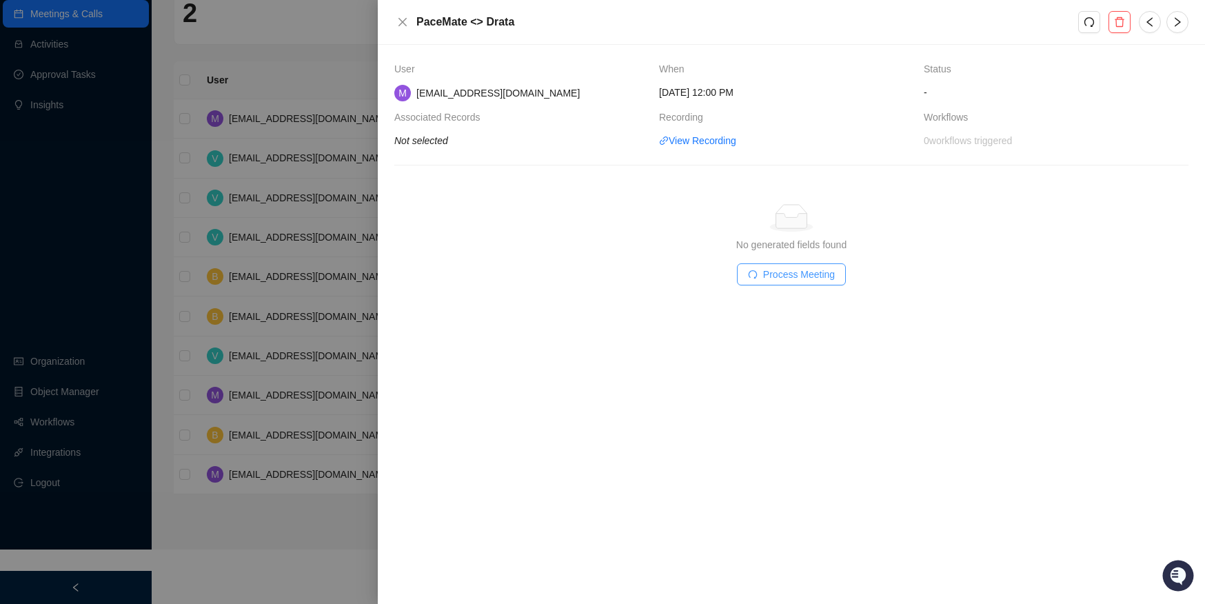
click at [816, 274] on span "Process Meeting" at bounding box center [799, 274] width 72 height 15
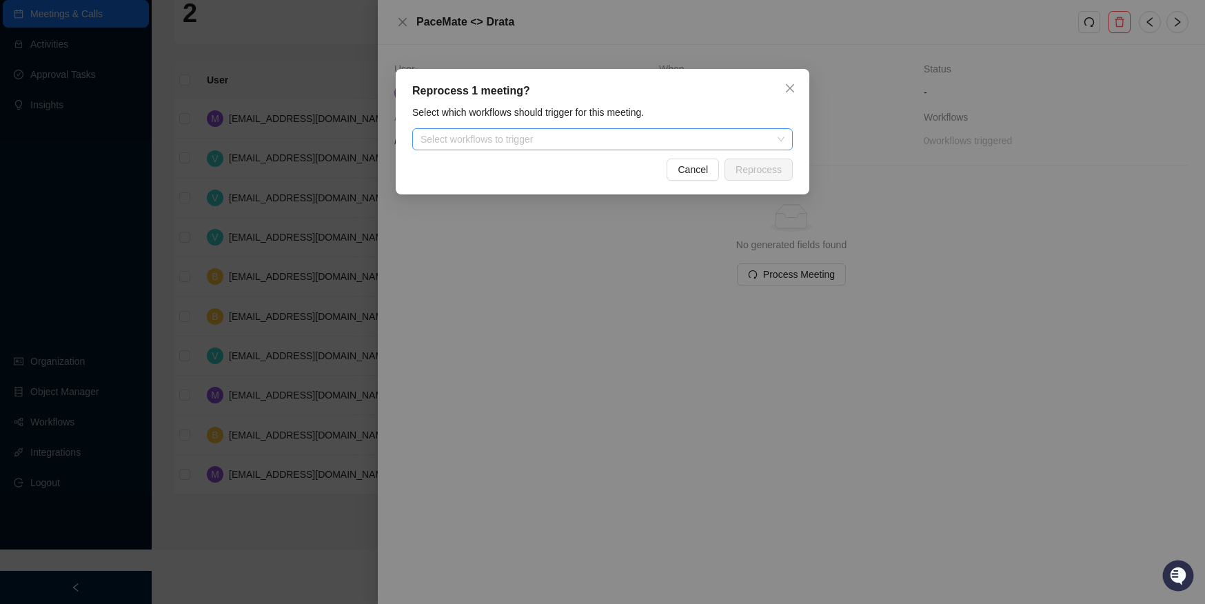
click at [676, 130] on div "Select workflows to trigger" at bounding box center [602, 139] width 381 height 22
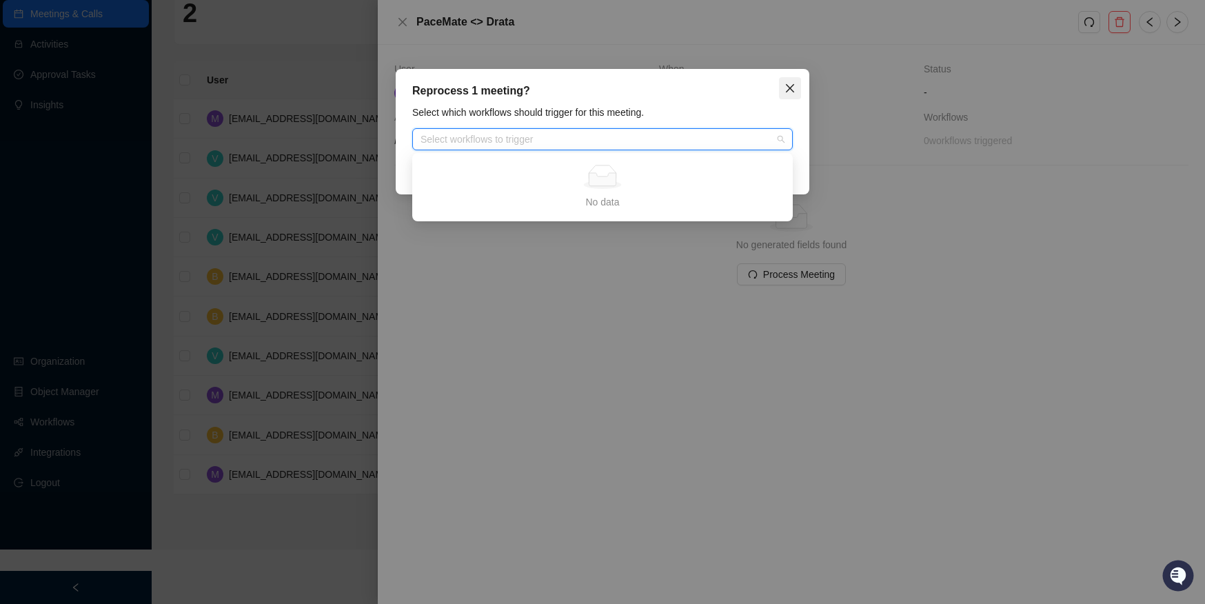
click at [781, 88] on span "Close" at bounding box center [790, 88] width 22 height 11
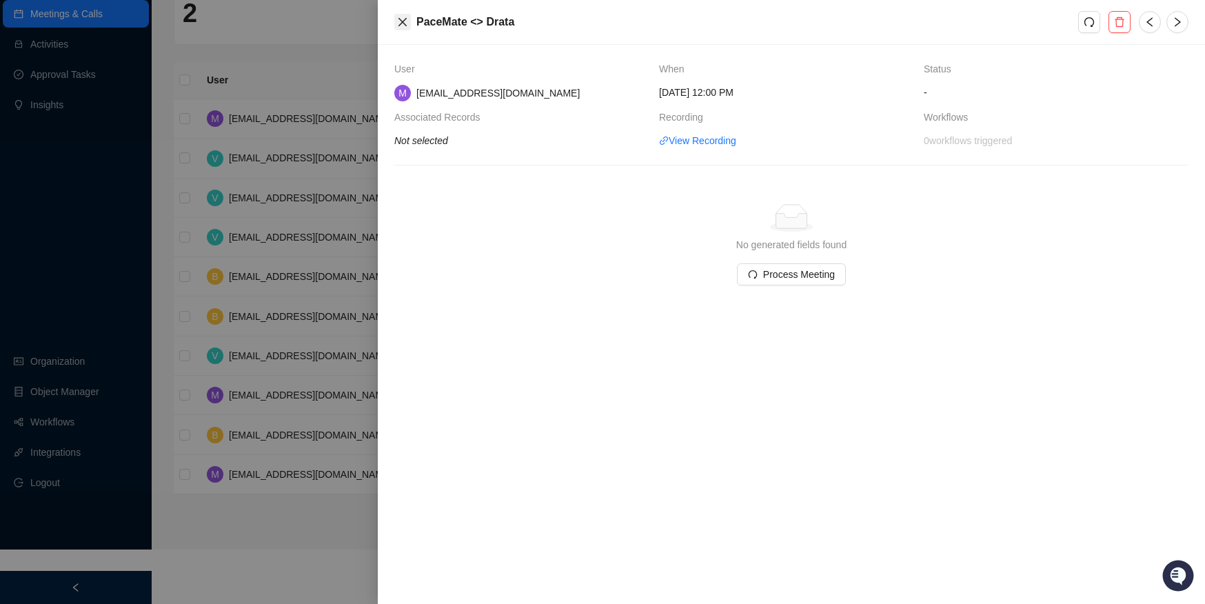
click at [410, 20] on button "Close" at bounding box center [402, 22] width 17 height 17
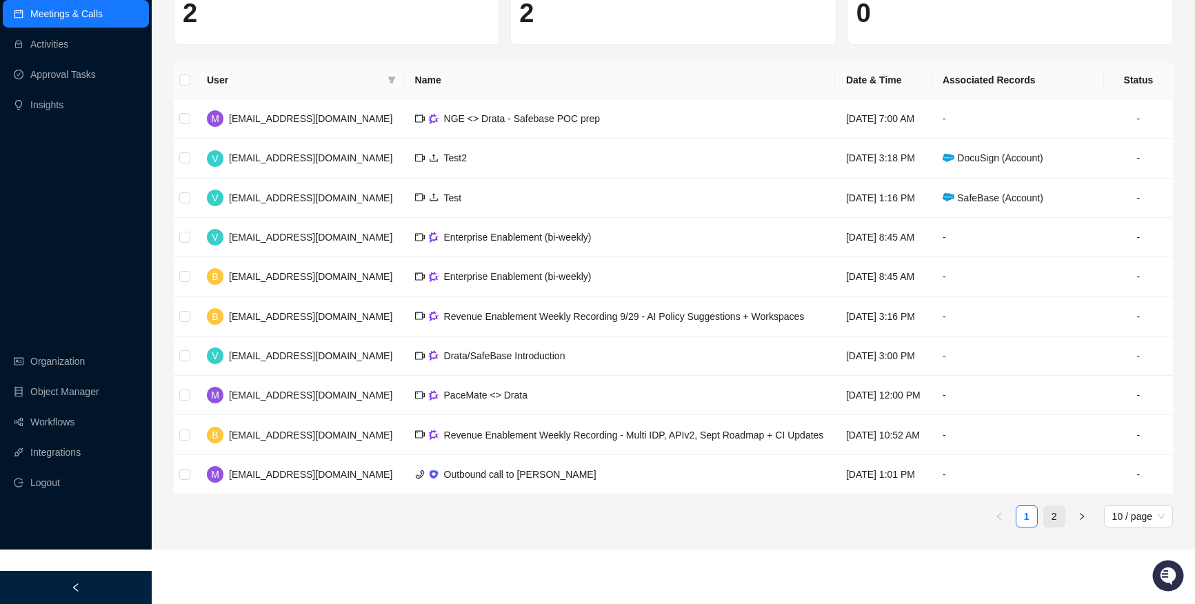
click at [973, 527] on link "2" at bounding box center [1054, 516] width 21 height 21
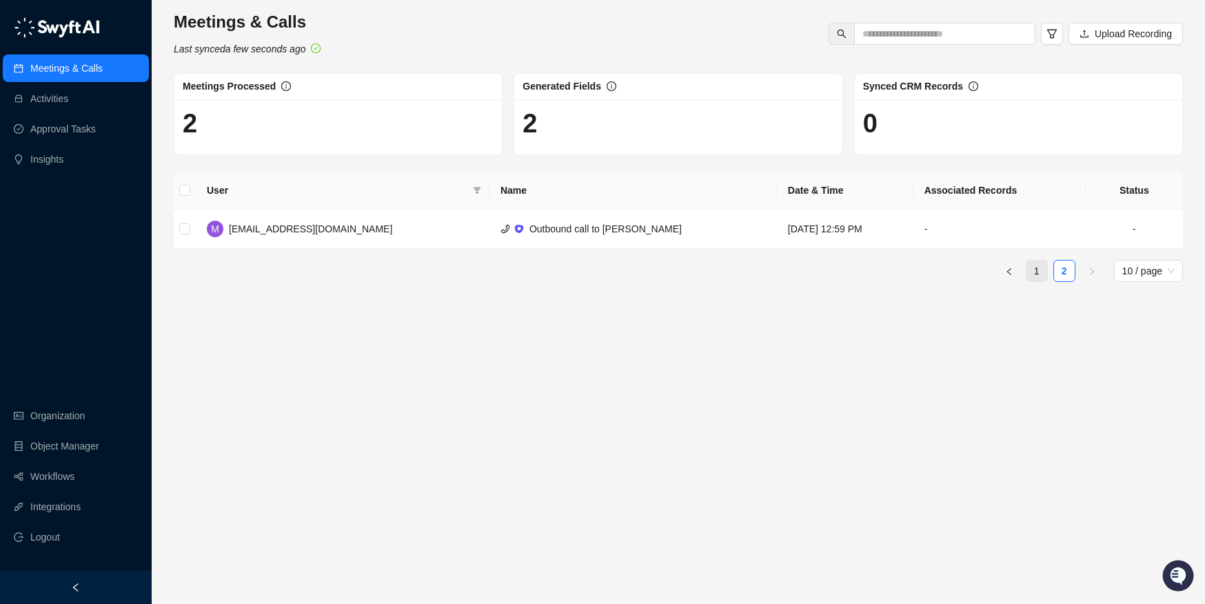
click at [973, 274] on link "1" at bounding box center [1036, 271] width 21 height 21
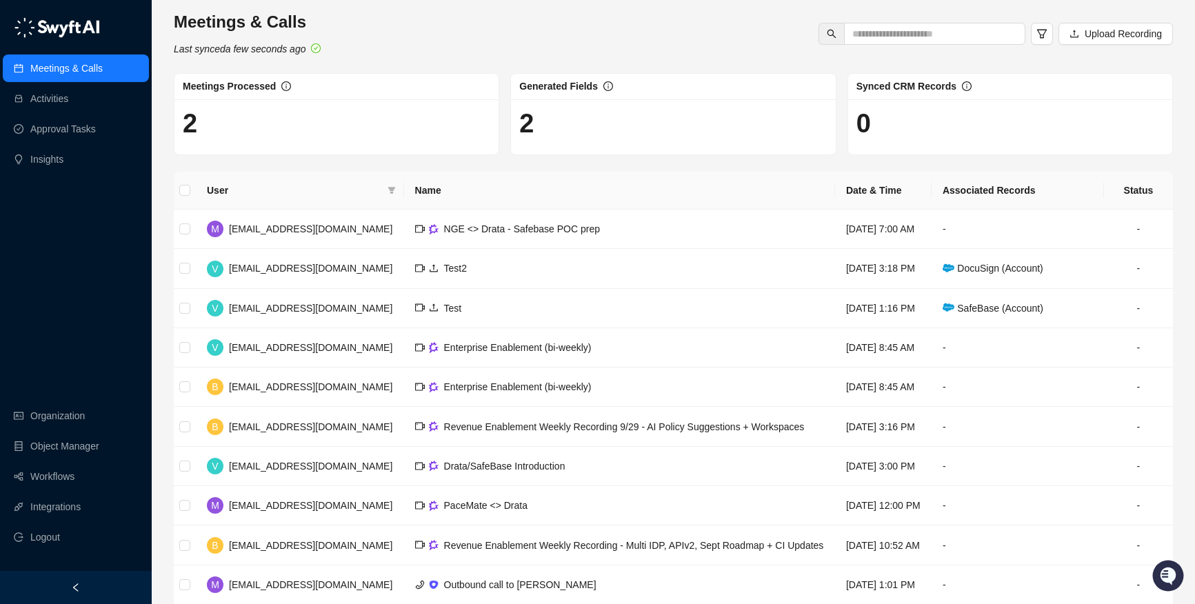
click at [73, 281] on div "Meetings & Calls Activities Approval Tasks Insights Organization Object Manager…" at bounding box center [76, 285] width 152 height 571
click at [81, 305] on div "Meetings & Calls Activities Approval Tasks Insights Organization Object Manager…" at bounding box center [76, 285] width 152 height 571
click at [3, 222] on div "Meetings & Calls Activities Approval Tasks Insights Organization Object Manager…" at bounding box center [76, 285] width 152 height 571
click at [472, 31] on div "Meetings & Calls Syncing meetings... Upload Recording" at bounding box center [673, 33] width 1007 height 45
click at [493, 43] on div "Meetings & Calls Syncing meetings... Upload Recording" at bounding box center [673, 33] width 1007 height 45
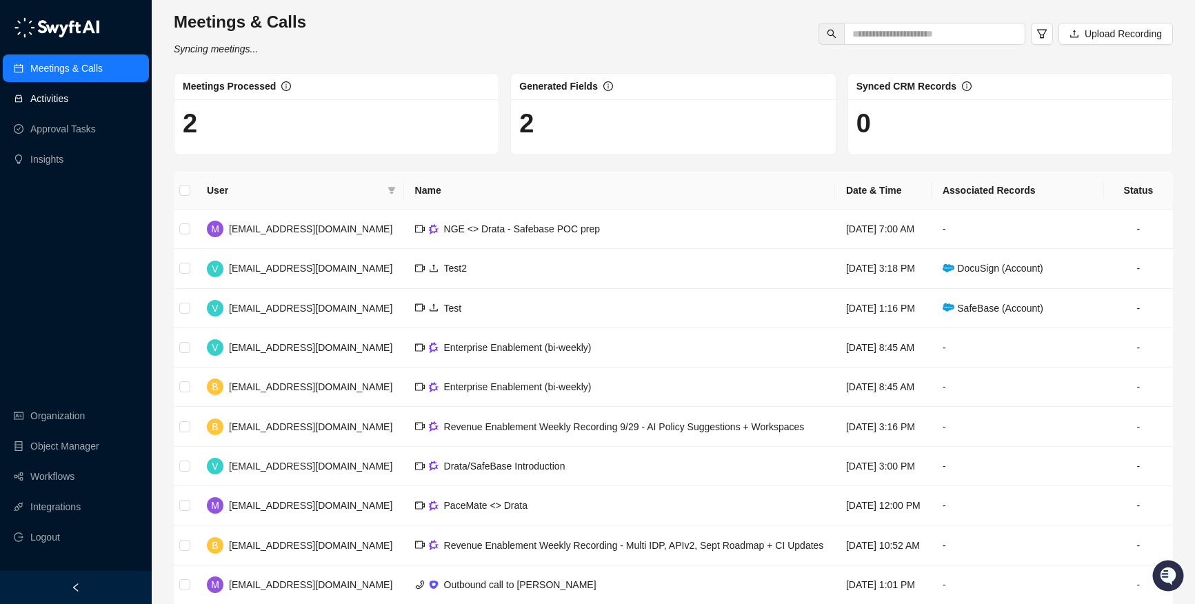
click at [54, 111] on link "Activities" at bounding box center [49, 99] width 38 height 28
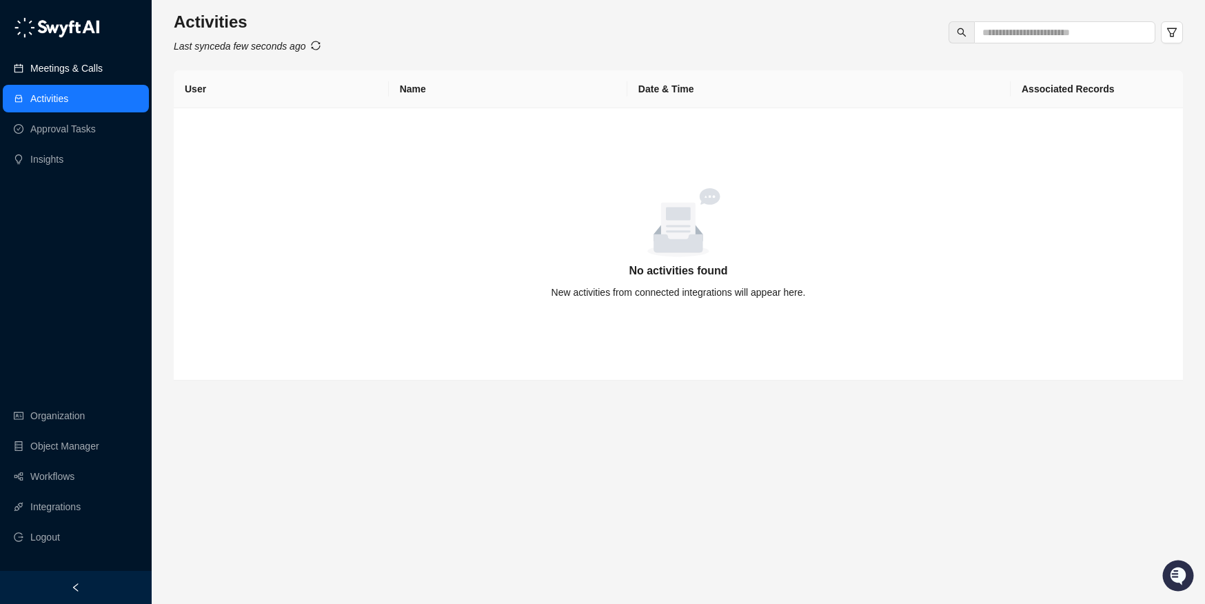
click at [67, 80] on link "Meetings & Calls" at bounding box center [66, 68] width 72 height 28
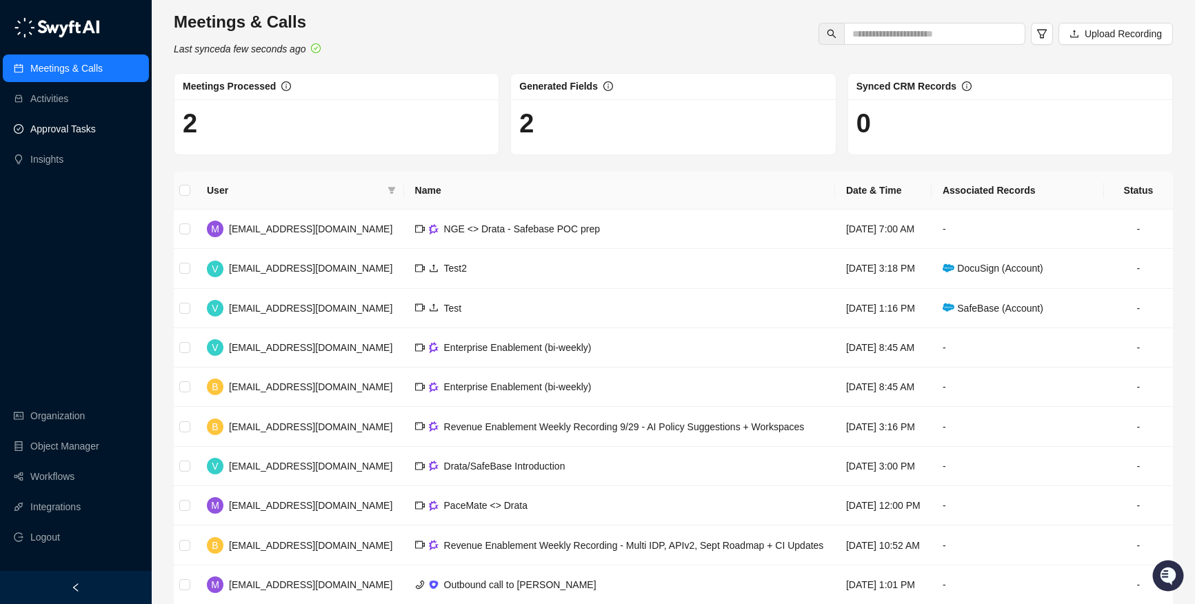
click at [74, 125] on link "Approval Tasks" at bounding box center [62, 129] width 65 height 28
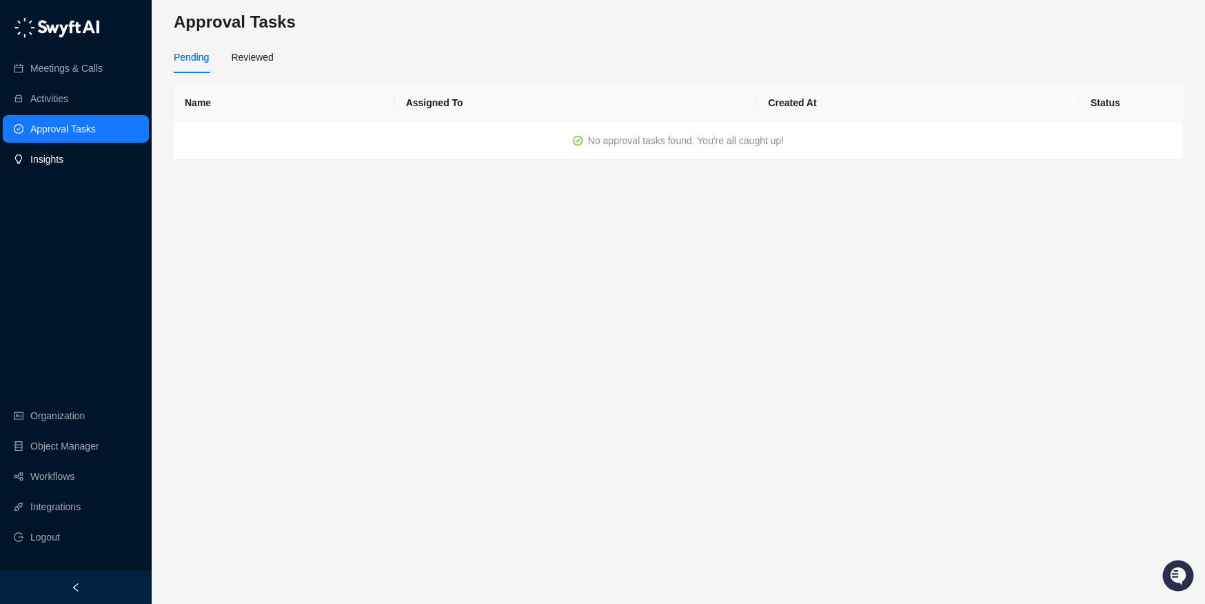
click at [63, 161] on link "Insights" at bounding box center [46, 159] width 33 height 28
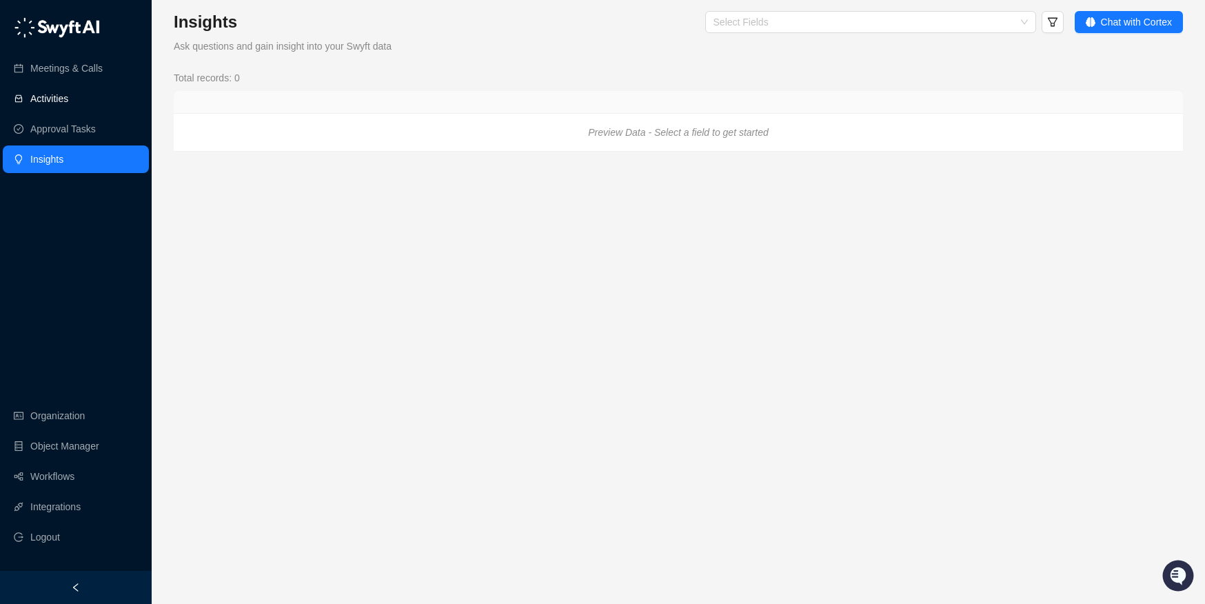
click at [68, 95] on link "Activities" at bounding box center [49, 99] width 38 height 28
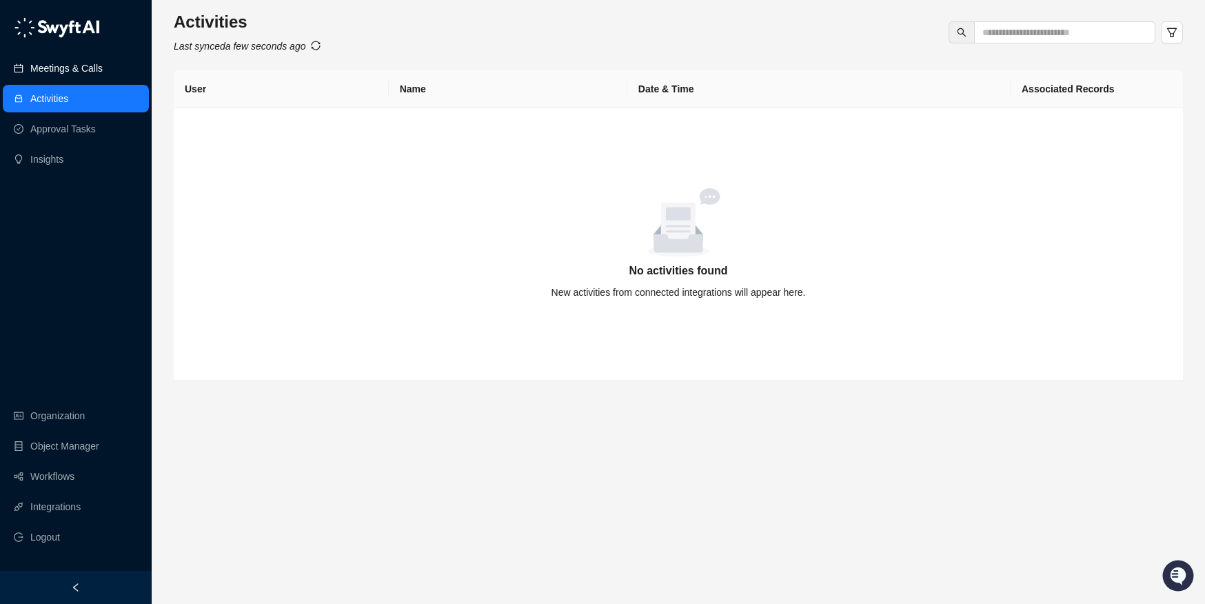
click at [71, 68] on link "Meetings & Calls" at bounding box center [66, 68] width 72 height 28
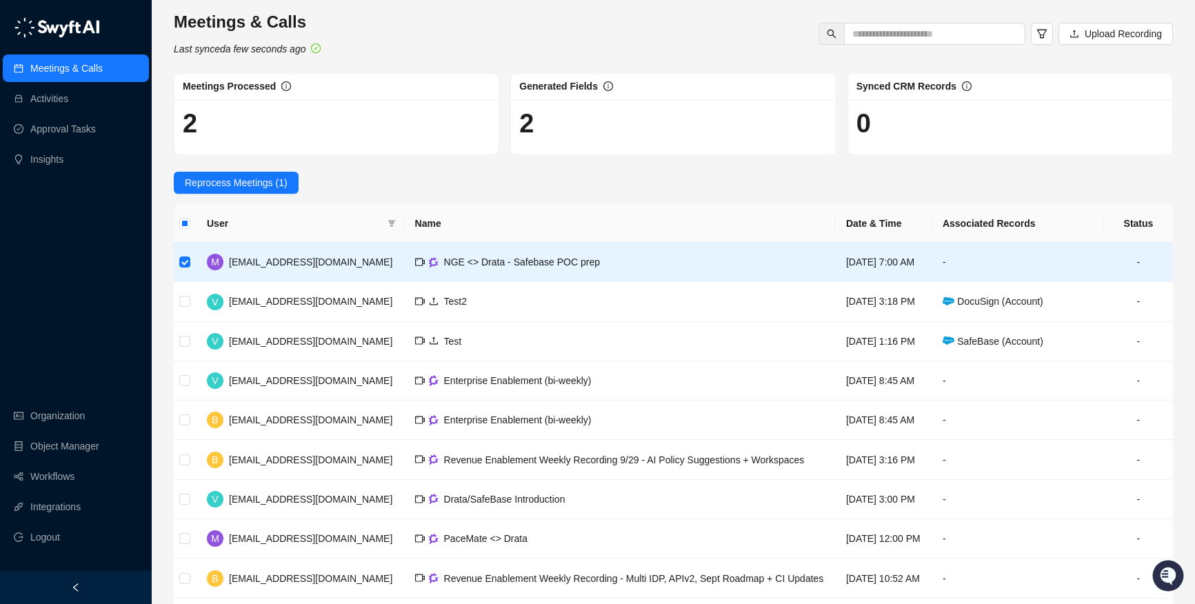
click at [154, 291] on div "Meetings & Calls Last synced a few seconds ago Upload Recording Meetings Proces…" at bounding box center [673, 346] width 1043 height 693
